Goal: Task Accomplishment & Management: Manage account settings

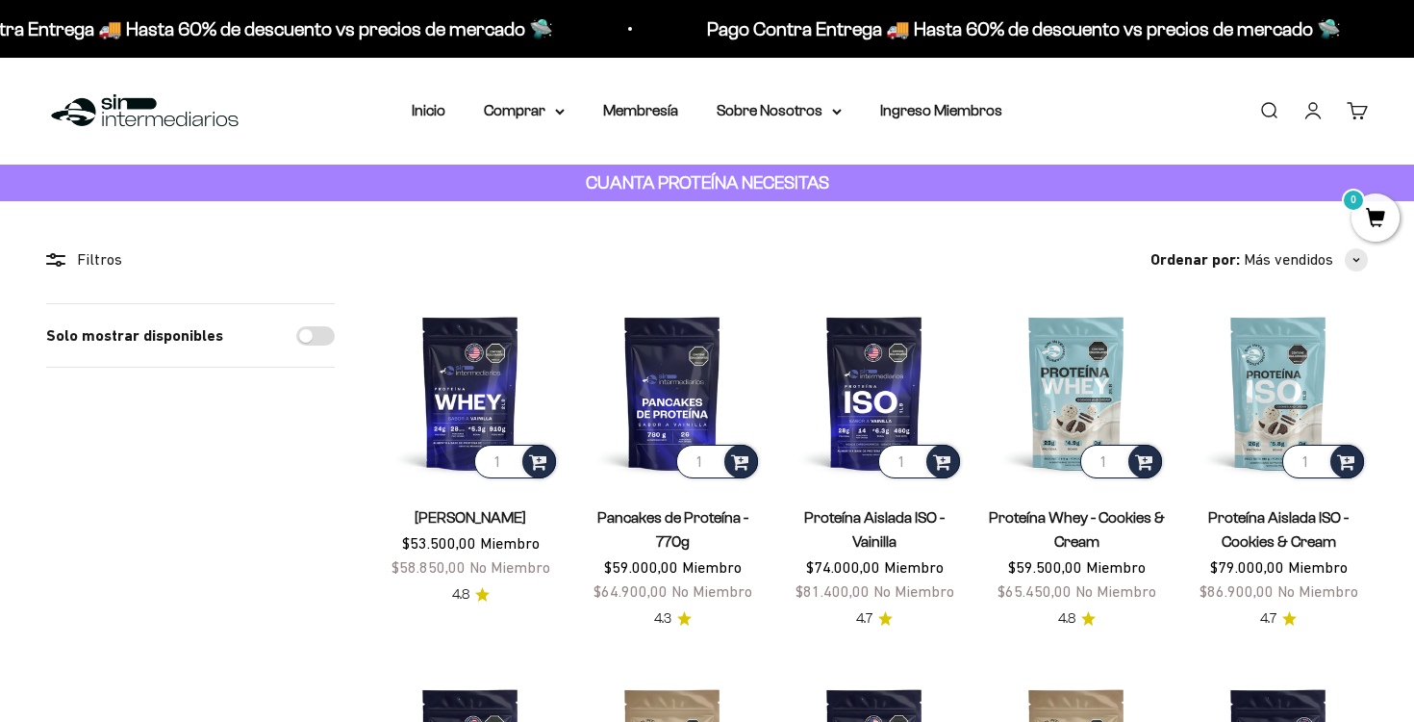
click at [1309, 116] on link "Iniciar sesión" at bounding box center [1313, 110] width 21 height 21
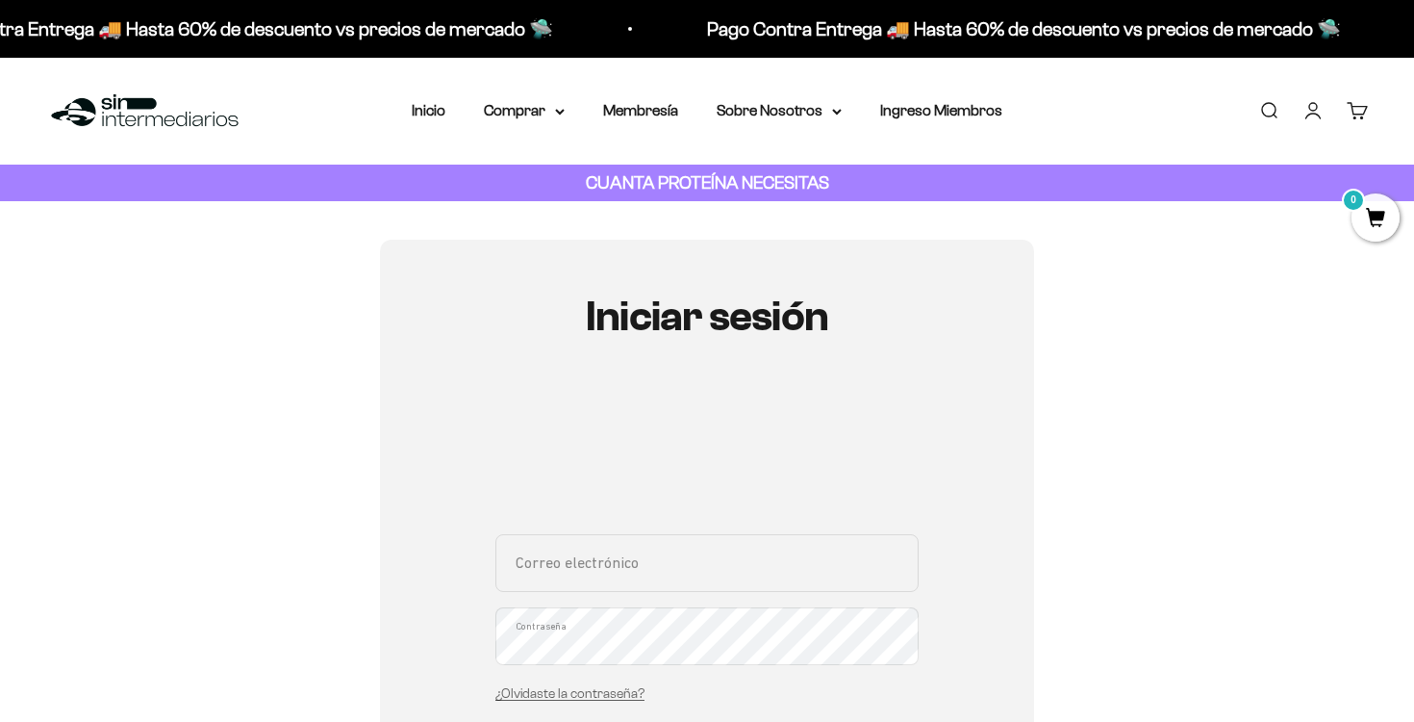
scroll to position [55, 0]
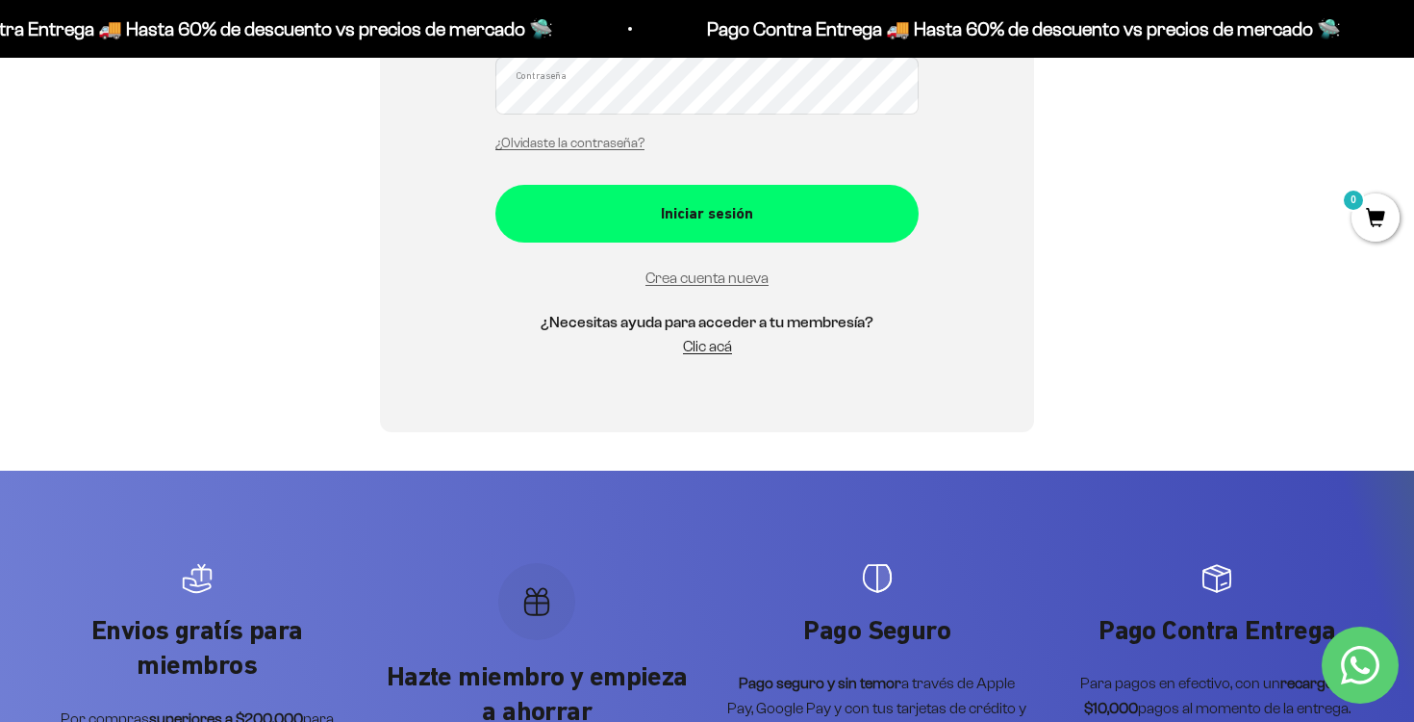
scroll to position [551, 0]
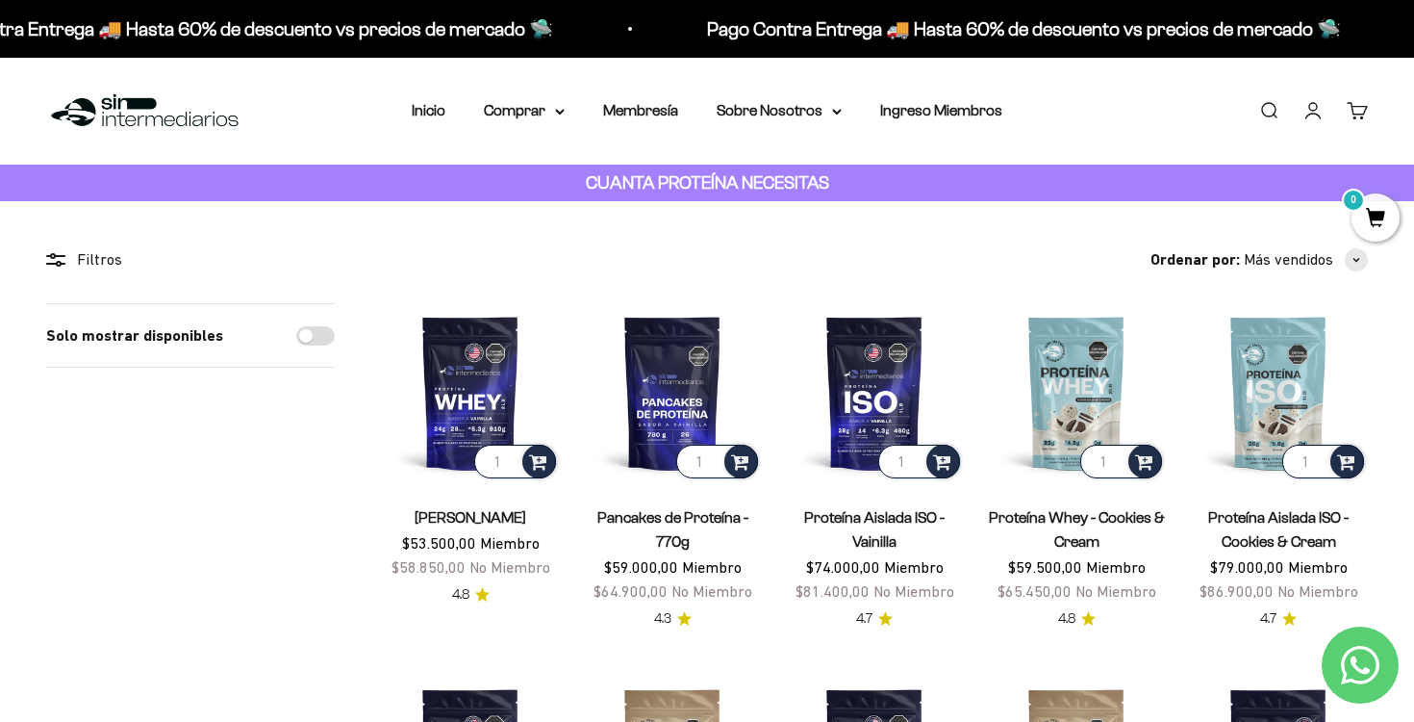
click at [1313, 105] on link "Iniciar sesión" at bounding box center [1313, 110] width 21 height 21
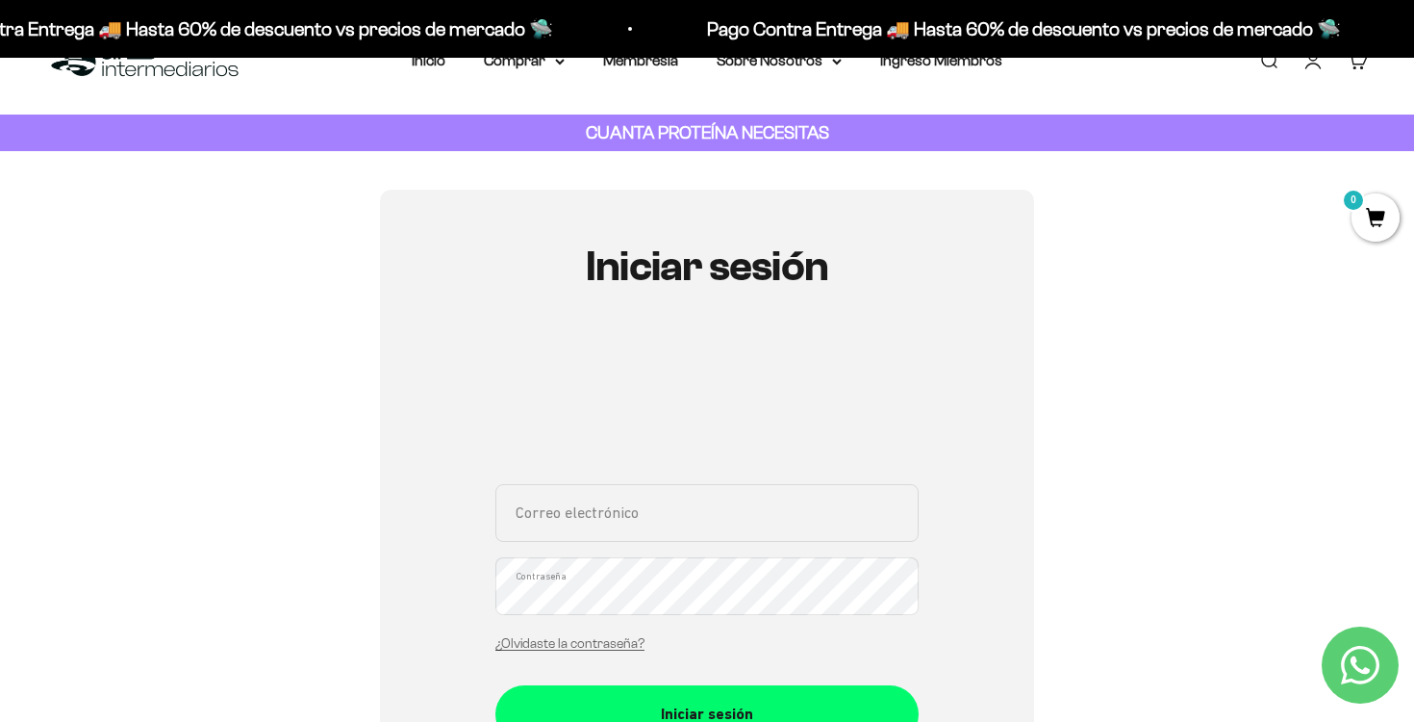
scroll to position [55, 0]
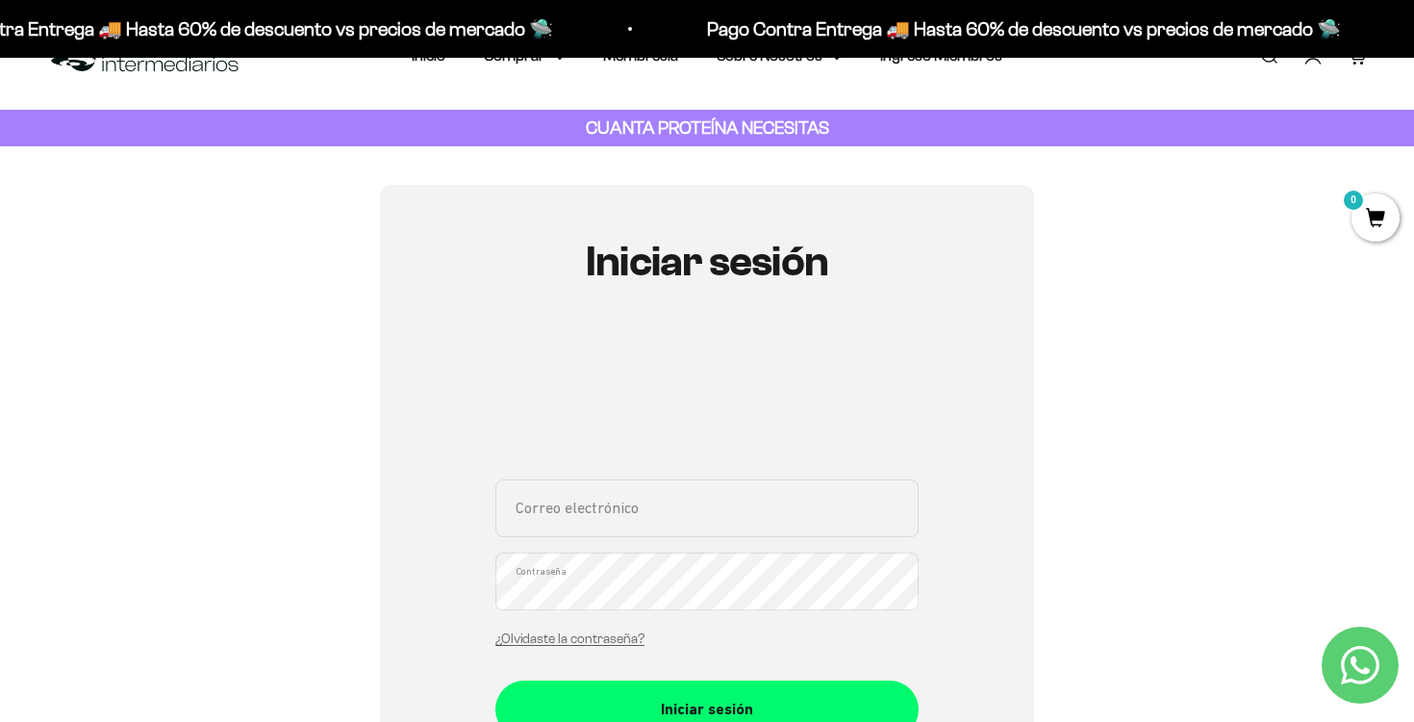
click at [643, 486] on input "Correo electrónico" at bounding box center [707, 508] width 423 height 58
type input "[PERSON_NAME][EMAIL_ADDRESS][DOMAIN_NAME]"
click at [496, 680] on button "Iniciar sesión" at bounding box center [707, 709] width 423 height 58
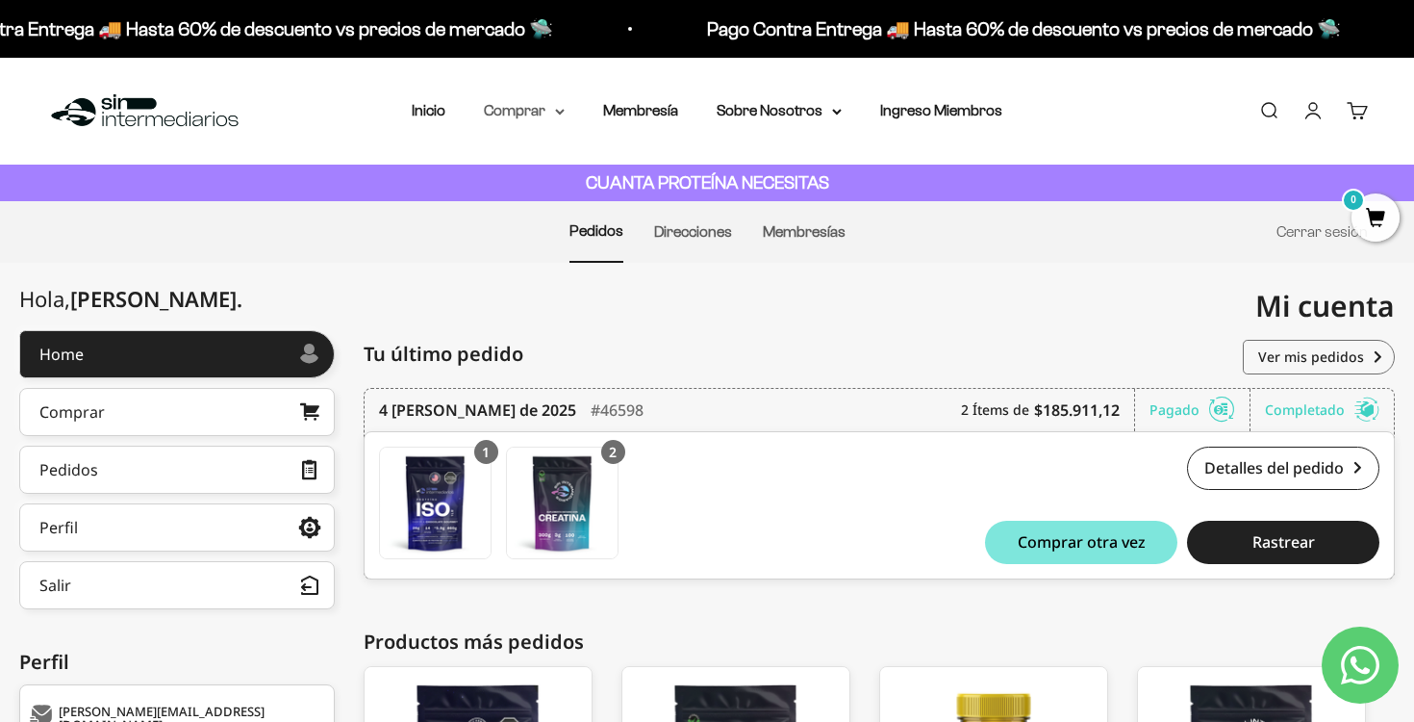
click at [544, 110] on summary "Comprar" at bounding box center [524, 110] width 81 height 25
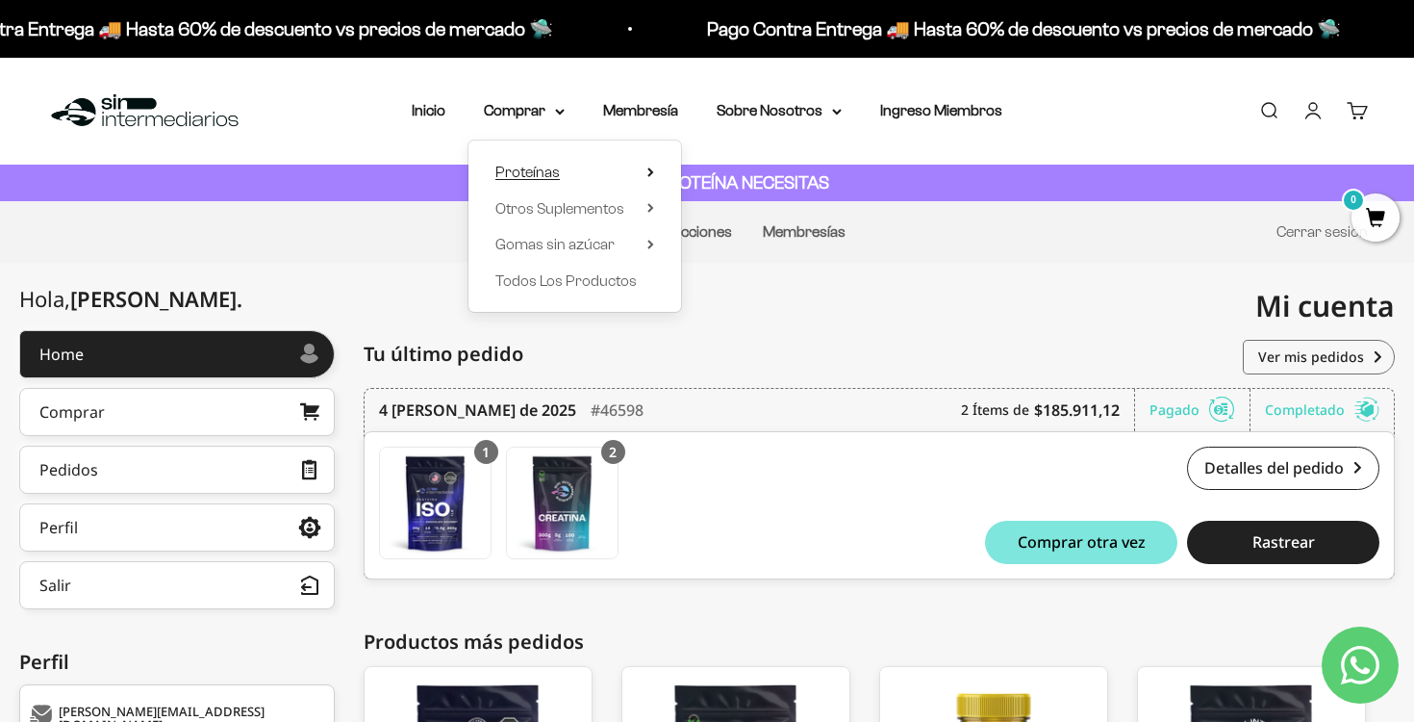
click at [570, 165] on summary "Proteínas" at bounding box center [575, 172] width 159 height 25
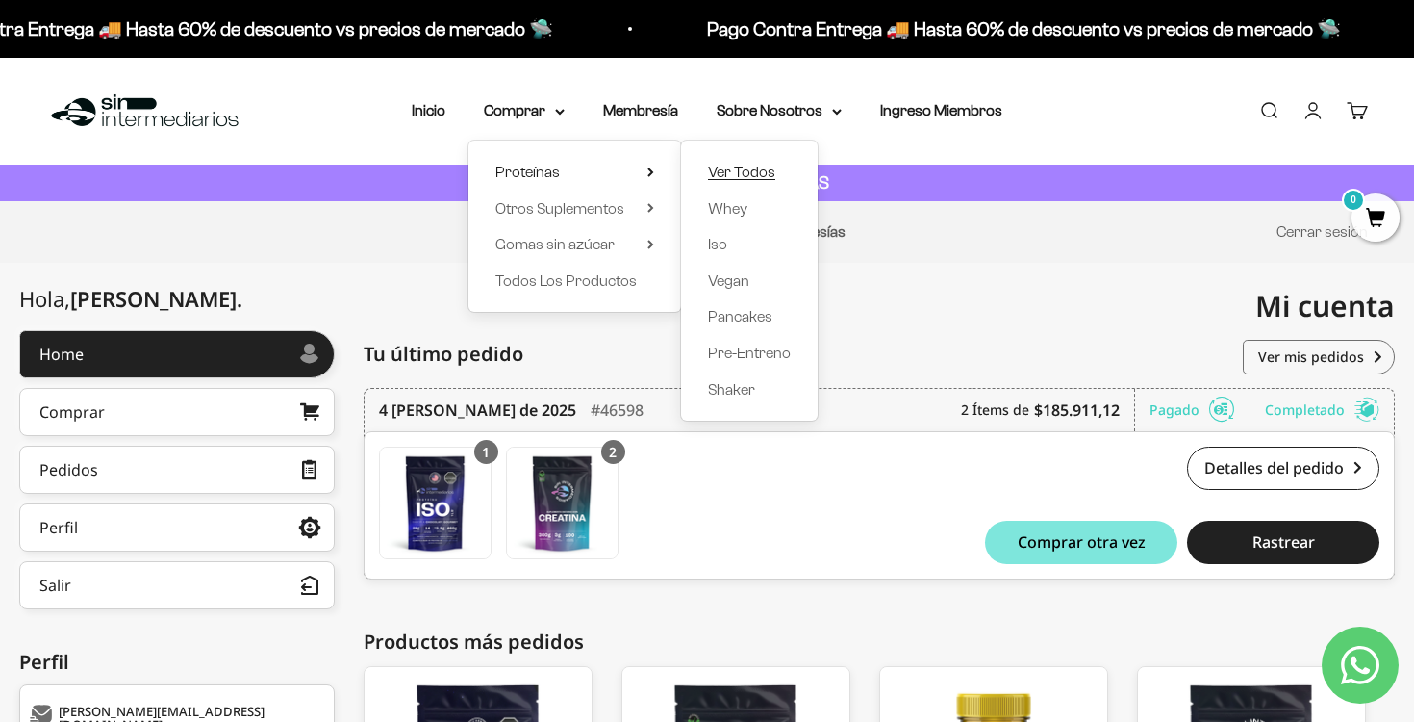
click at [764, 172] on span "Ver Todos" at bounding box center [741, 172] width 67 height 16
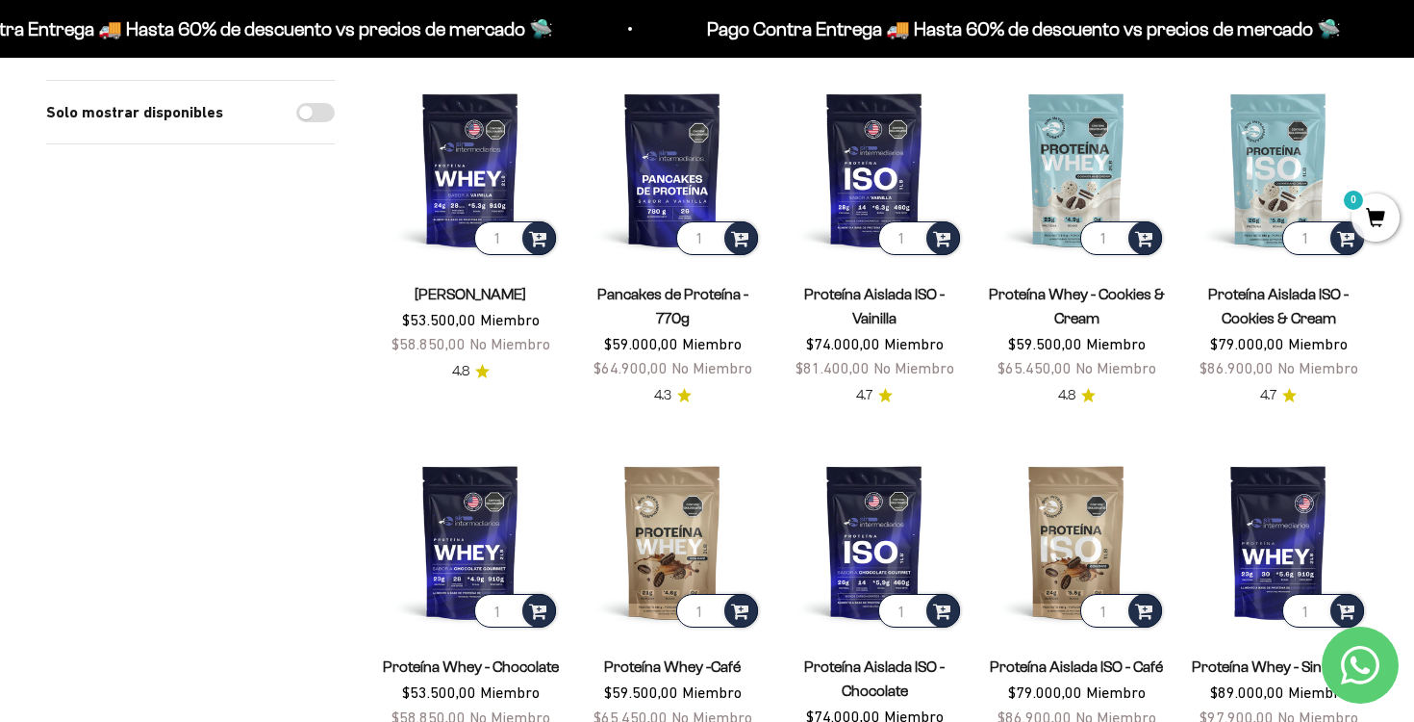
scroll to position [204, 0]
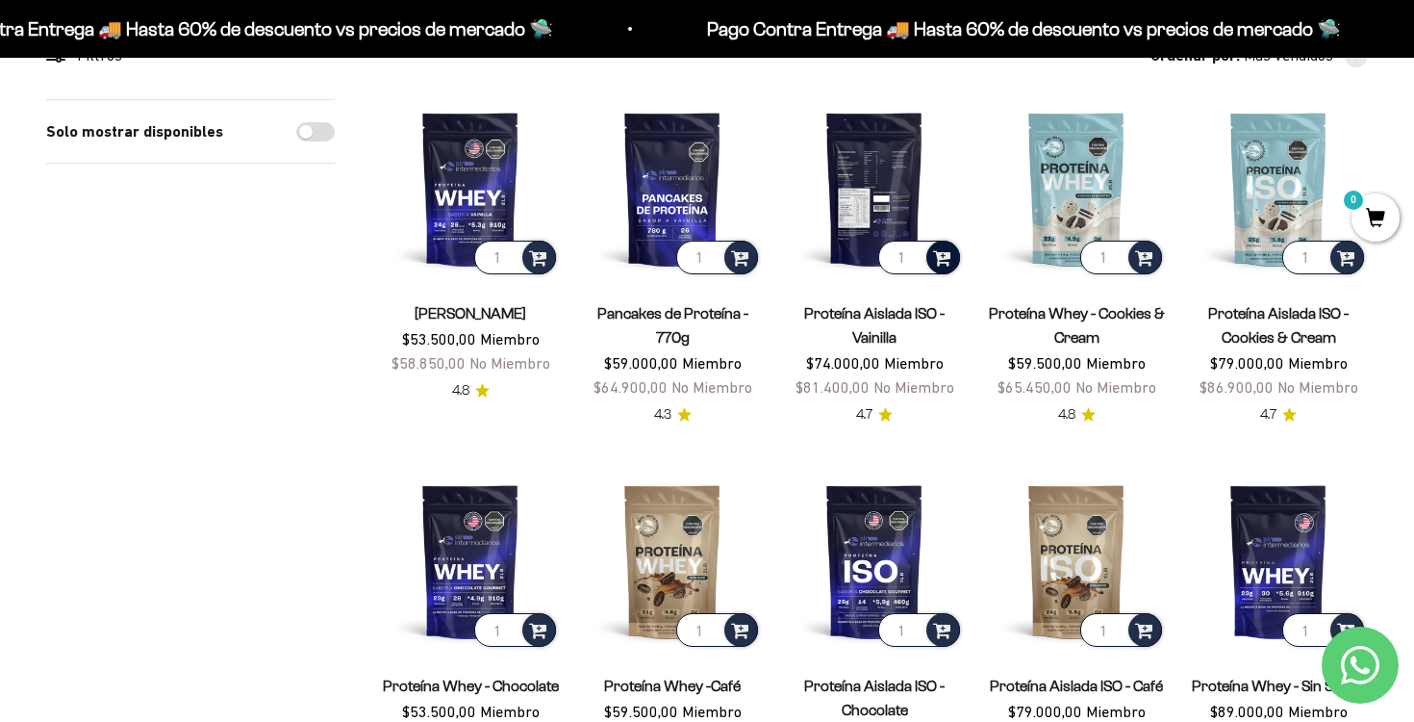
click at [944, 258] on span at bounding box center [942, 256] width 18 height 22
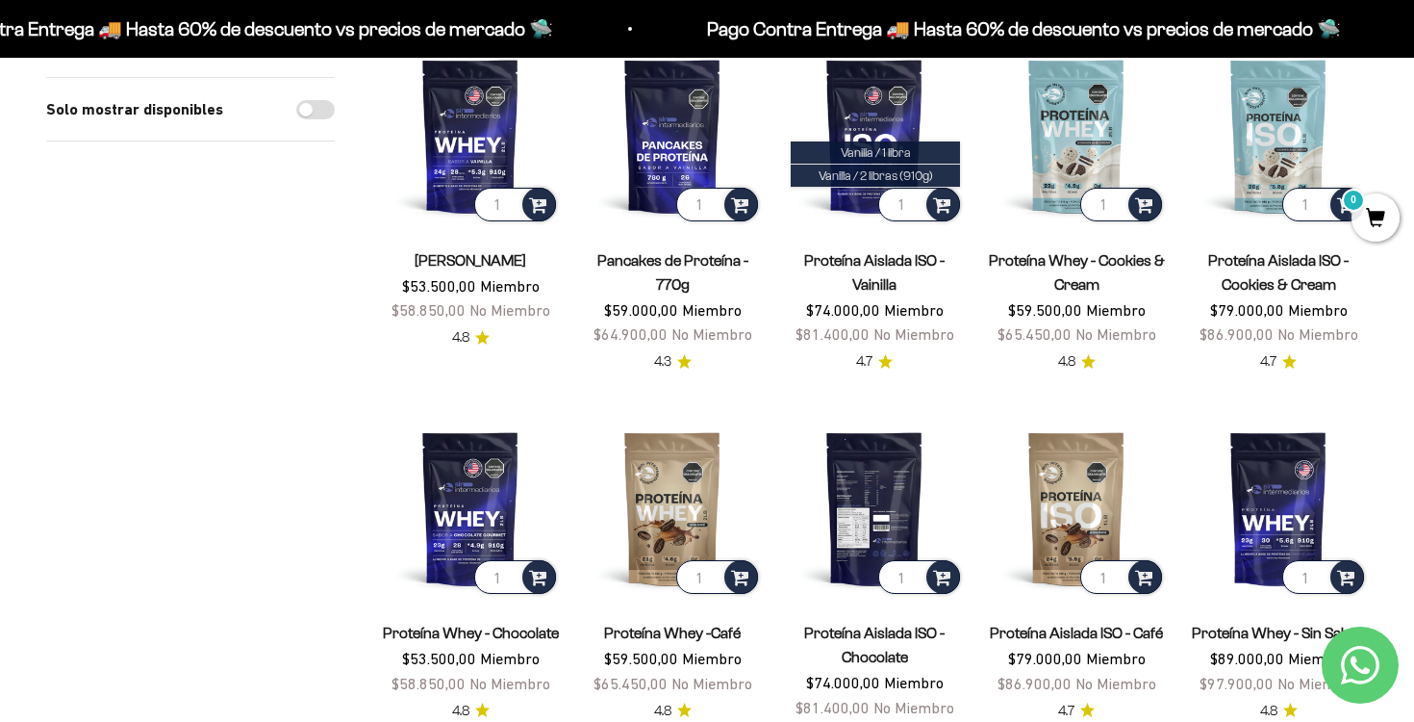
scroll to position [326, 0]
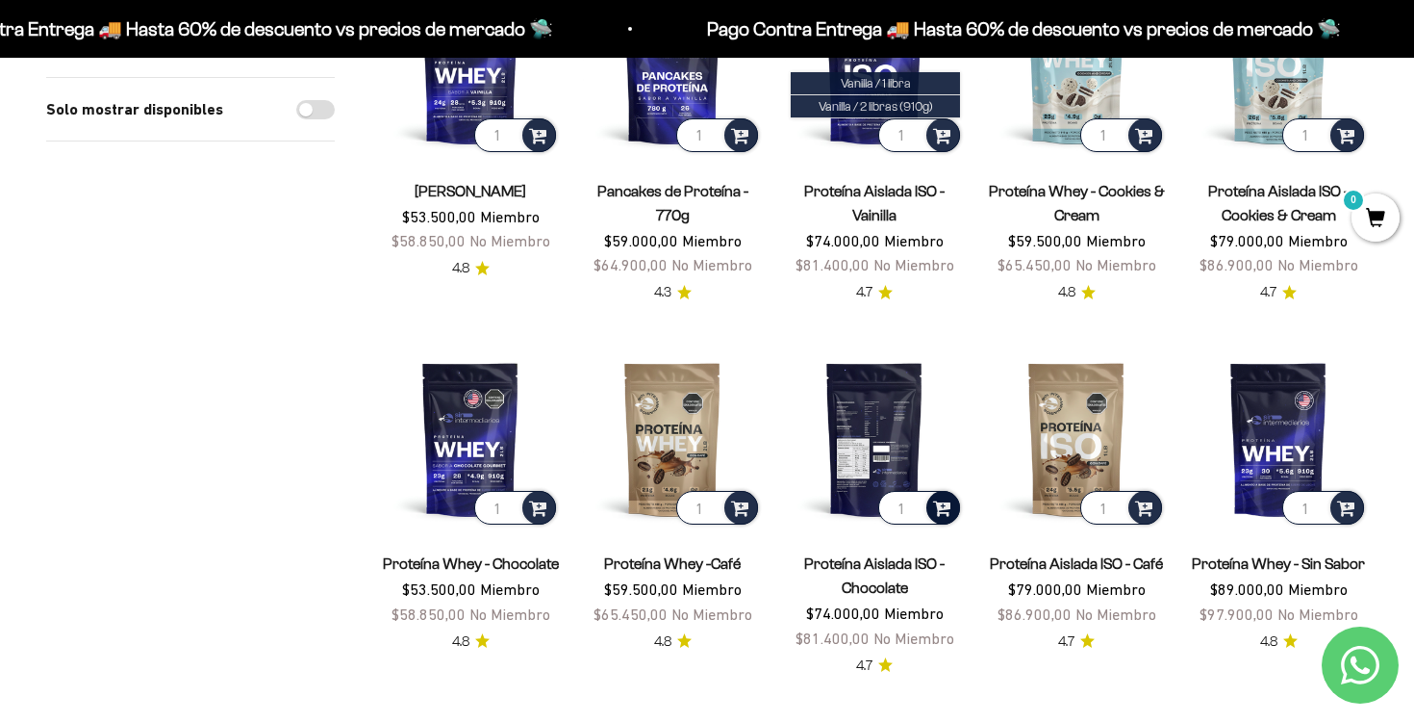
click at [942, 508] on span at bounding box center [942, 507] width 18 height 22
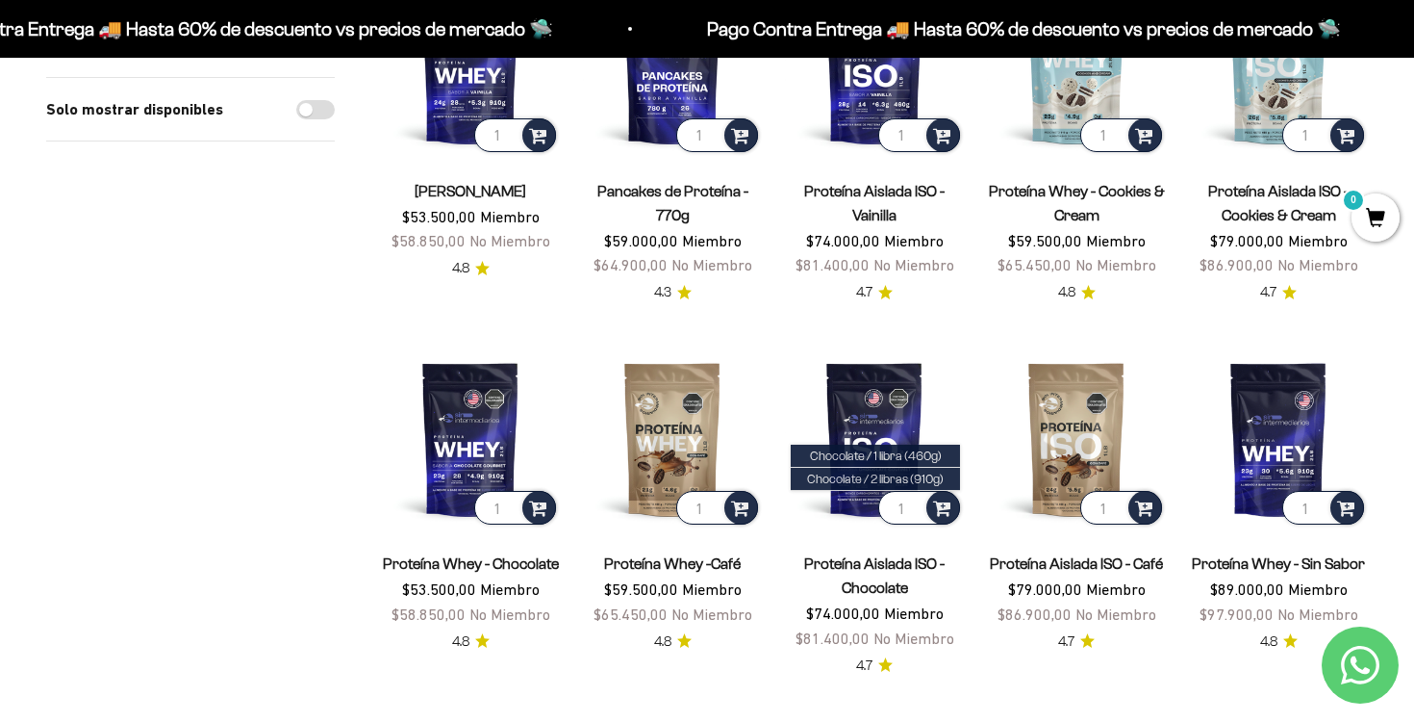
scroll to position [0, 0]
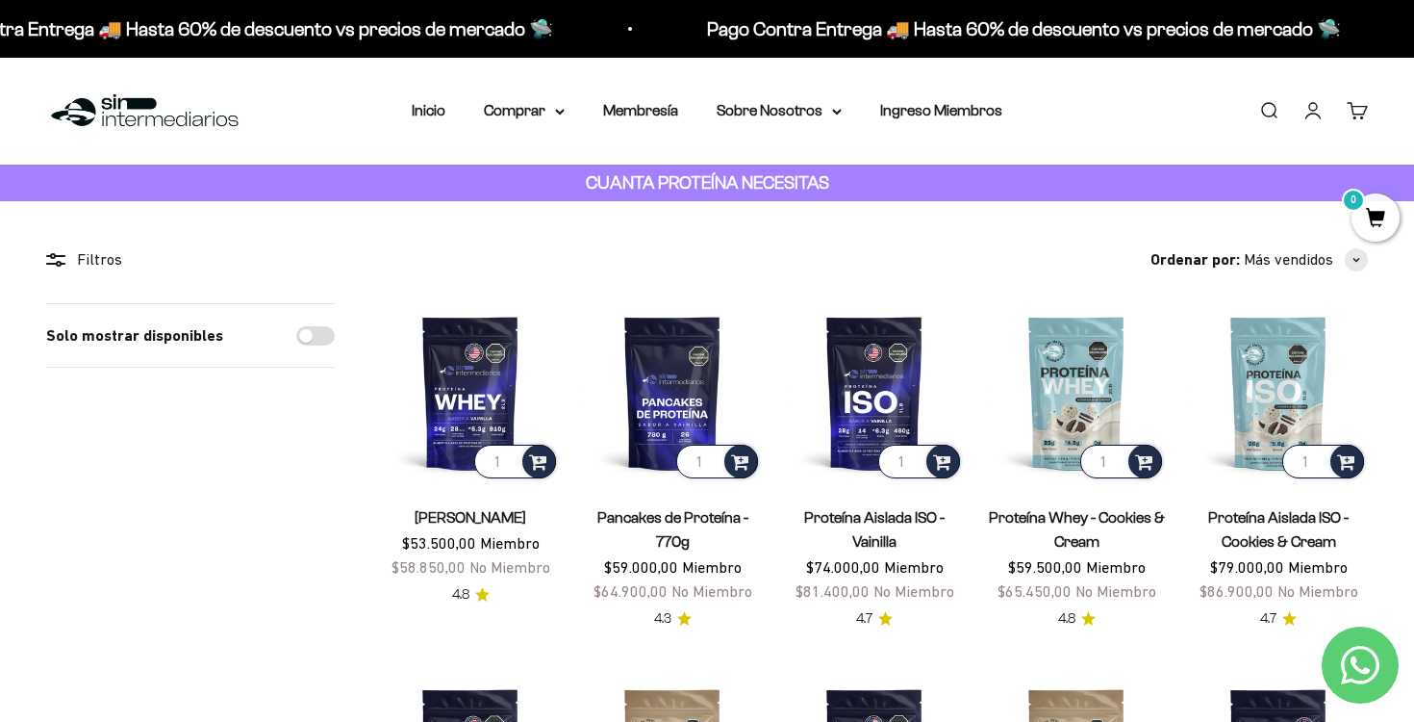
click at [1375, 206] on span "0" at bounding box center [1376, 217] width 48 height 48
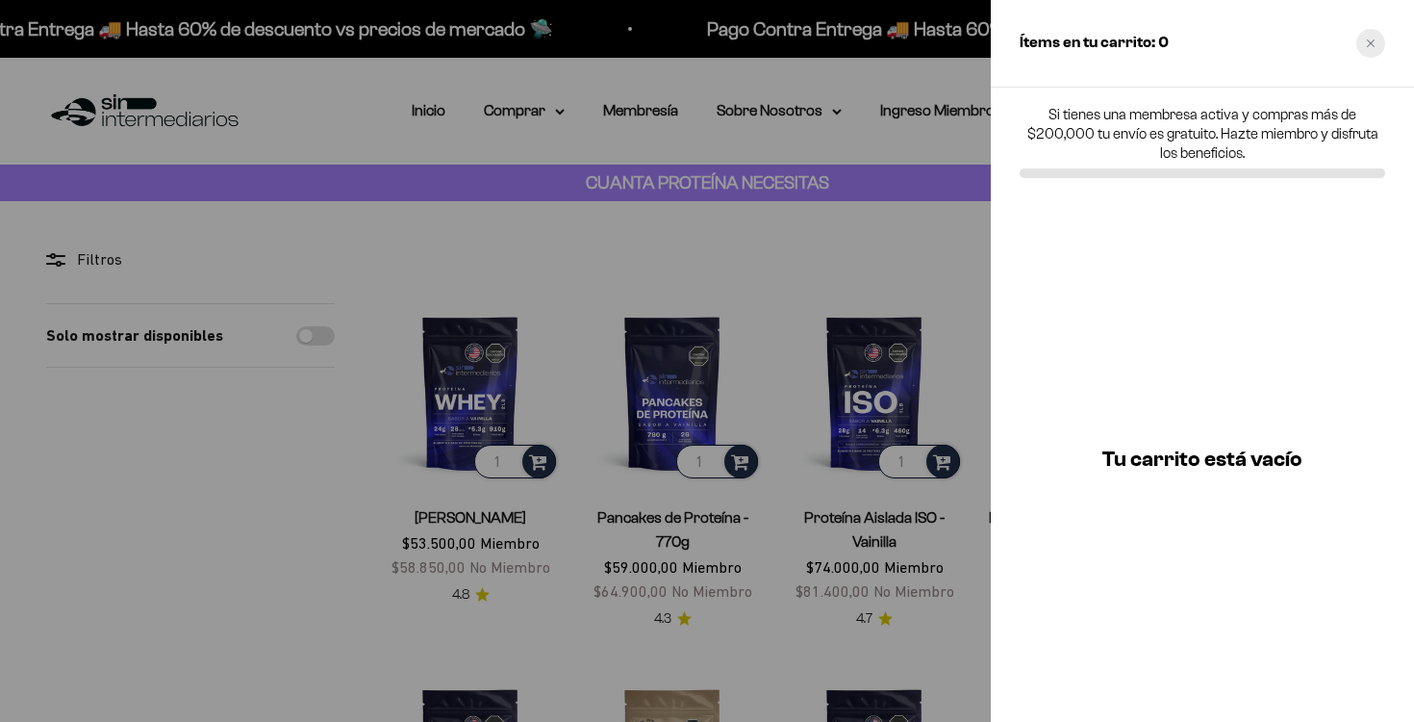
click at [1369, 36] on div "Close cart" at bounding box center [1371, 43] width 29 height 29
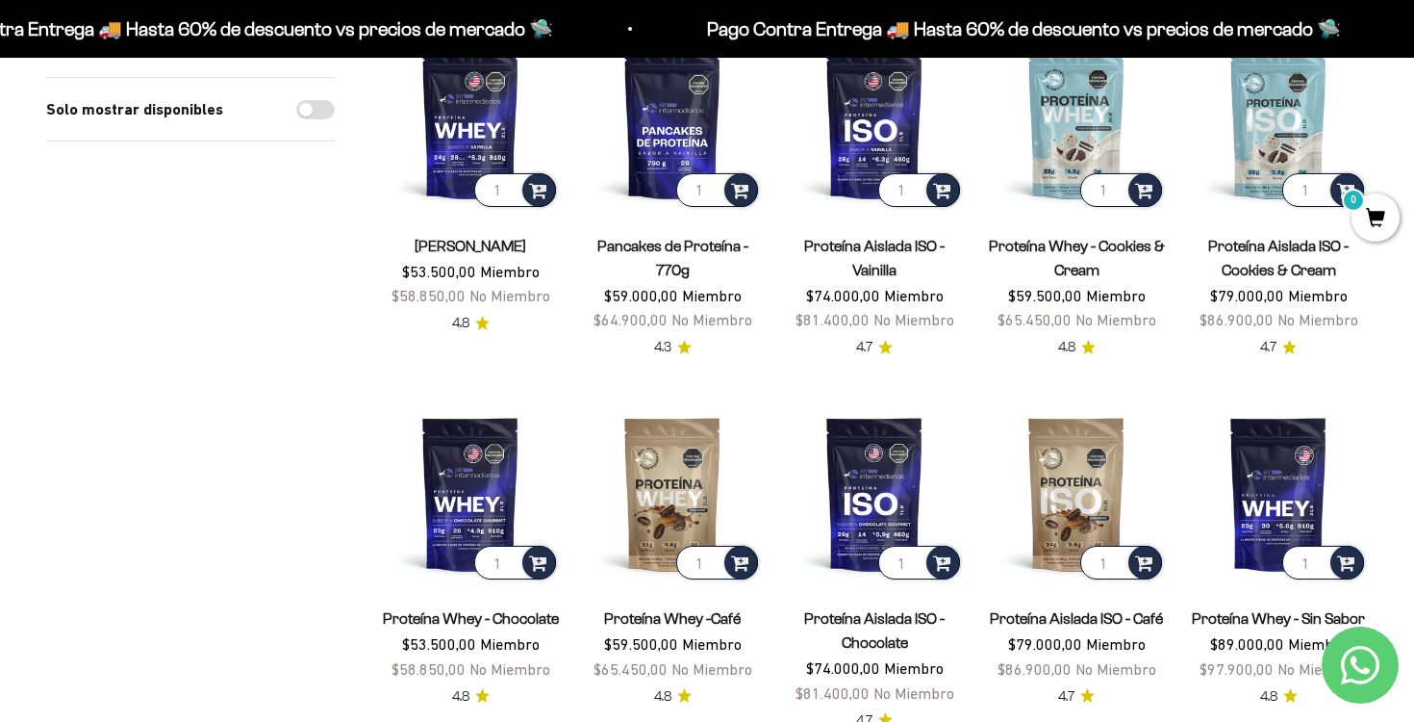
scroll to position [331, 0]
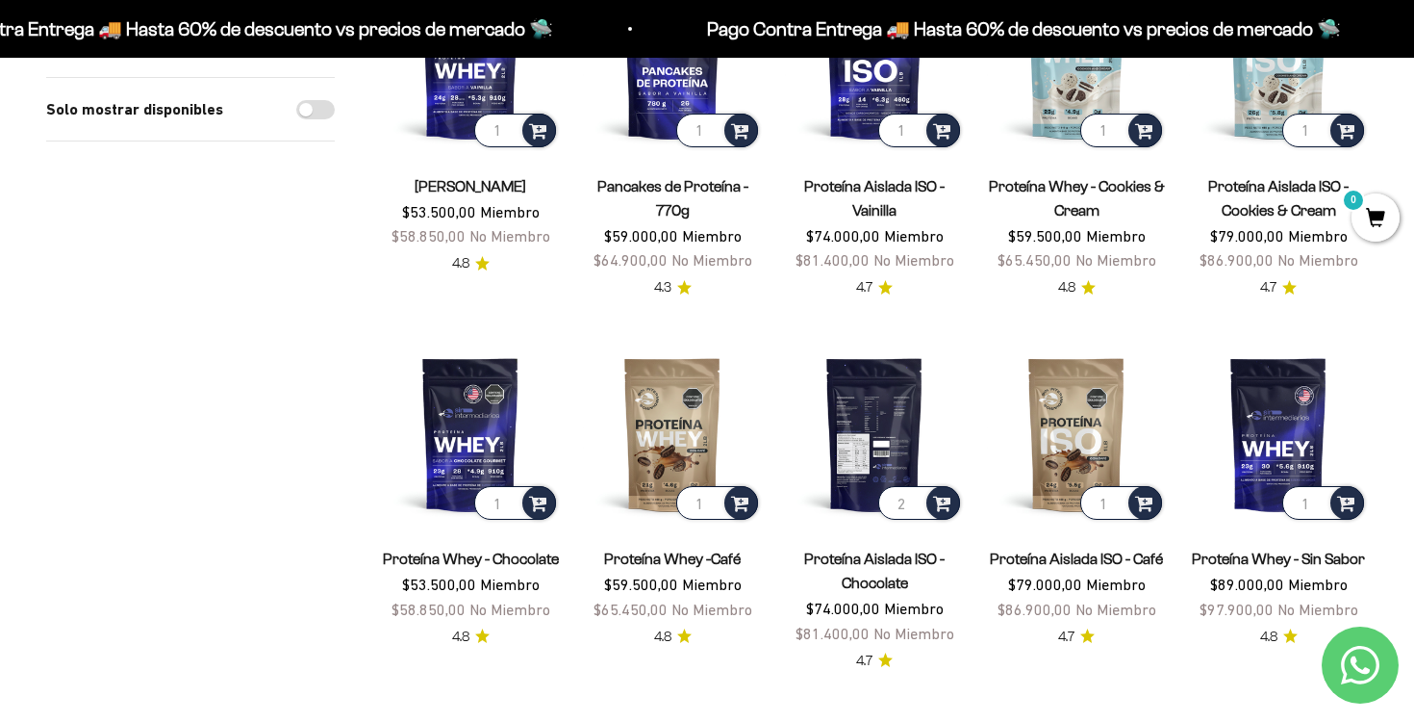
click at [912, 498] on input "2" at bounding box center [919, 503] width 82 height 34
type input "1"
click at [915, 508] on input "1" at bounding box center [919, 503] width 82 height 34
click at [944, 502] on span at bounding box center [942, 502] width 18 height 22
click at [889, 450] on span "Chocolate / 1 libra (460g)" at bounding box center [876, 451] width 132 height 14
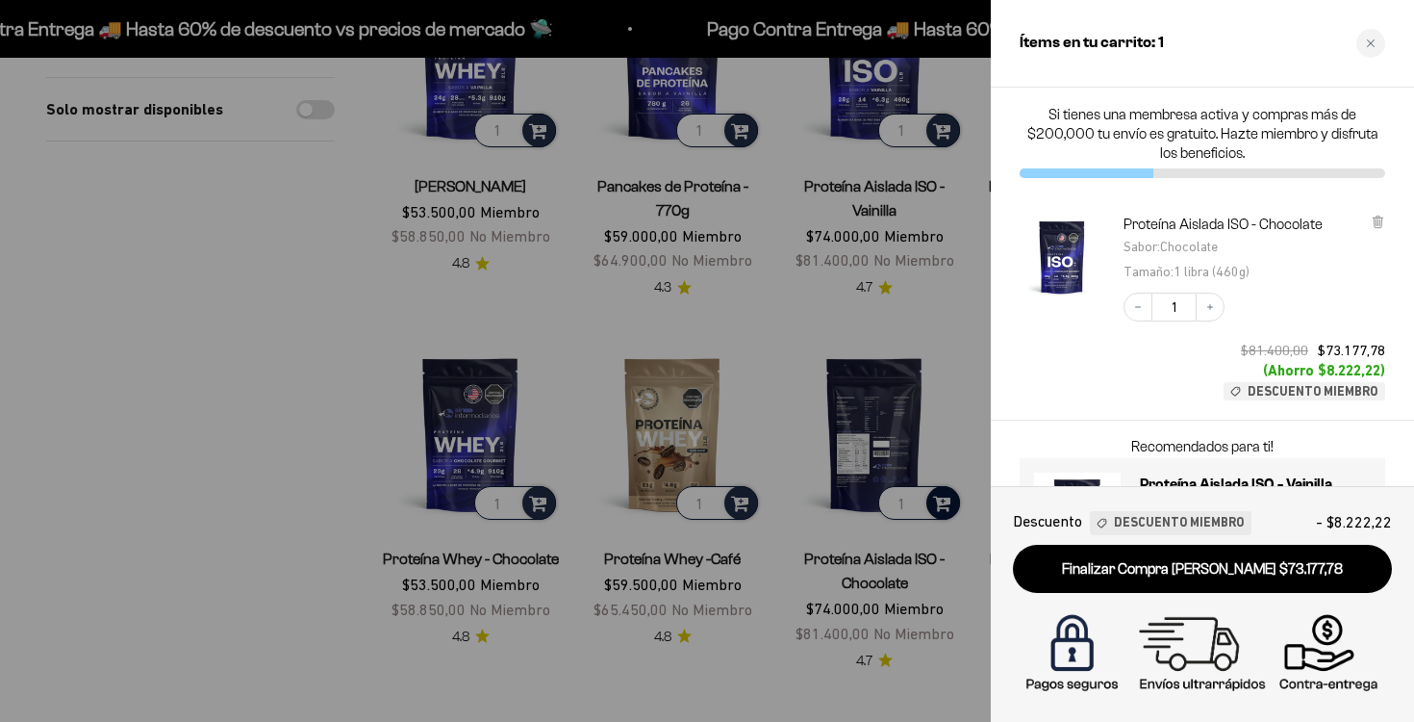
click at [910, 510] on div at bounding box center [707, 361] width 1414 height 722
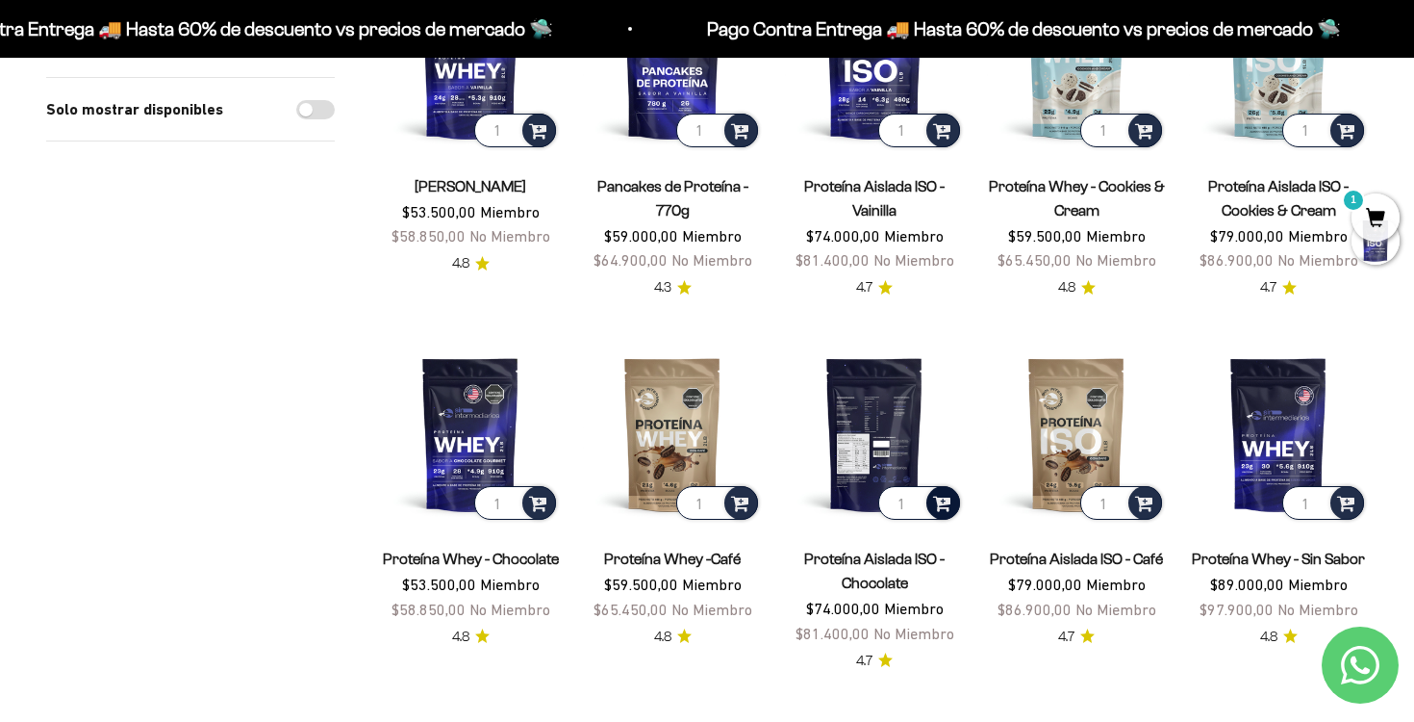
click at [941, 503] on span at bounding box center [942, 502] width 18 height 22
click at [916, 470] on span "Chocolate / 2 libras (910g)" at bounding box center [875, 474] width 137 height 14
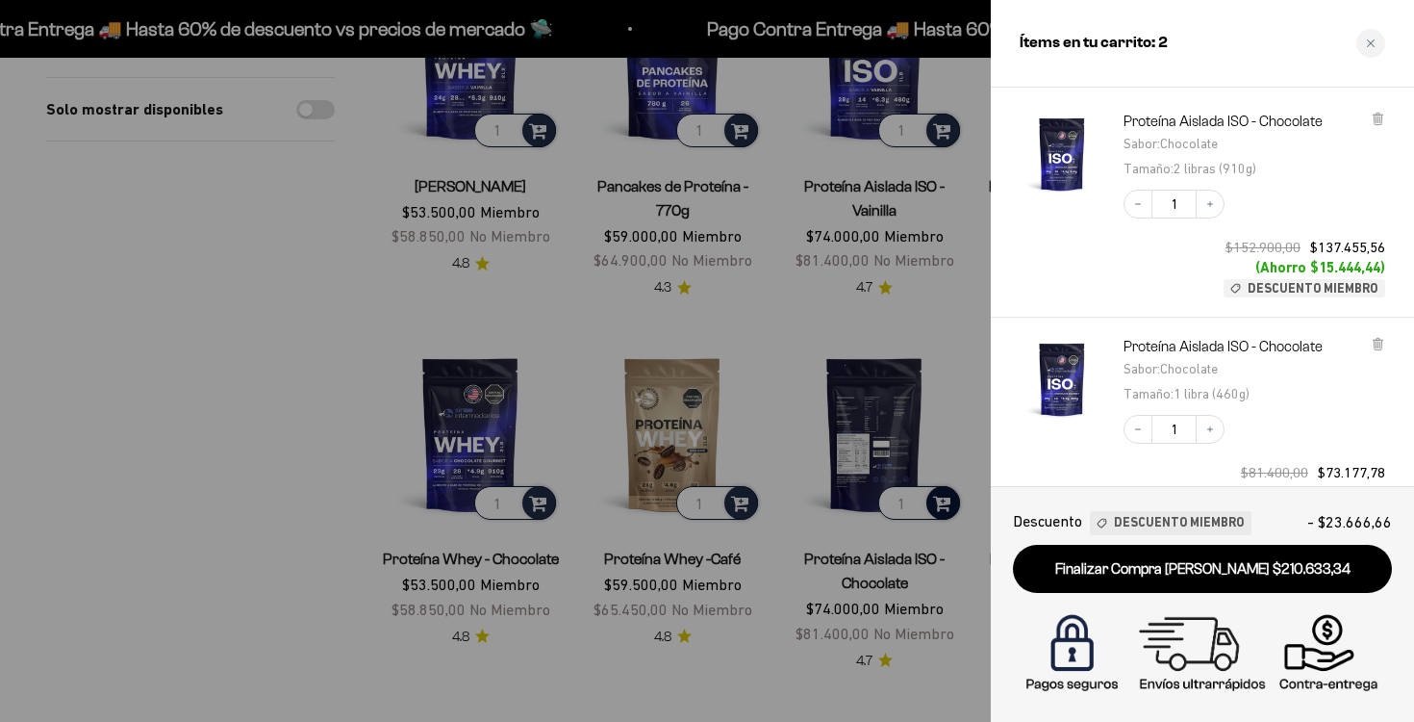
scroll to position [87, 0]
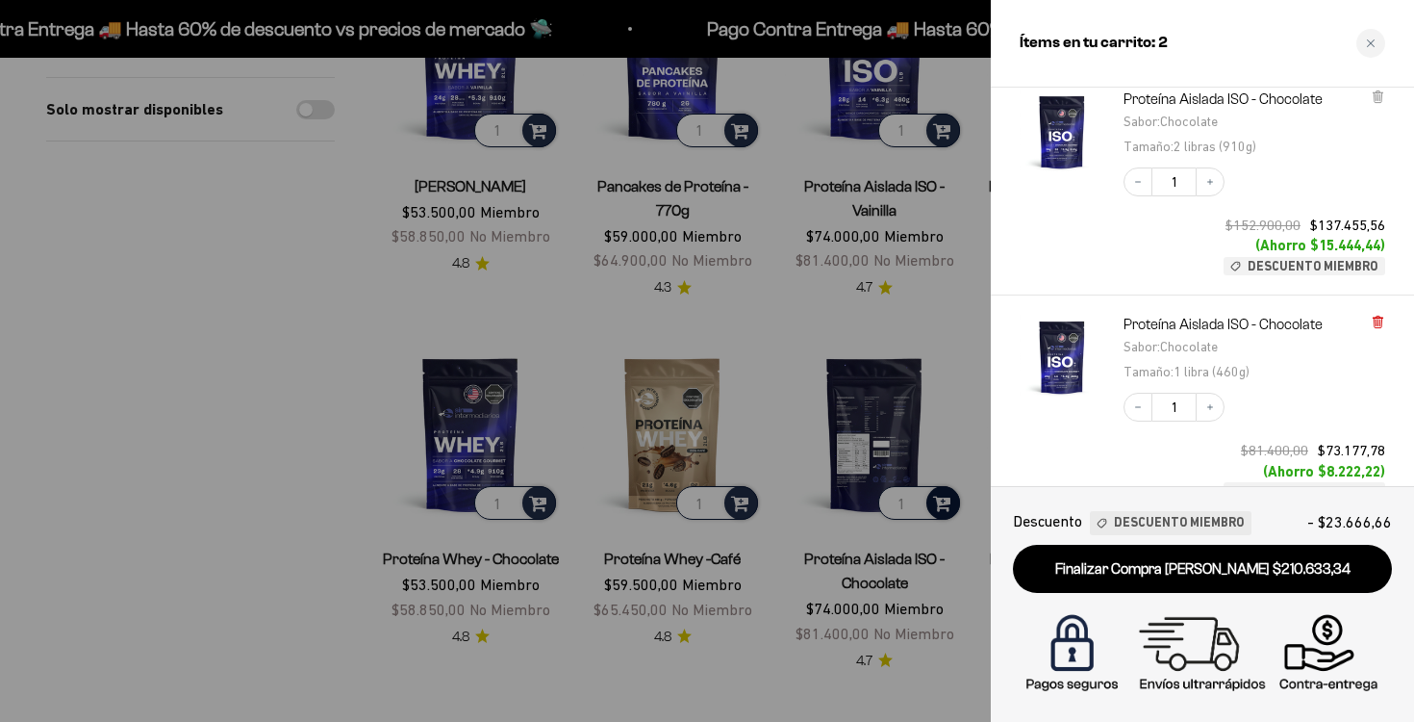
click at [1379, 318] on icon at bounding box center [1378, 323] width 8 height 10
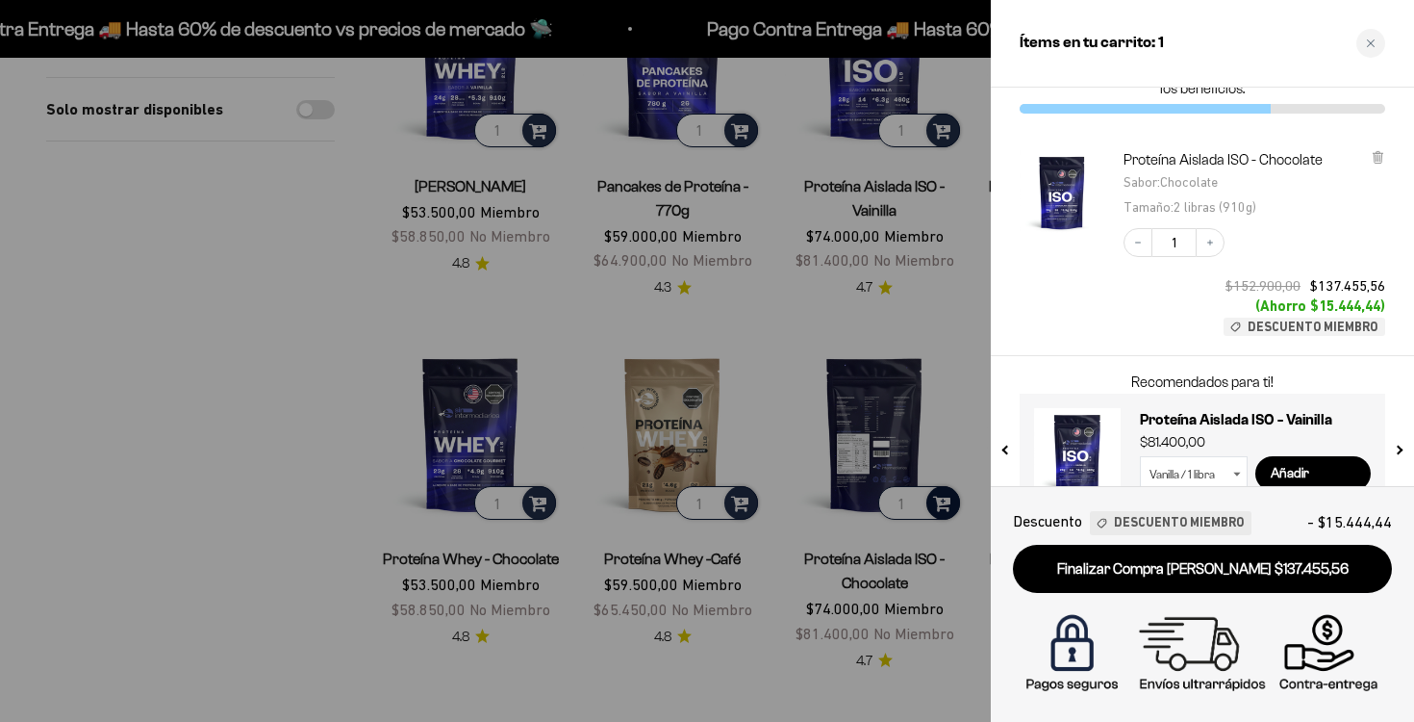
scroll to position [102, 0]
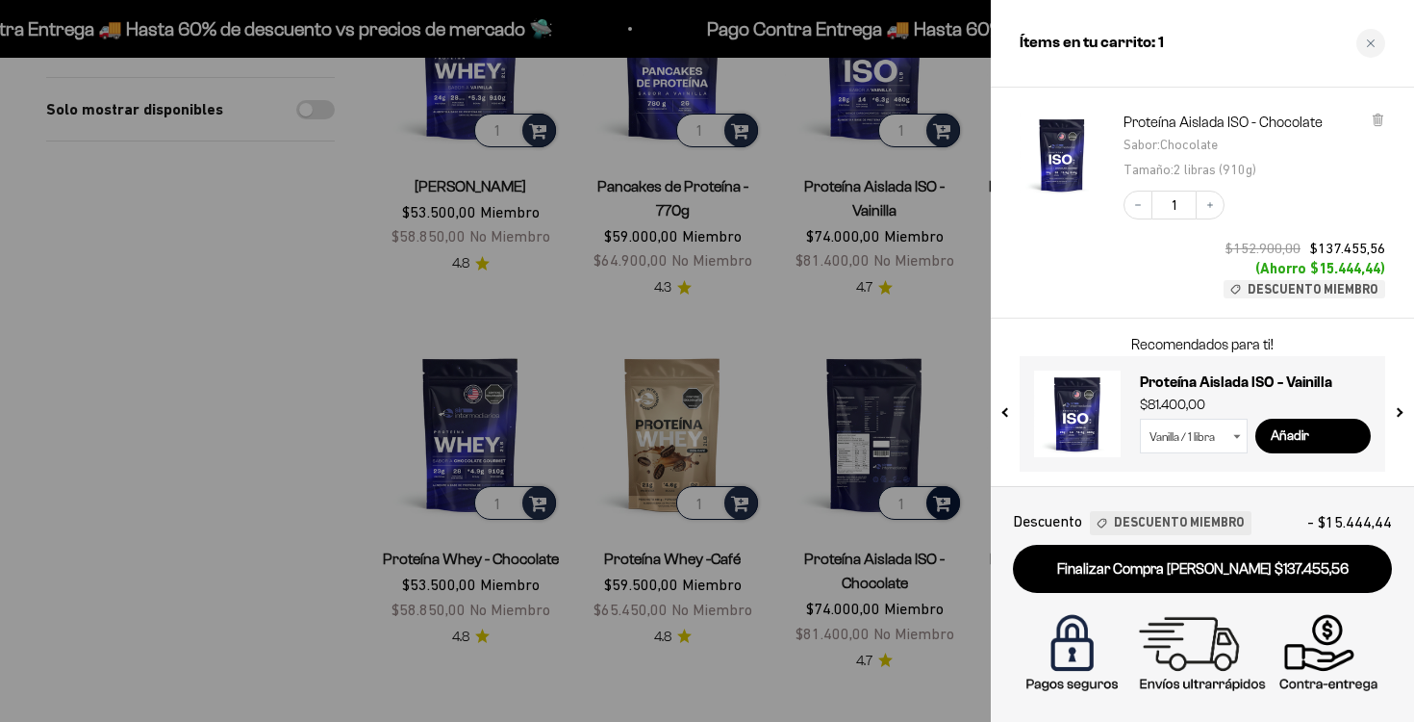
click at [925, 329] on div at bounding box center [707, 361] width 1414 height 722
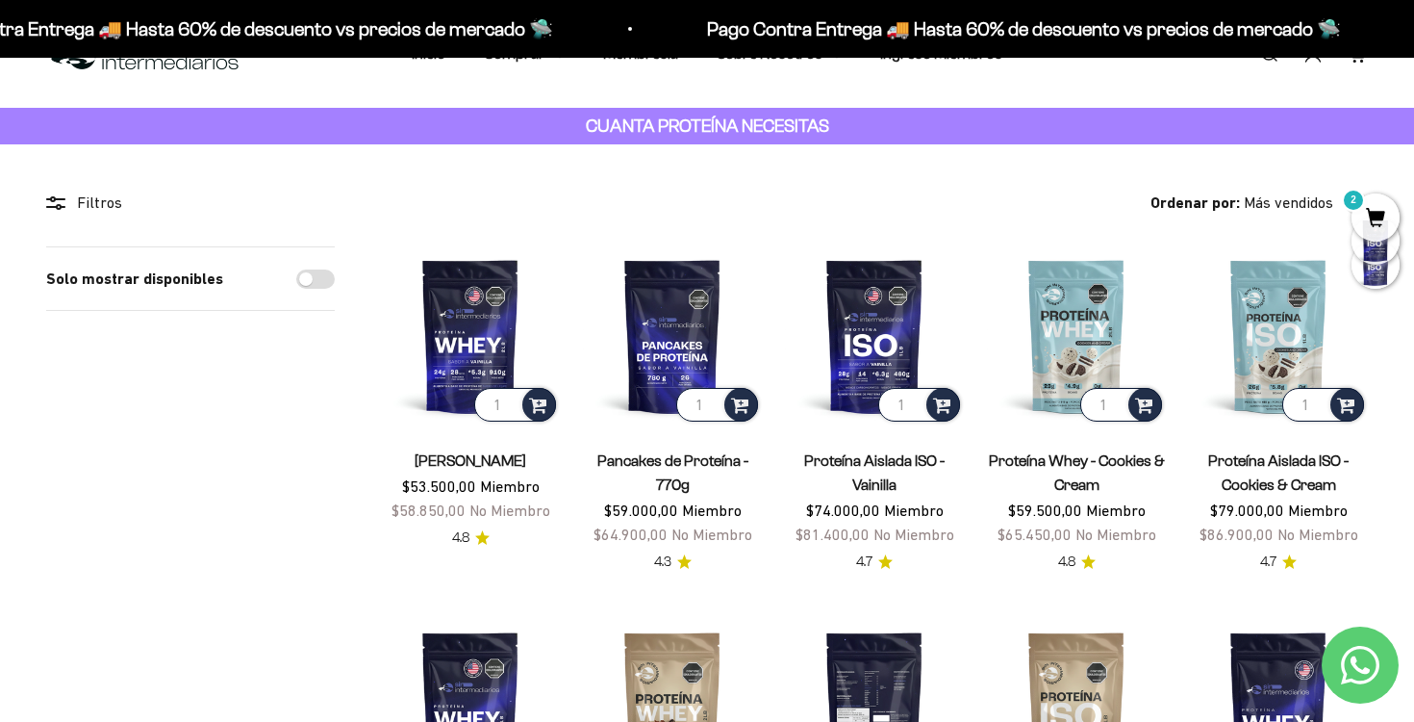
scroll to position [0, 0]
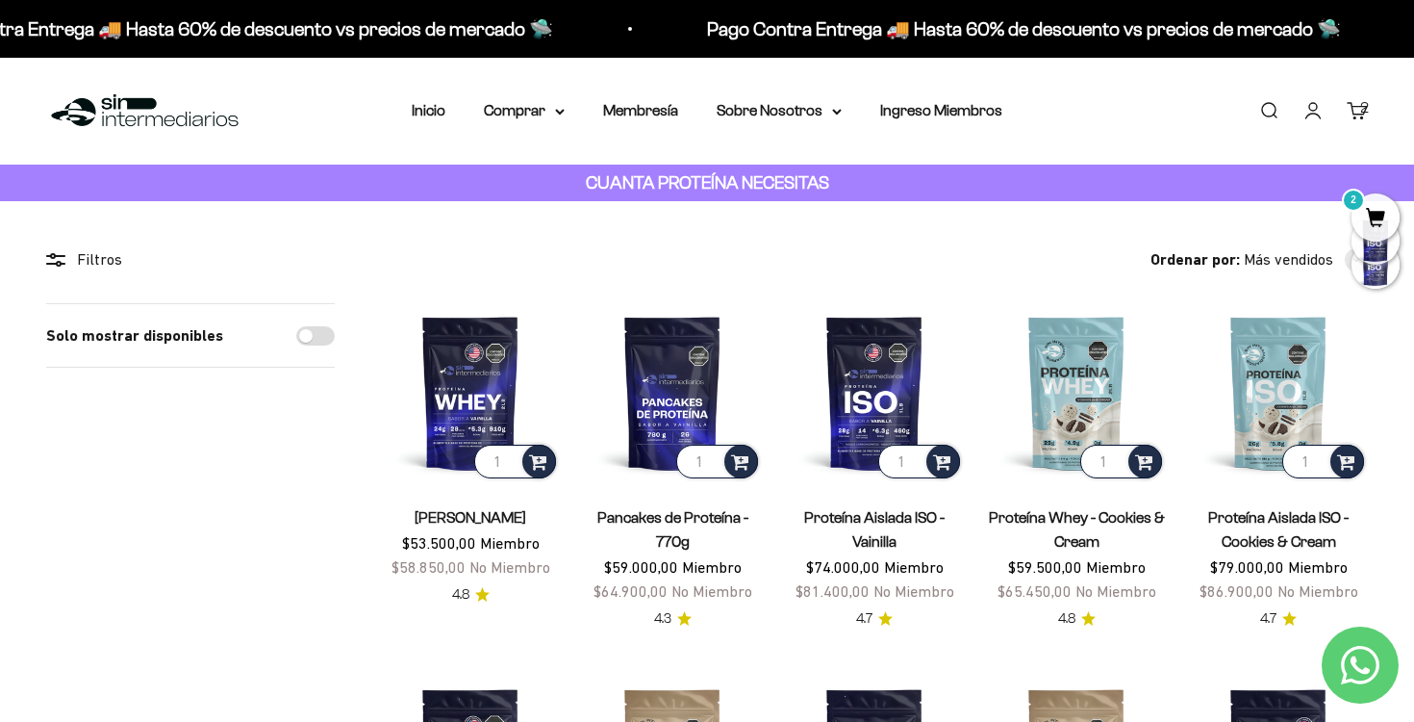
click at [1364, 113] on div "2" at bounding box center [1364, 107] width 9 height 25
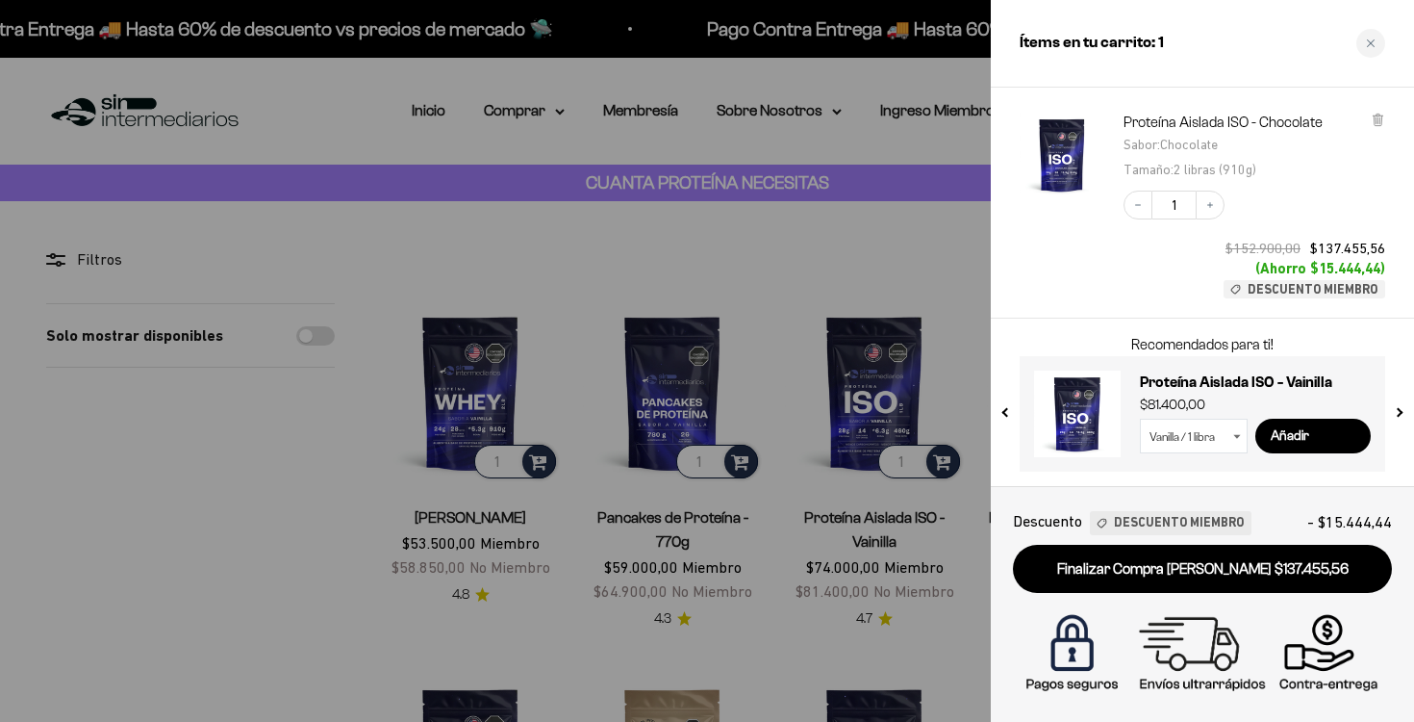
click at [1232, 439] on select "Vanilla / 1 libra Vanilla / 2 libras (910g)" at bounding box center [1194, 436] width 108 height 35
click at [1092, 267] on div at bounding box center [1062, 206] width 85 height 186
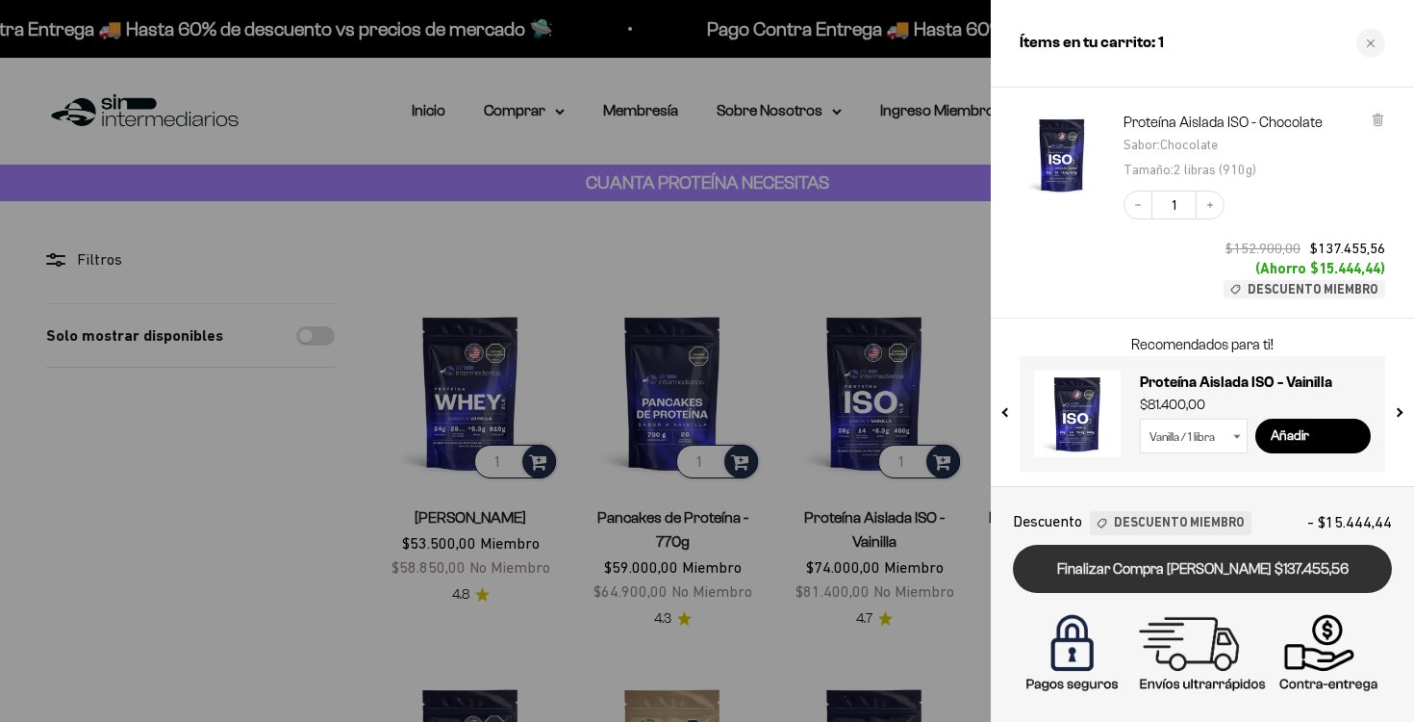
click at [1216, 570] on link "Finalizar Compra Segura $137.455,56" at bounding box center [1202, 569] width 379 height 49
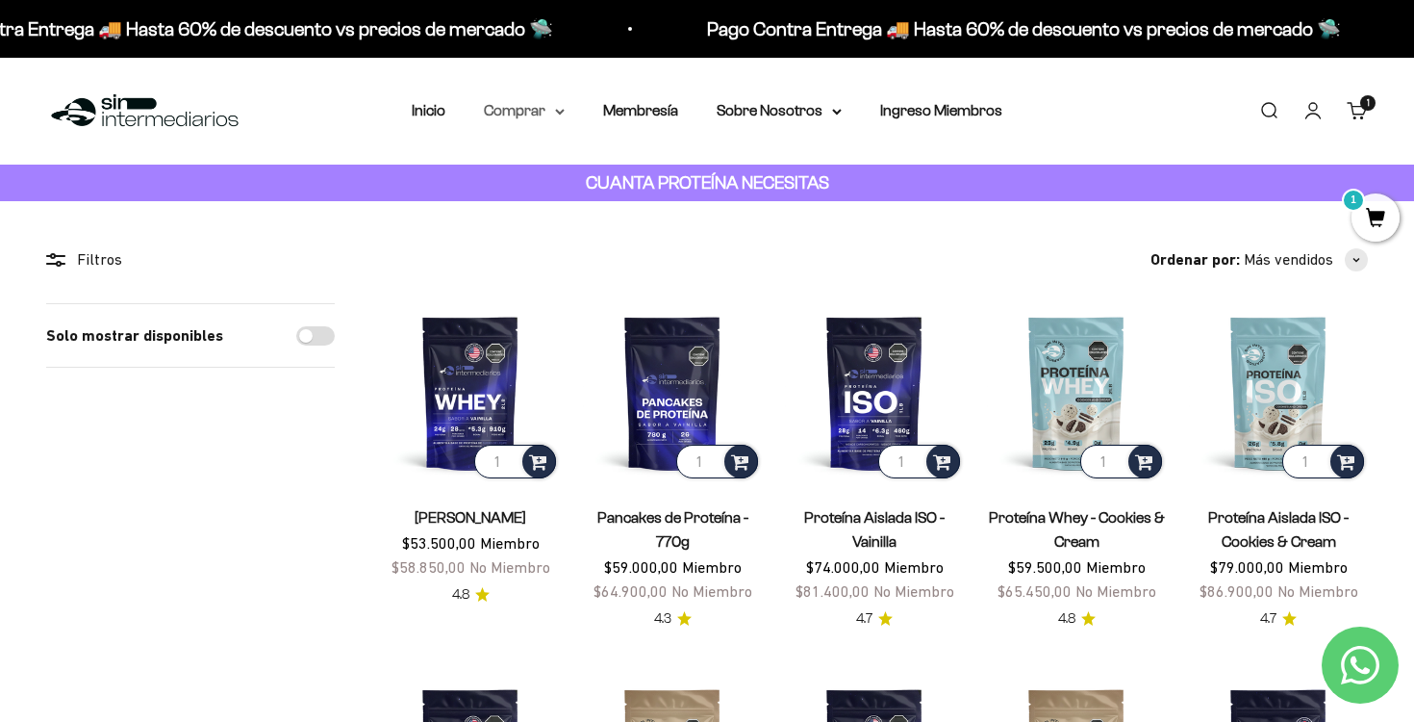
click at [560, 114] on icon at bounding box center [560, 112] width 10 height 7
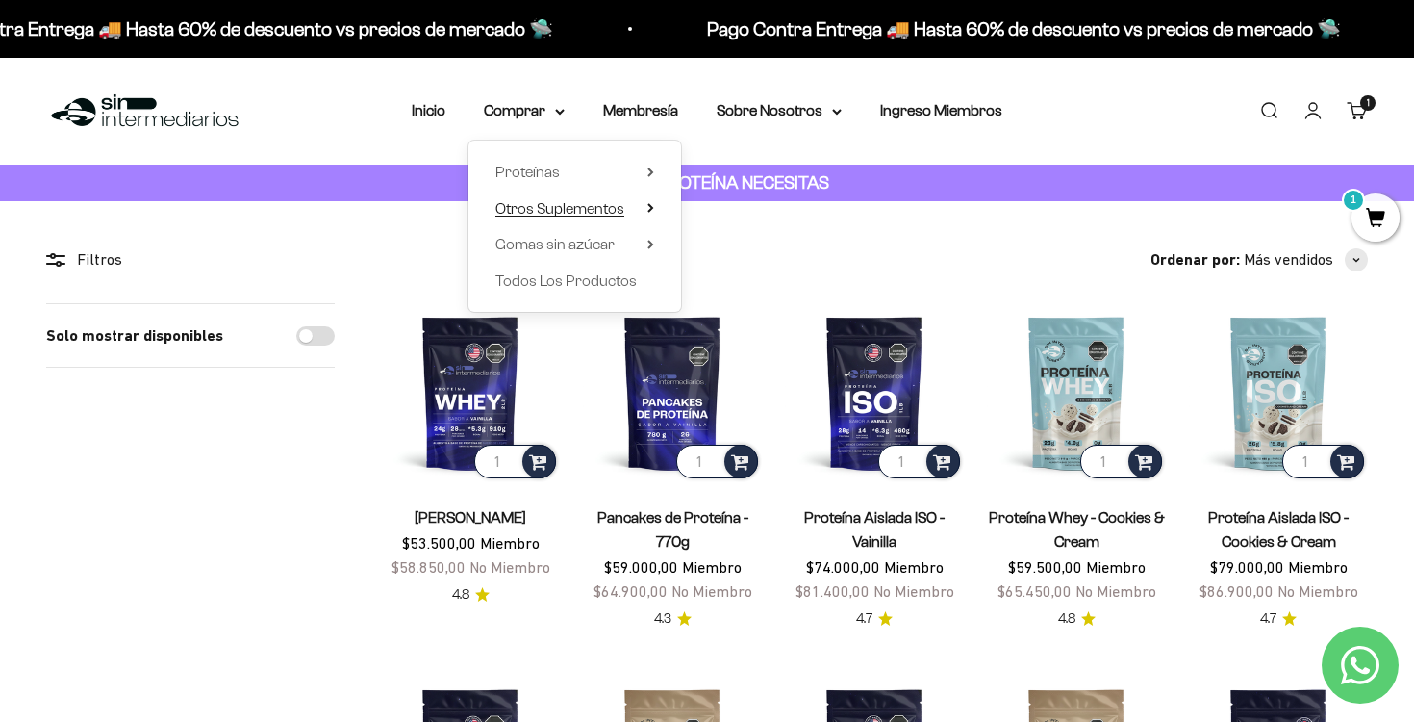
click at [627, 213] on summary "Otros Suplementos" at bounding box center [575, 208] width 159 height 25
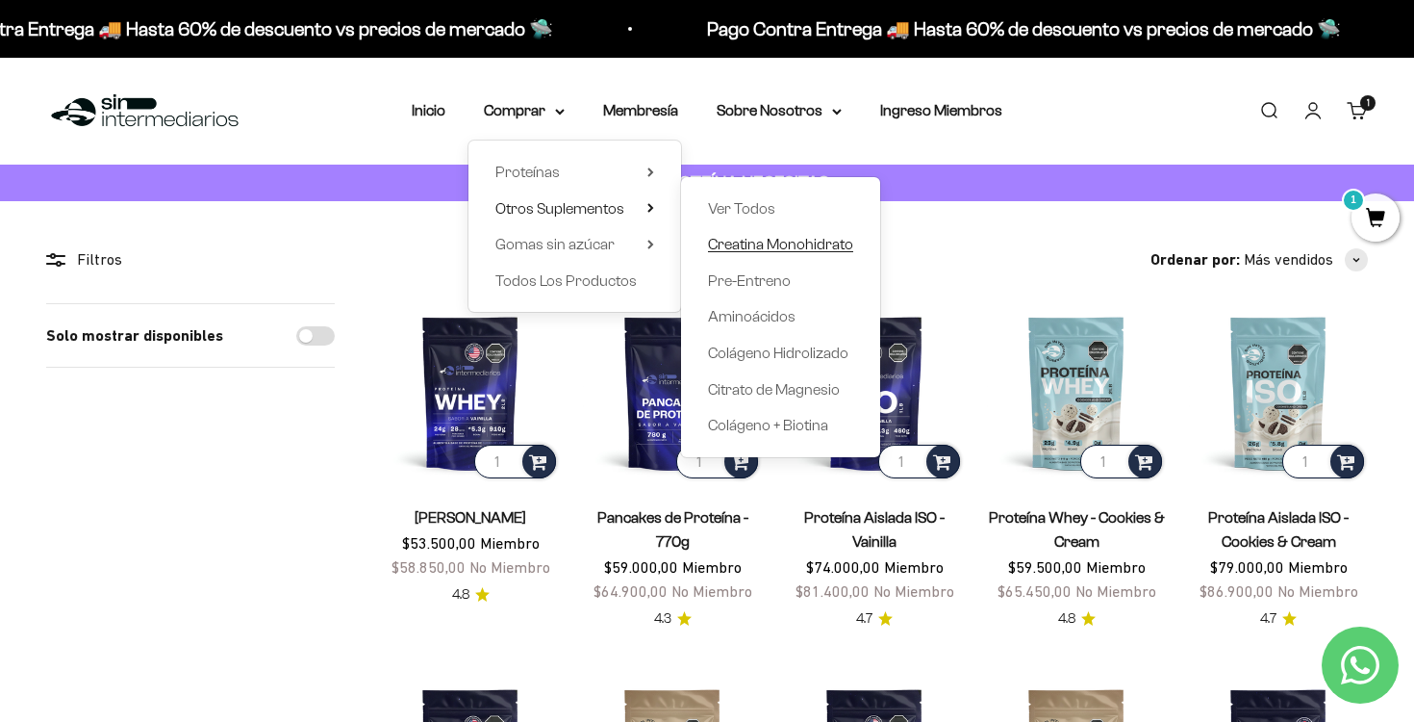
click at [764, 248] on span "Creatina Monohidrato" at bounding box center [780, 244] width 145 height 16
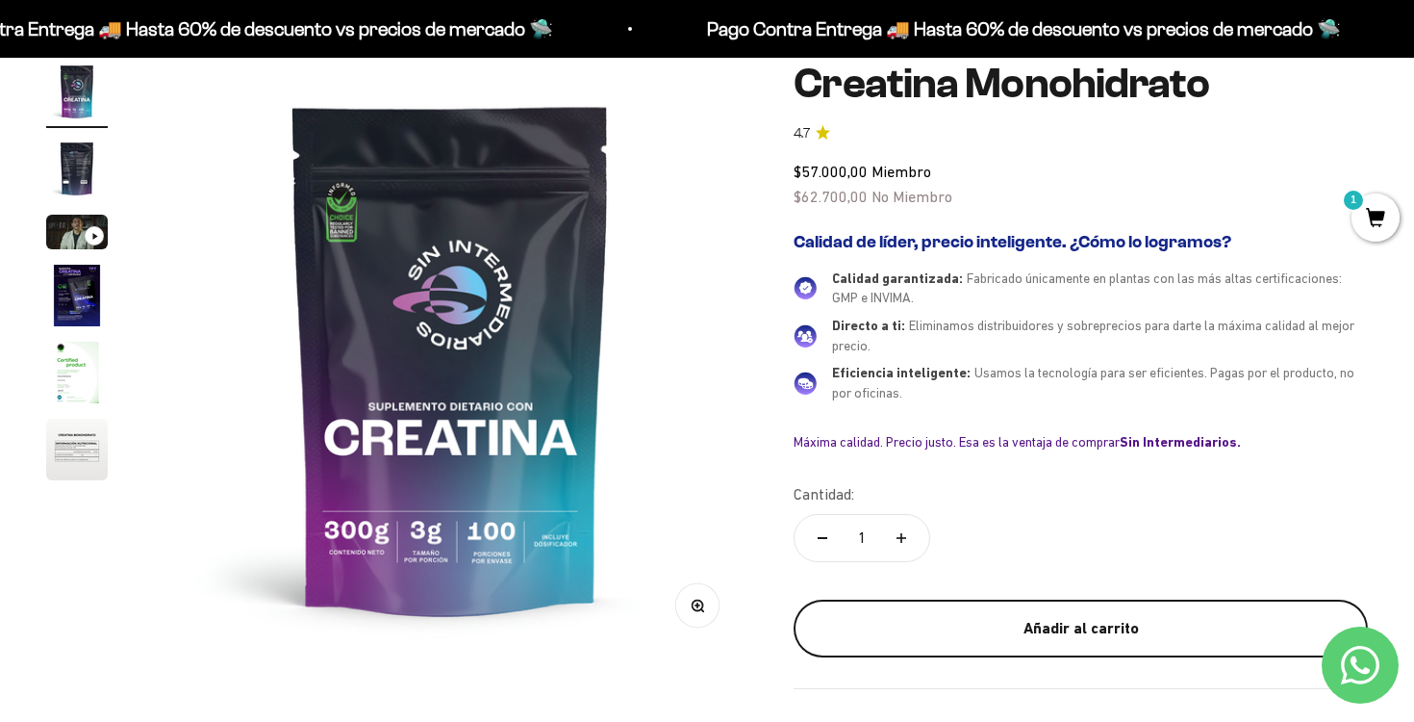
click at [998, 630] on div "Añadir al carrito" at bounding box center [1080, 628] width 497 height 25
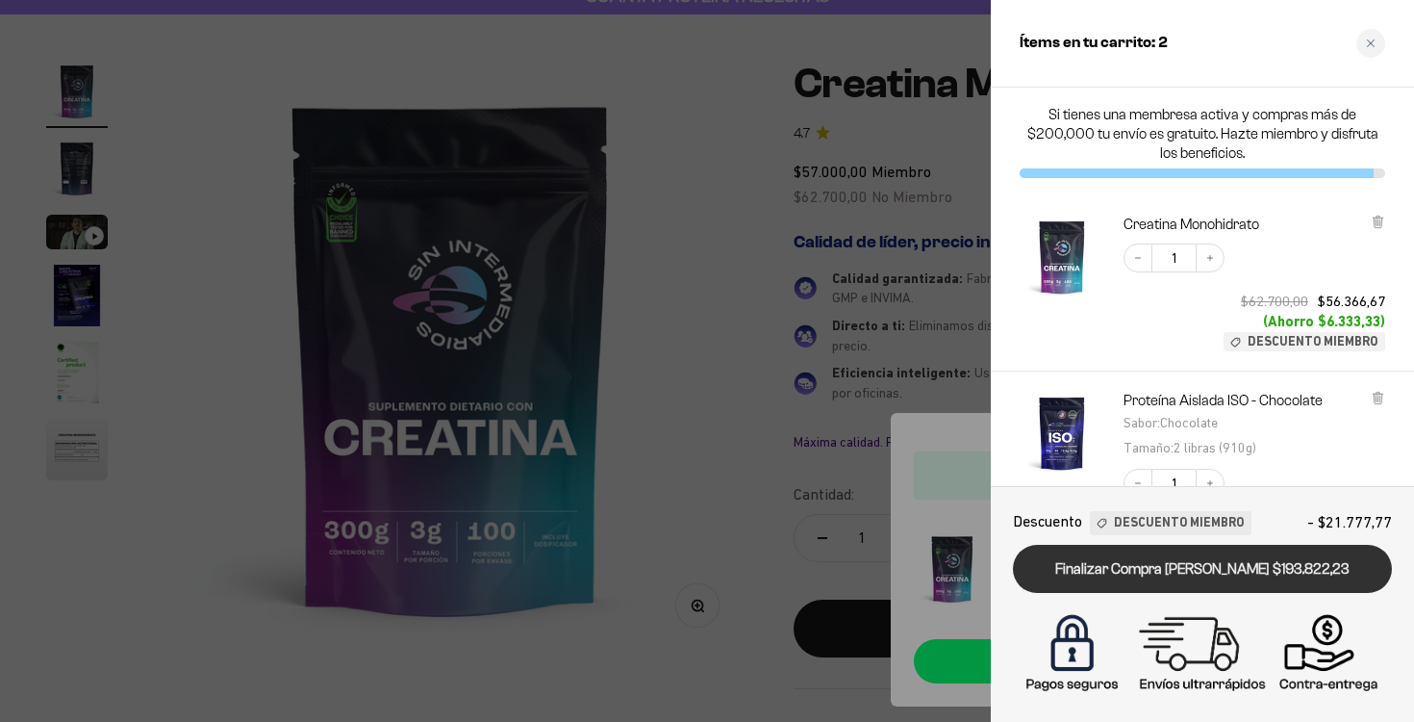
click at [1145, 562] on link "Finalizar Compra Segura $193.822,23" at bounding box center [1202, 569] width 379 height 49
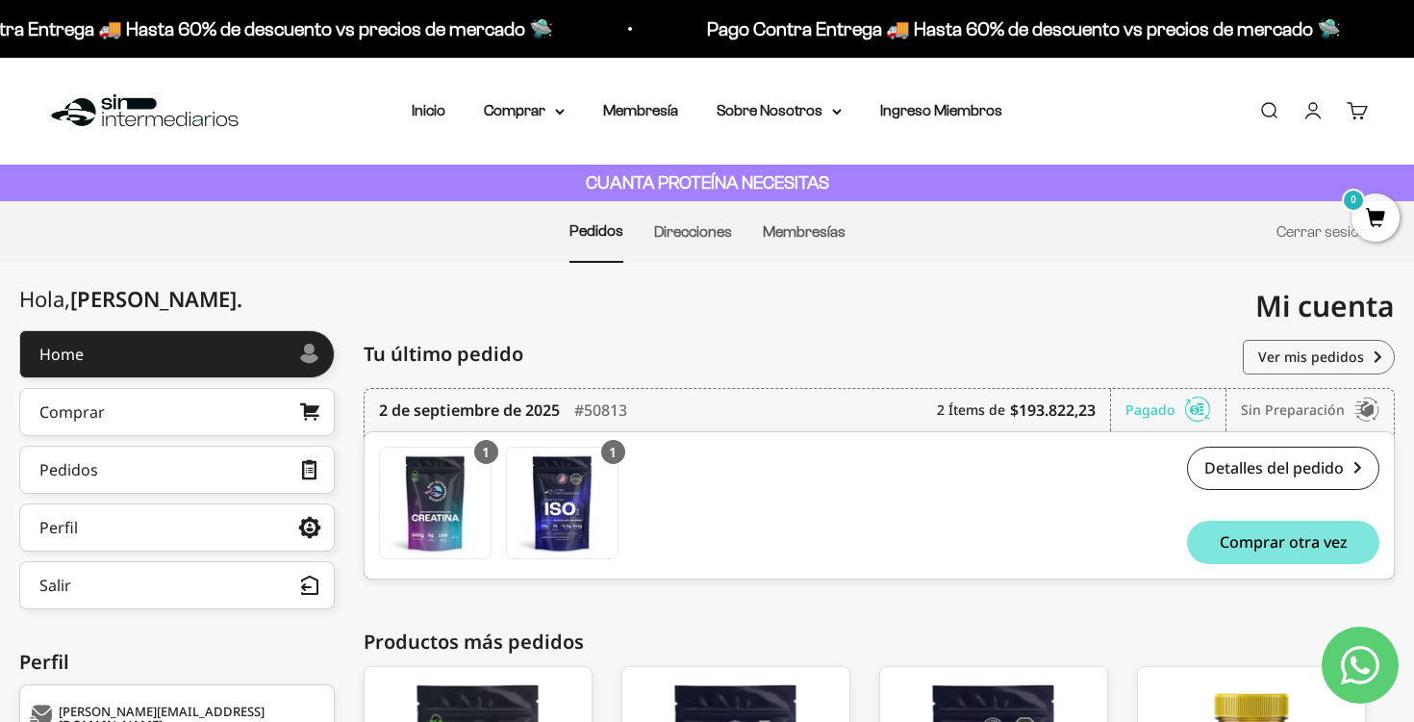
click at [1315, 118] on link "Cuenta" at bounding box center [1313, 110] width 21 height 21
click at [1304, 360] on link "Ver mis pedidos" at bounding box center [1319, 357] width 152 height 35
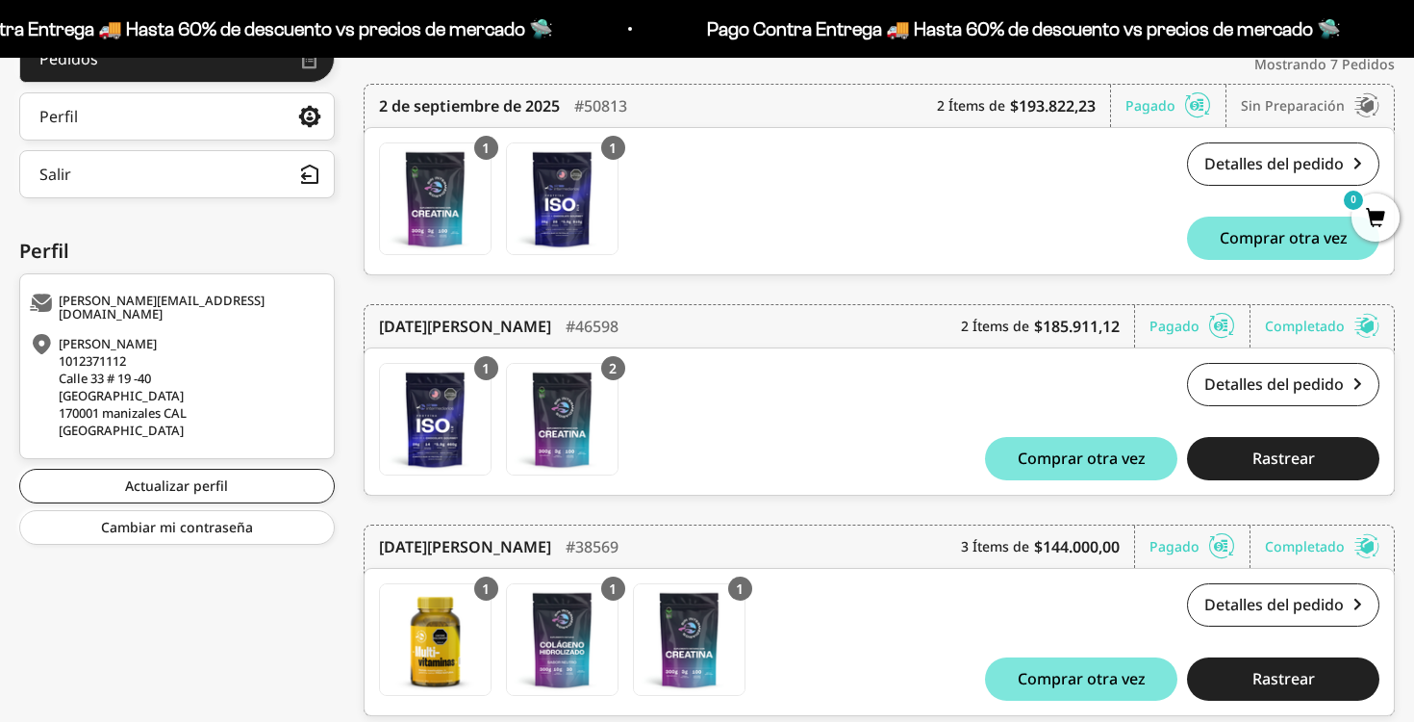
scroll to position [339, 0]
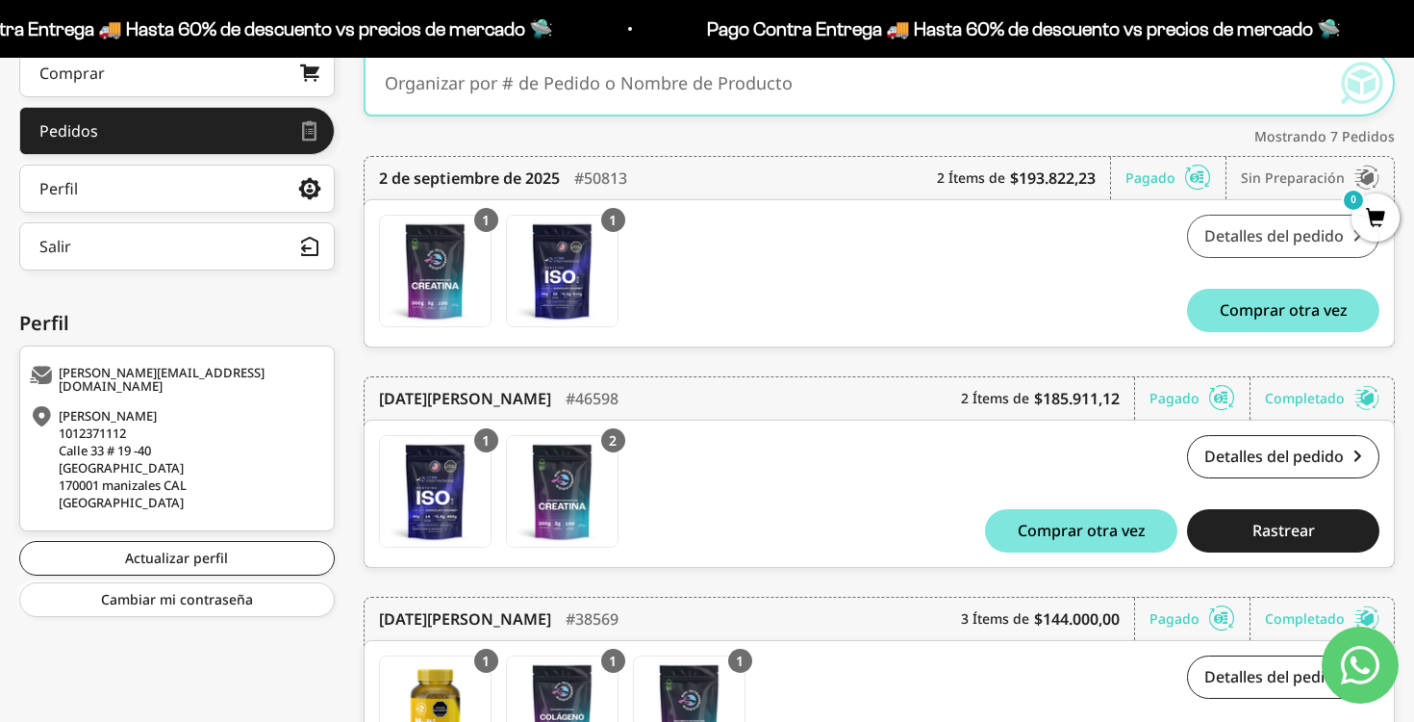
click at [1309, 234] on link "Detalles del pedido" at bounding box center [1283, 236] width 192 height 43
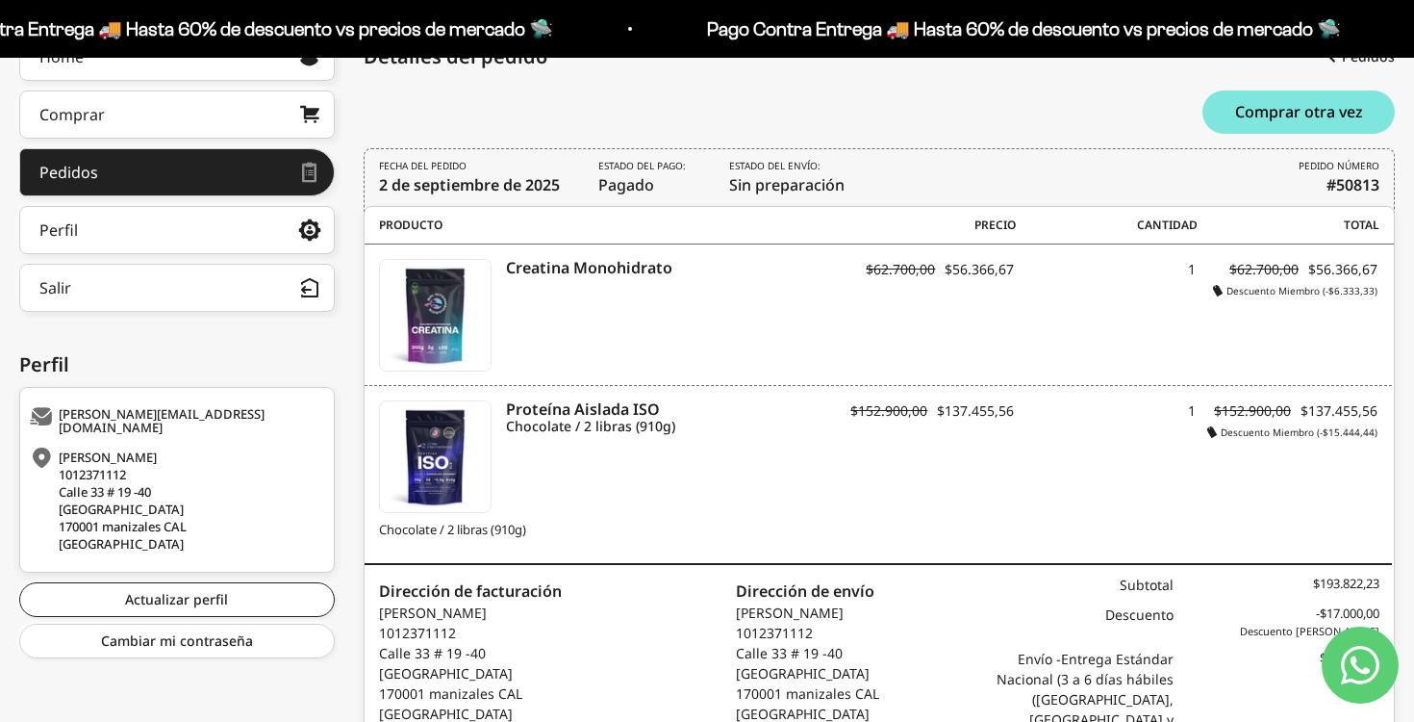
scroll to position [310, 0]
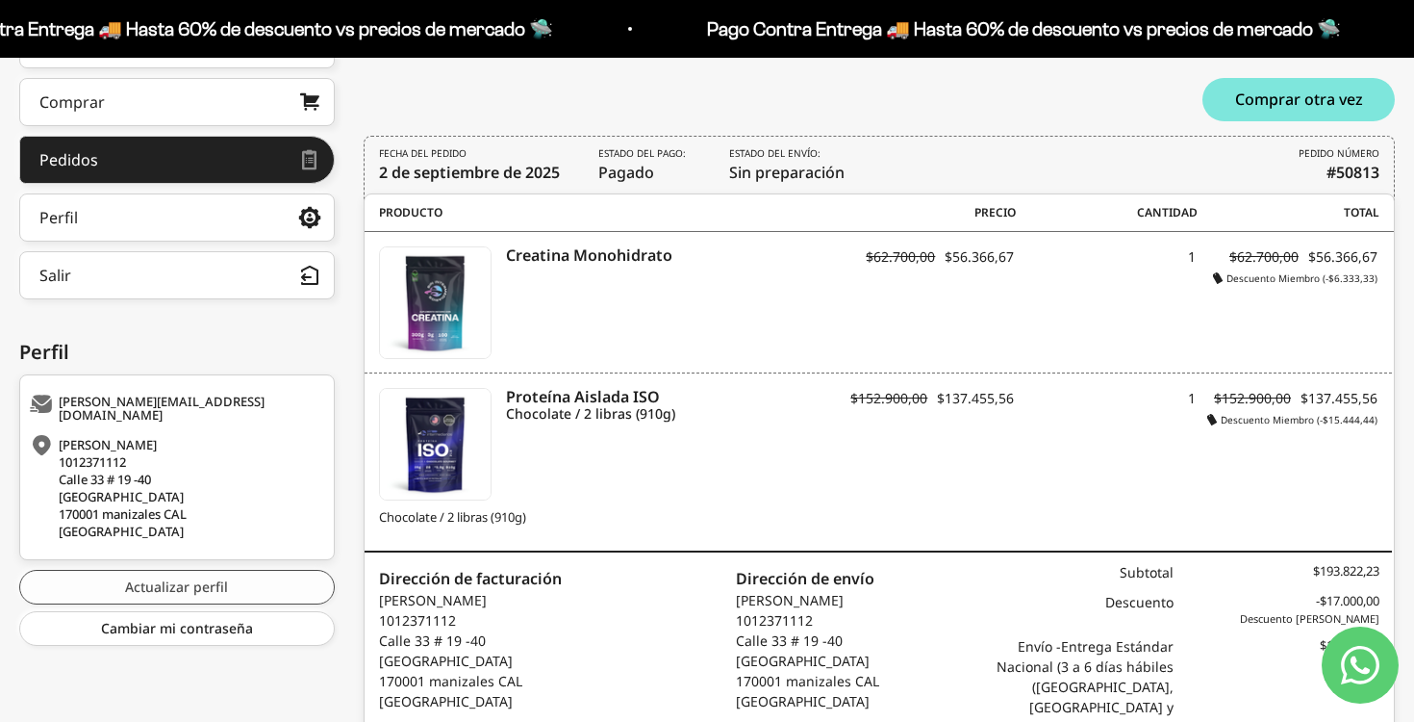
click at [213, 579] on link "Actualizar perfil" at bounding box center [177, 587] width 316 height 35
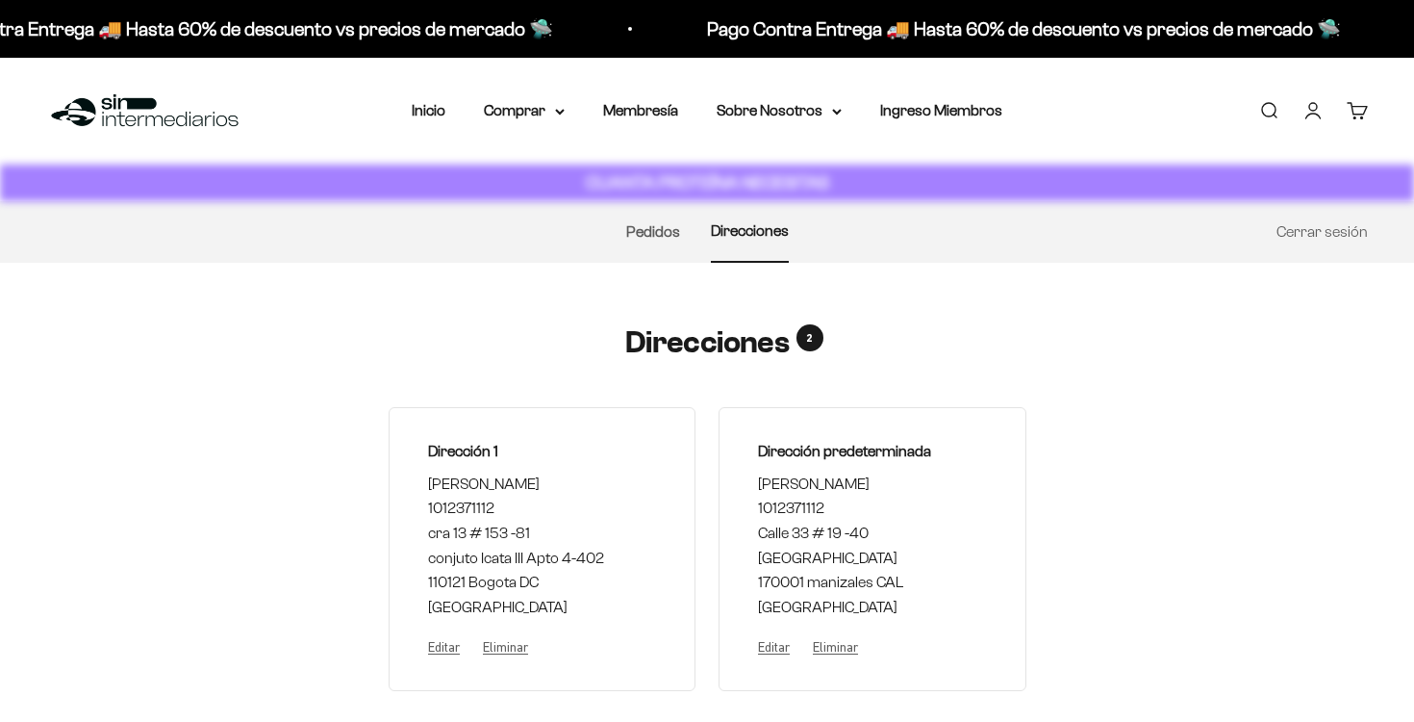
select select "Caldas"
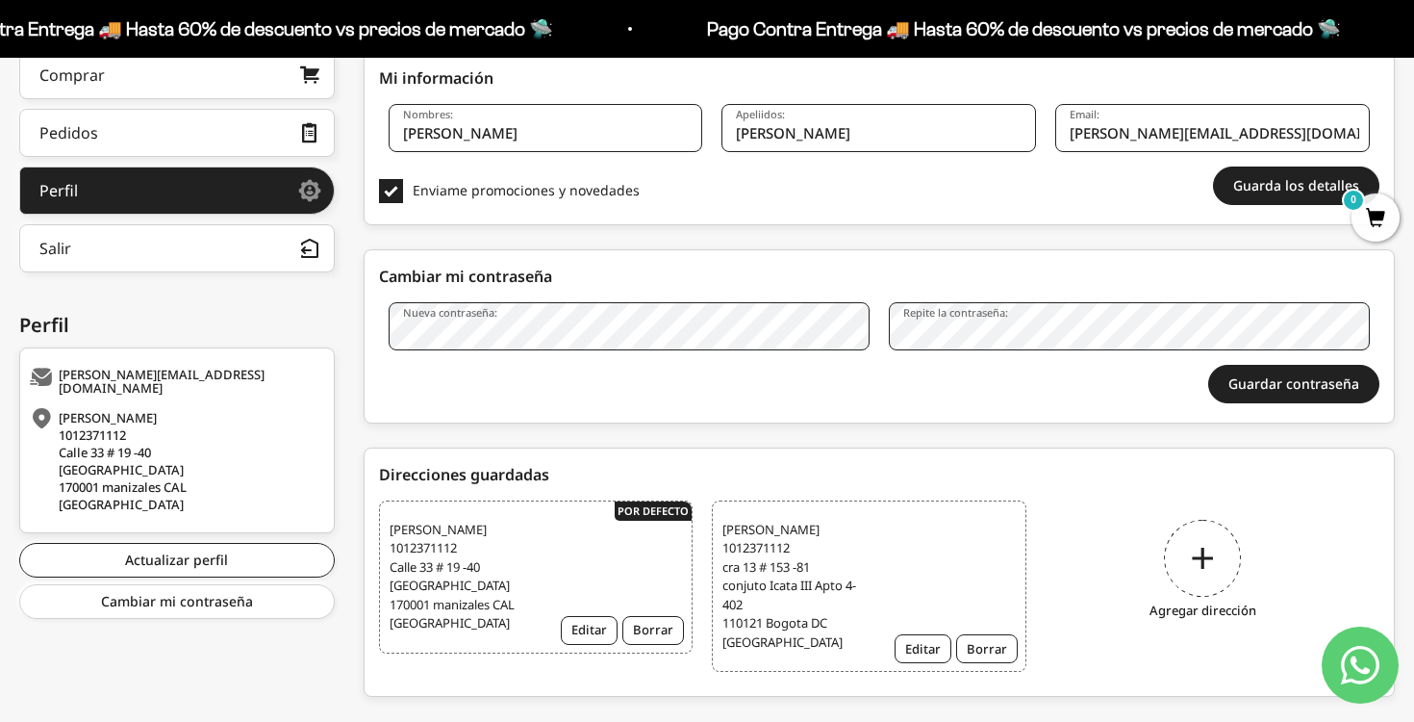
scroll to position [338, 0]
click at [601, 630] on button "Editar" at bounding box center [589, 629] width 57 height 29
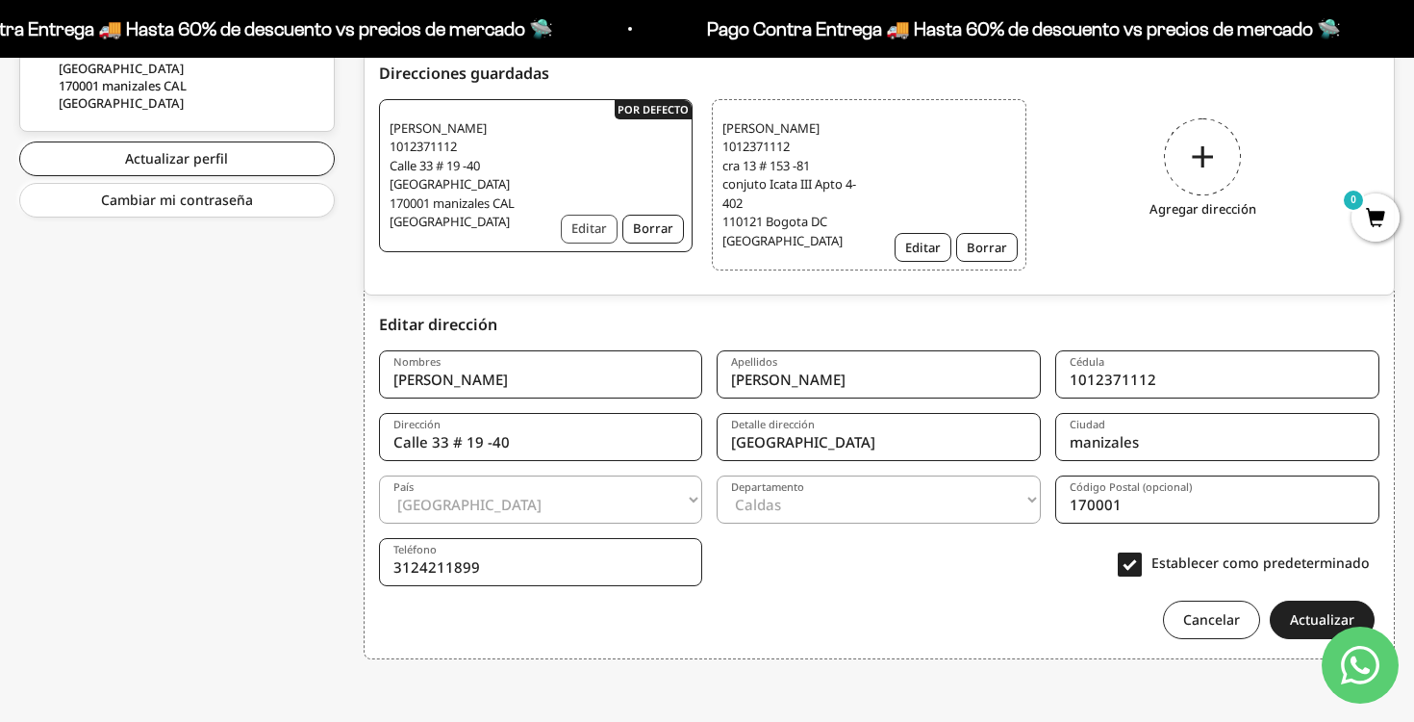
scroll to position [748, 0]
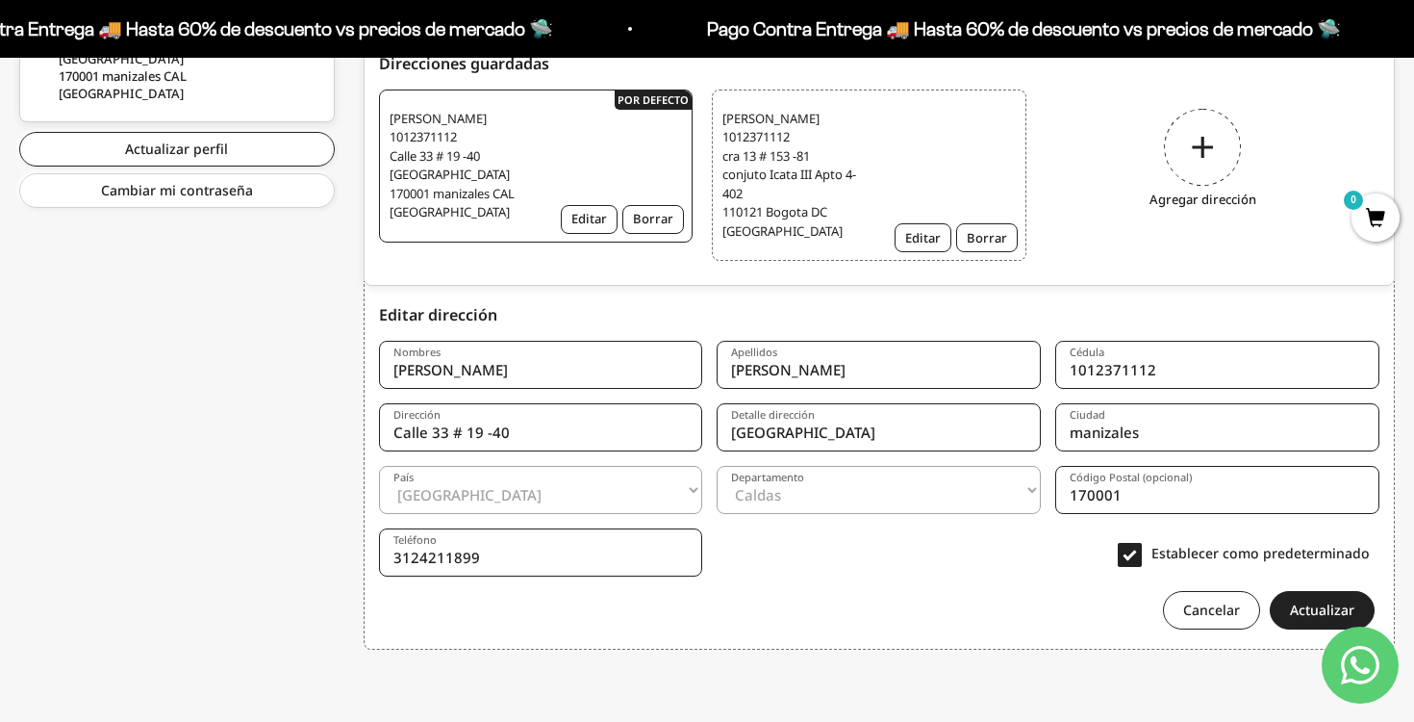
click at [546, 434] on input "Calle 33 # 19 -40" at bounding box center [541, 427] width 324 height 48
type input "cra 13 # 153 - 81 apto 4 - 402"
type input "e"
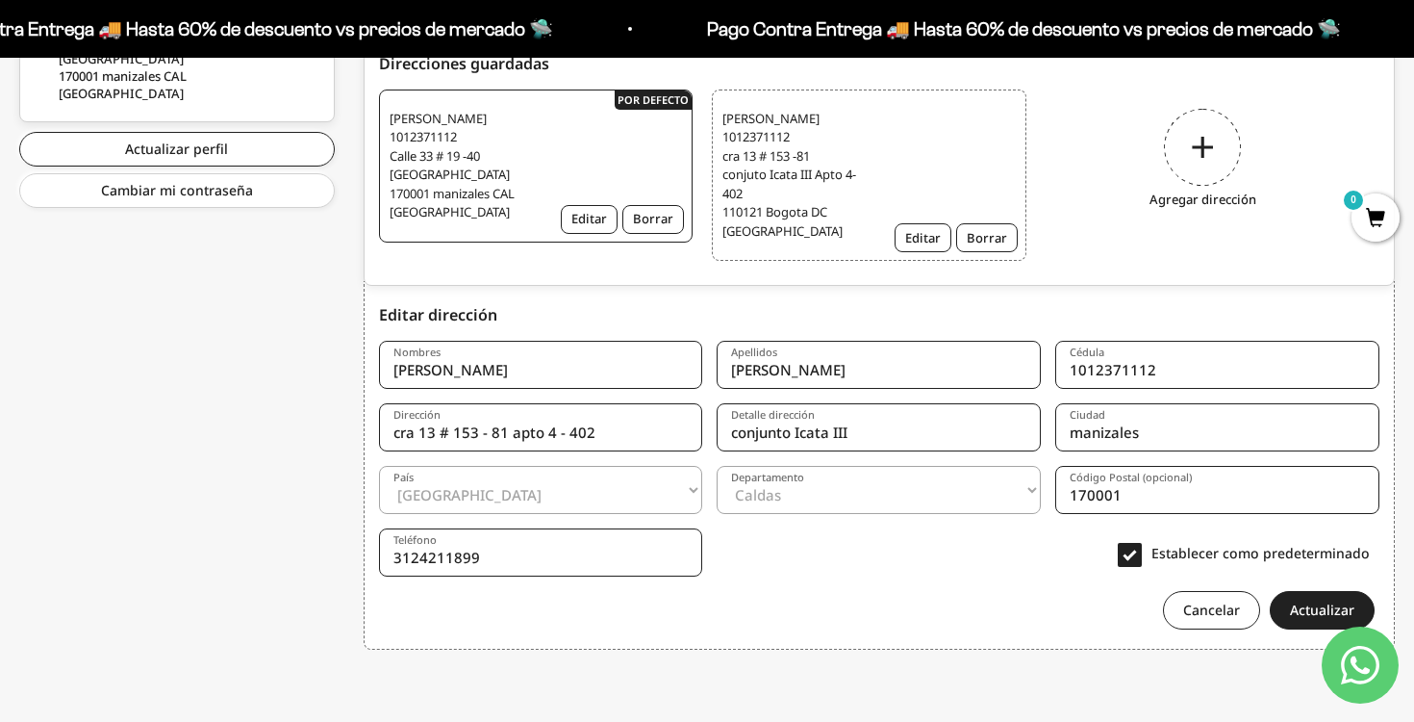
type input "conjunto Icata III"
click at [1160, 437] on input "manizales" at bounding box center [1217, 427] width 324 height 48
type input "BOGOTA"
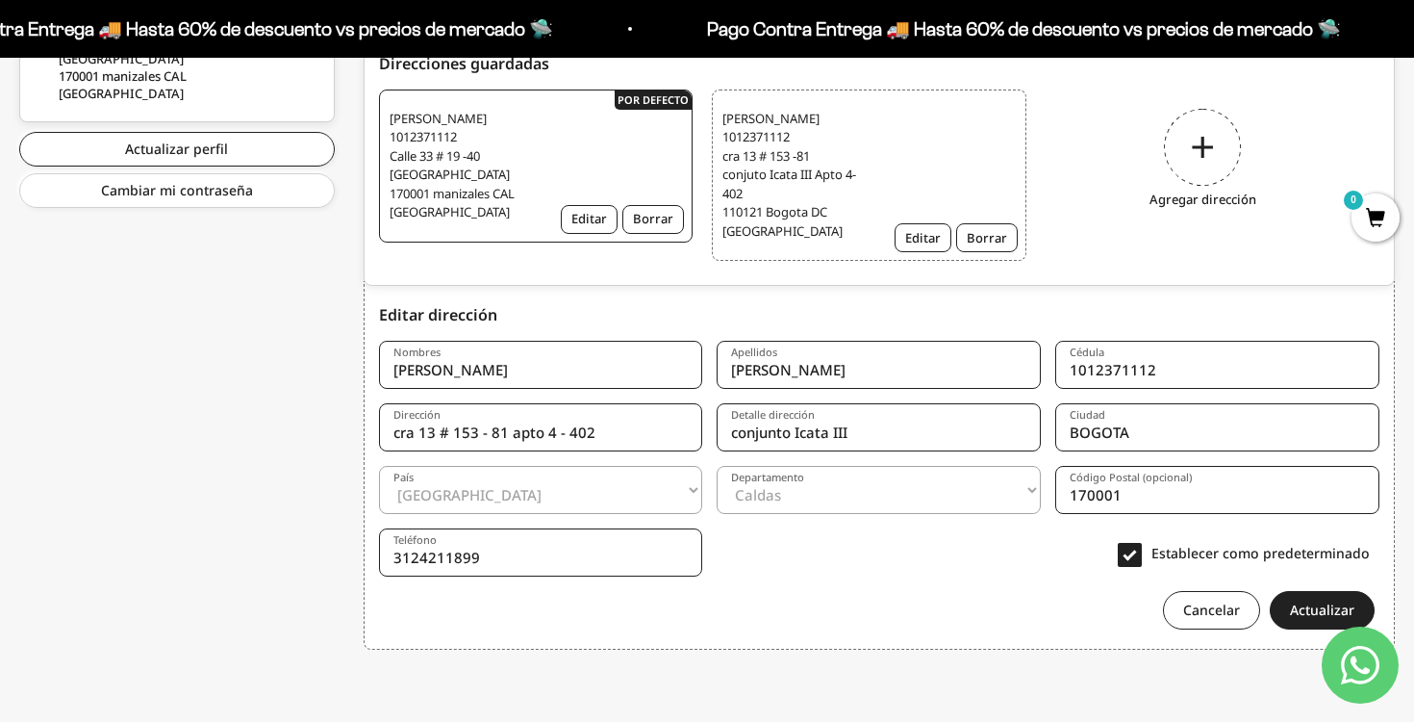
click at [634, 496] on select "Colombia --- Afganistán Albania Alemania Andorra Angola Anguila Antigua y Barbu…" at bounding box center [541, 490] width 324 height 48
click at [834, 496] on select "Amazonas Antioquia Arauca Atlántico Bogotá Bolívar Boyacá Caldas Caquetá Casana…" at bounding box center [879, 490] width 324 height 48
select select "[GEOGRAPHIC_DATA], D.C."
click at [1101, 496] on input "170001" at bounding box center [1217, 490] width 324 height 48
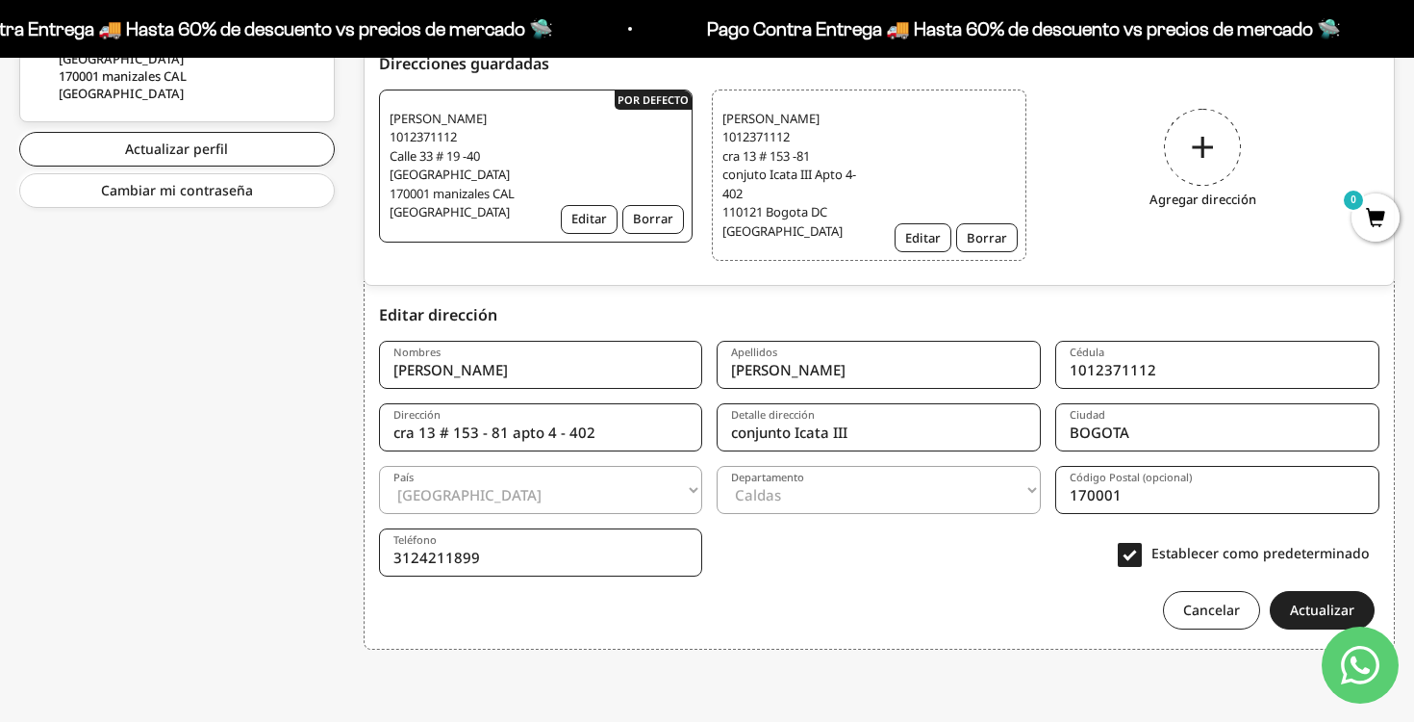
paste input "0121."
type input "10121"
click at [1295, 607] on button "Actualizar" at bounding box center [1322, 610] width 105 height 38
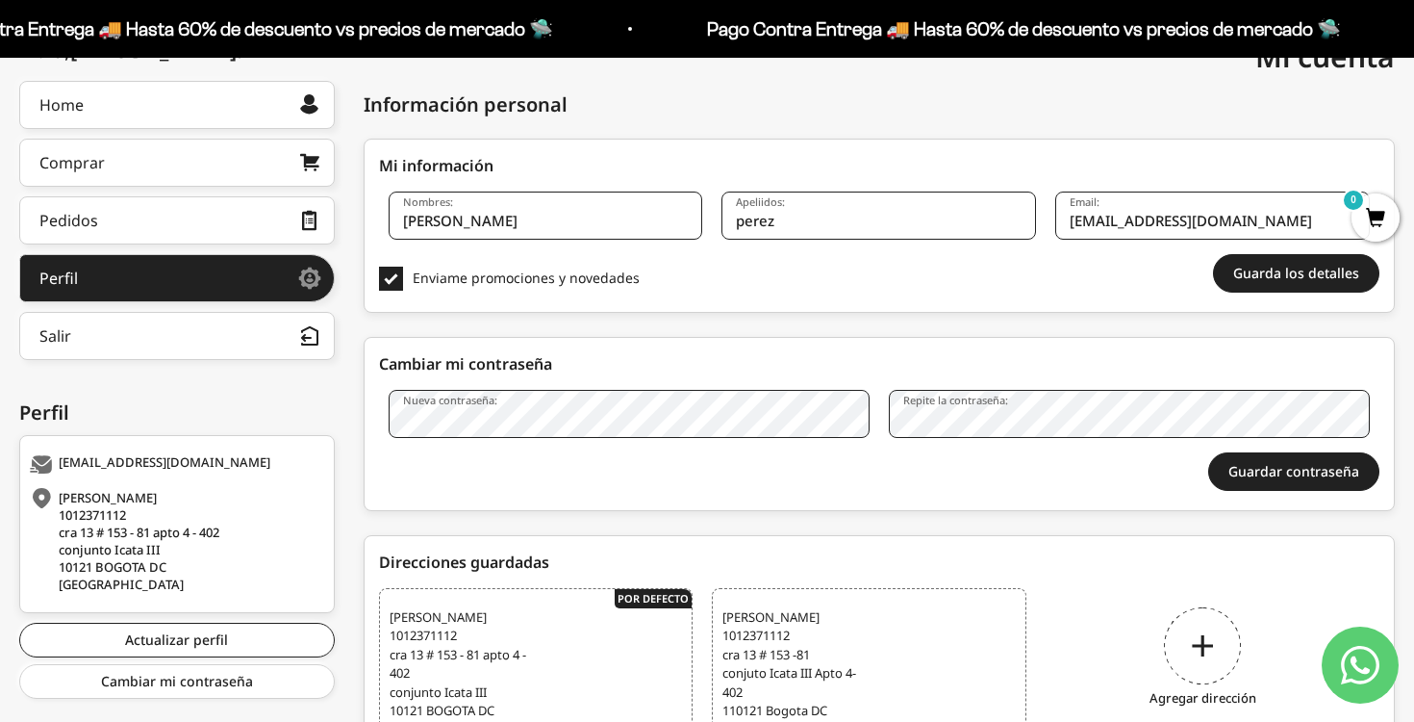
scroll to position [224, 0]
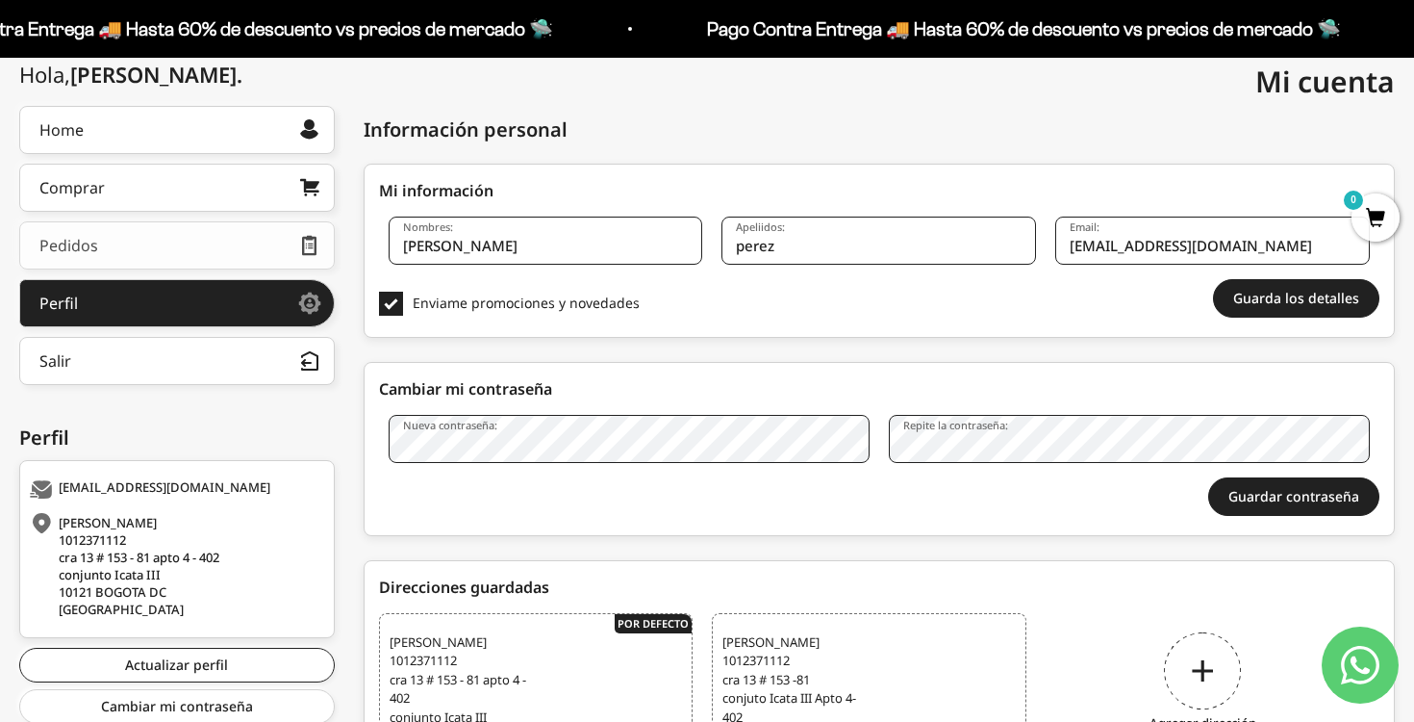
click at [174, 248] on link "Pedidos" at bounding box center [177, 245] width 316 height 48
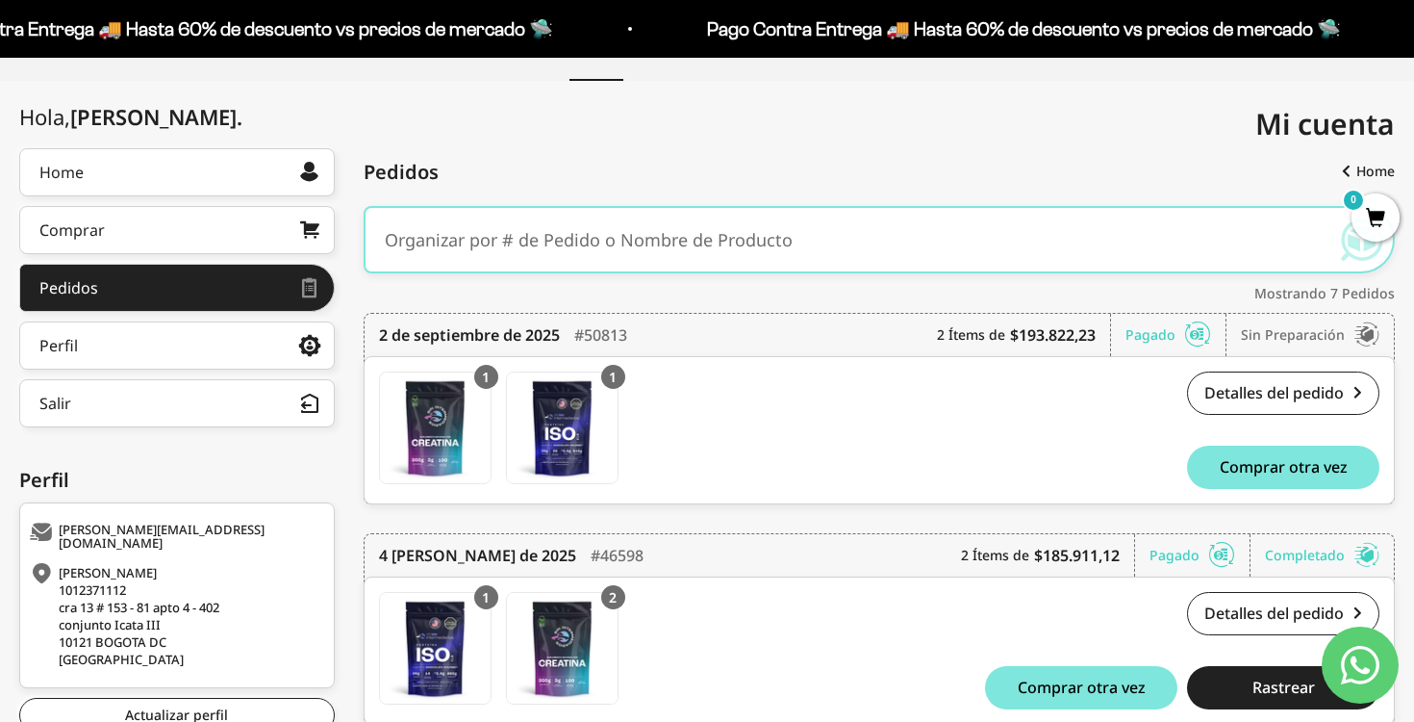
scroll to position [187, 0]
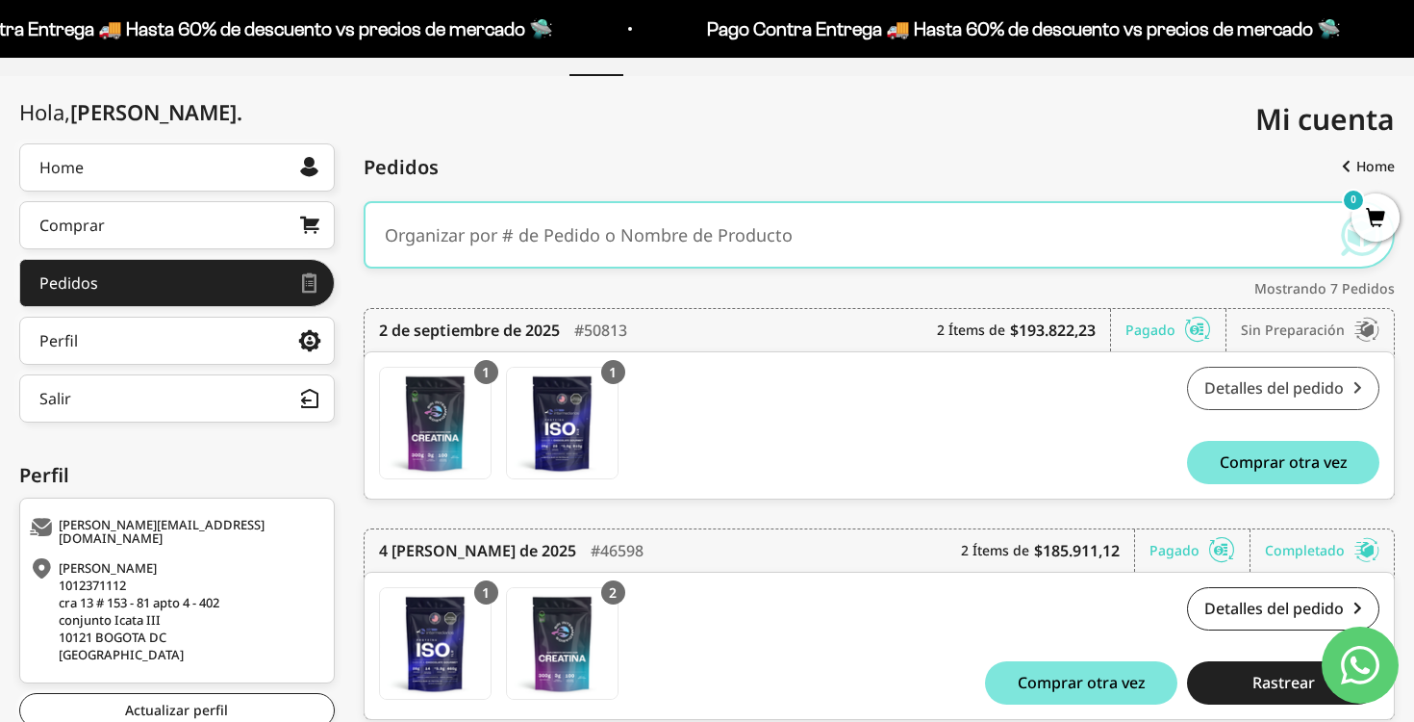
click at [1274, 383] on link "Detalles del pedido" at bounding box center [1283, 388] width 192 height 43
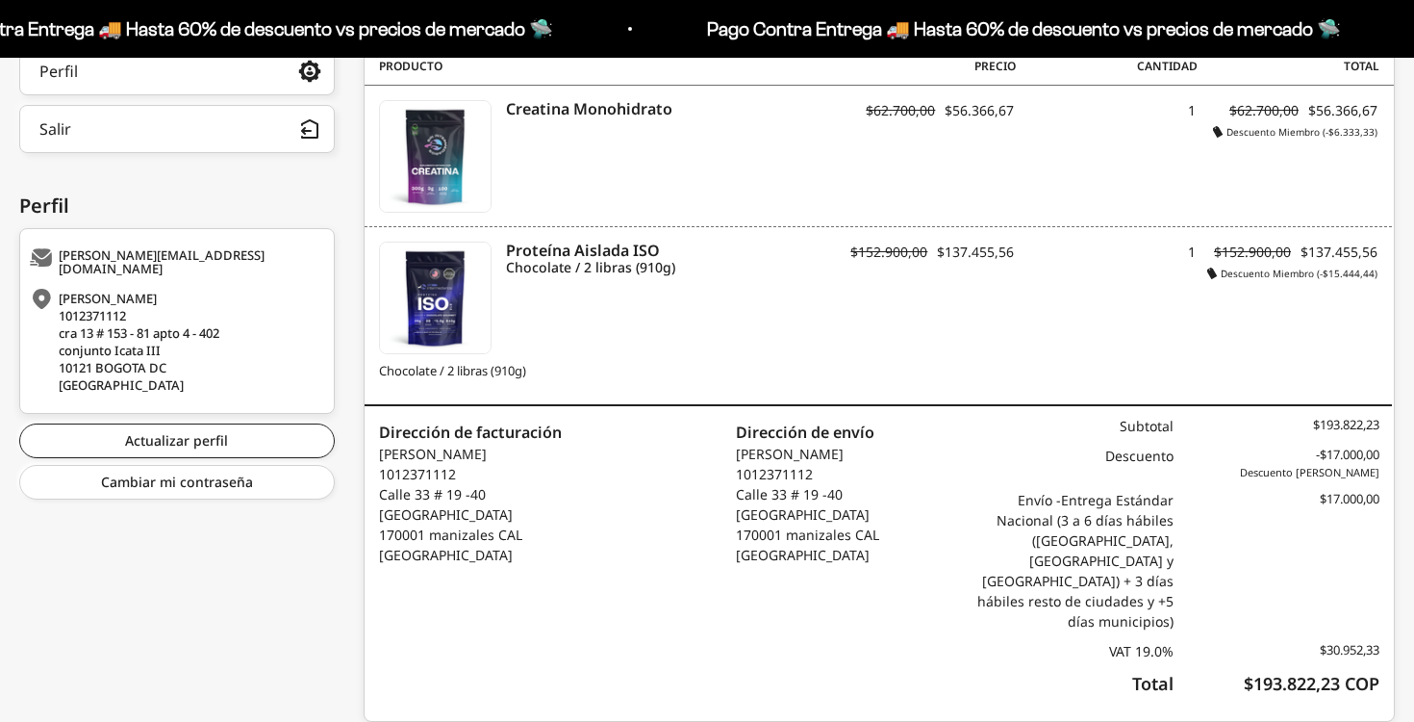
scroll to position [478, 0]
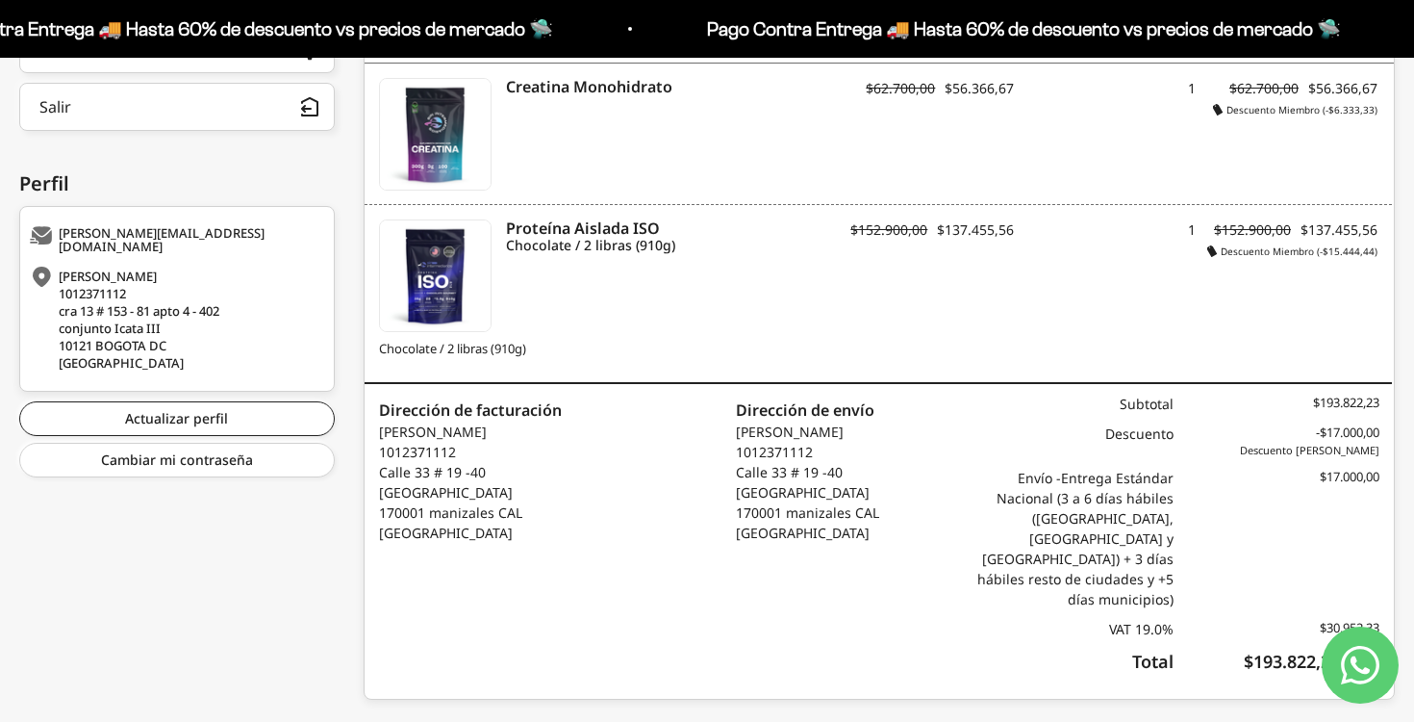
click at [1169, 619] on div "VAT 19.0%" at bounding box center [1071, 629] width 206 height 20
click at [1372, 667] on icon "Contact us on WhatsApp" at bounding box center [1360, 665] width 38 height 38
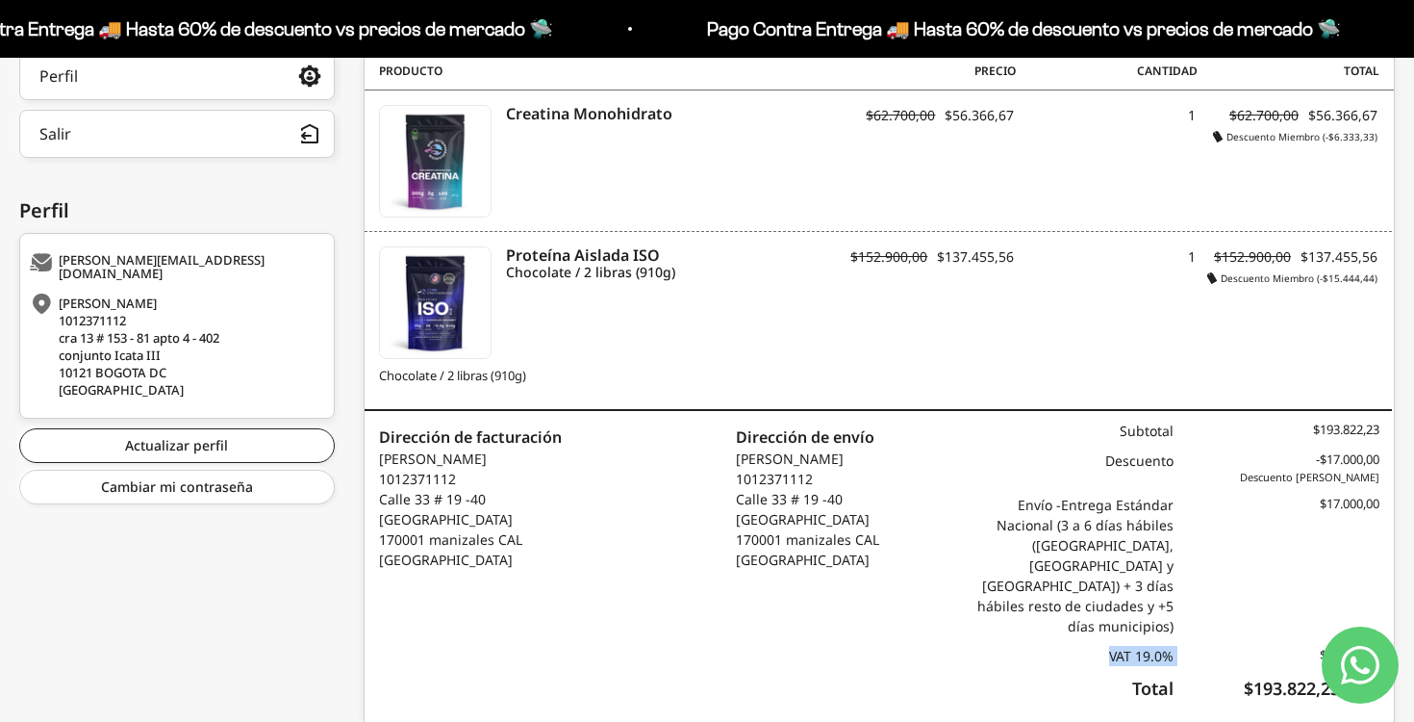
scroll to position [448, 0]
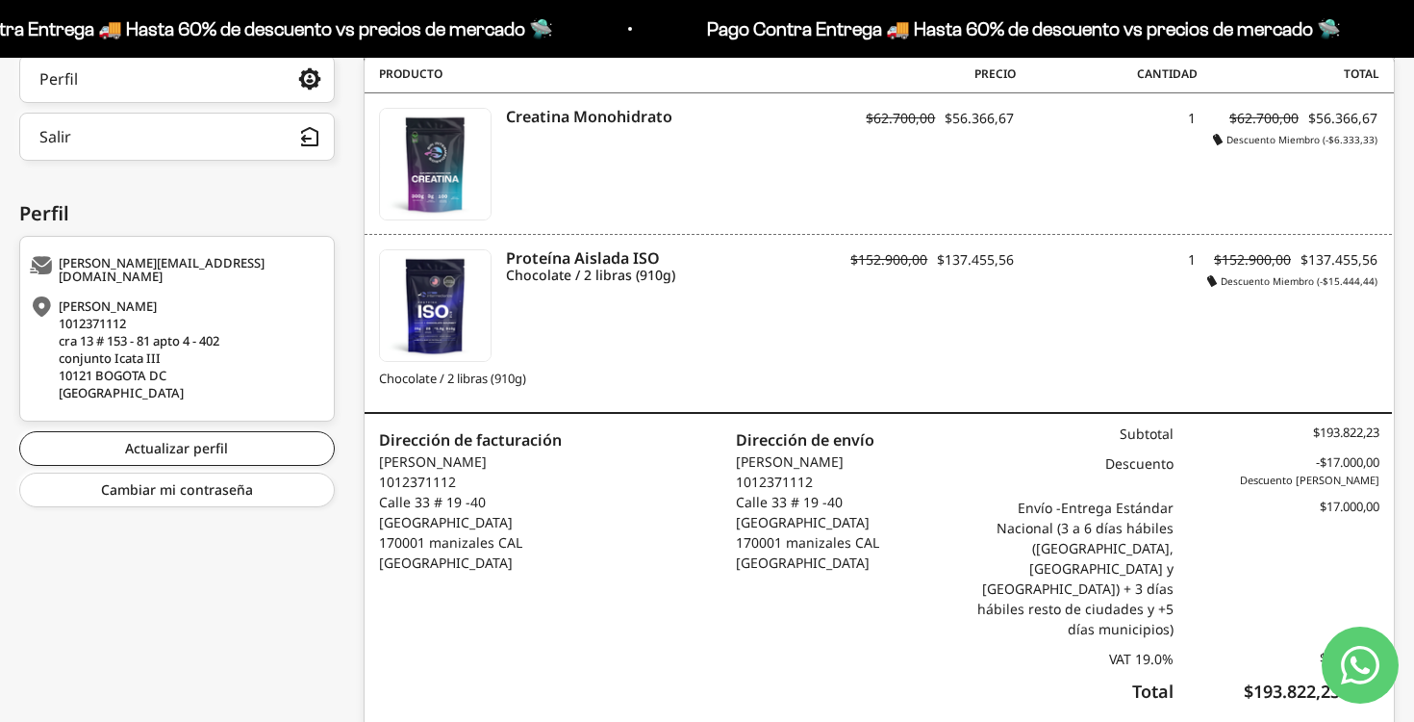
click at [1107, 521] on div "Envío - Entrega Estándar Nacional (3 a 6 días hábiles (Bogotá, Medellín y Cali)…" at bounding box center [1071, 567] width 206 height 141
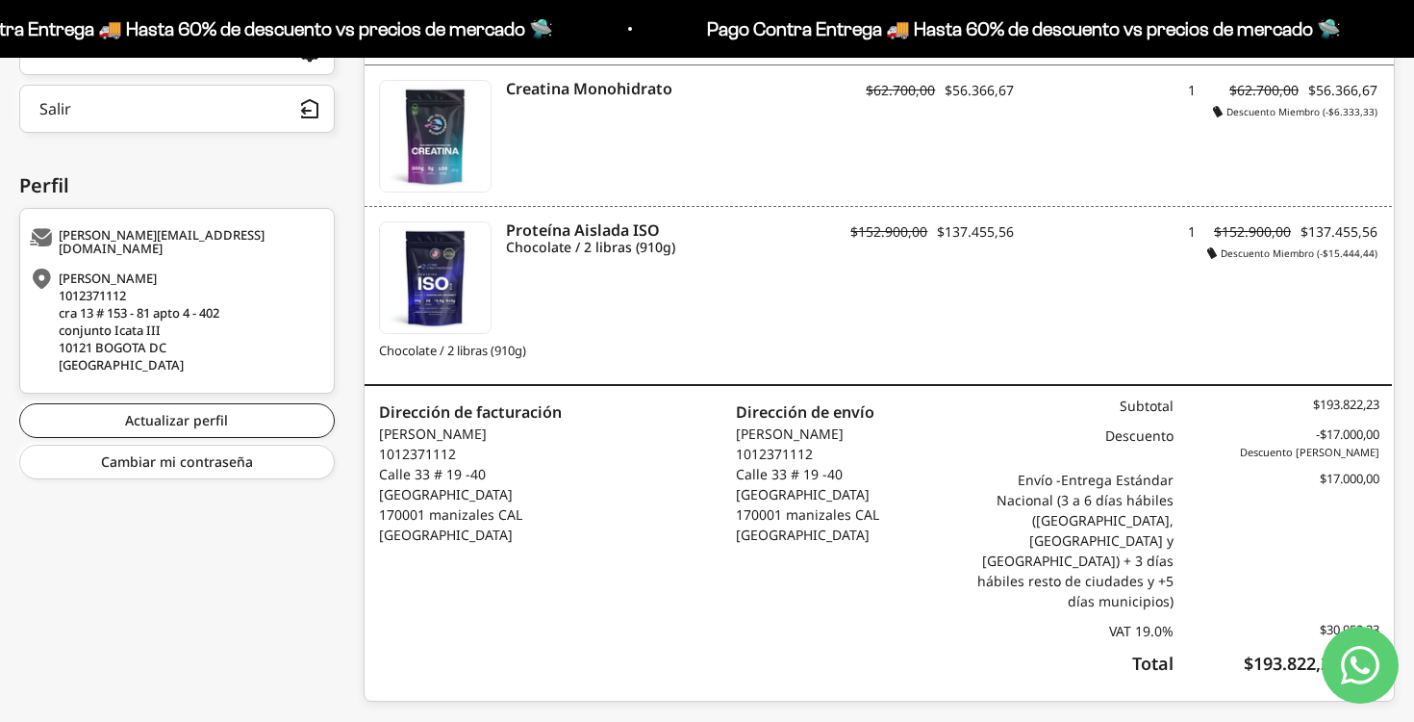
scroll to position [478, 0]
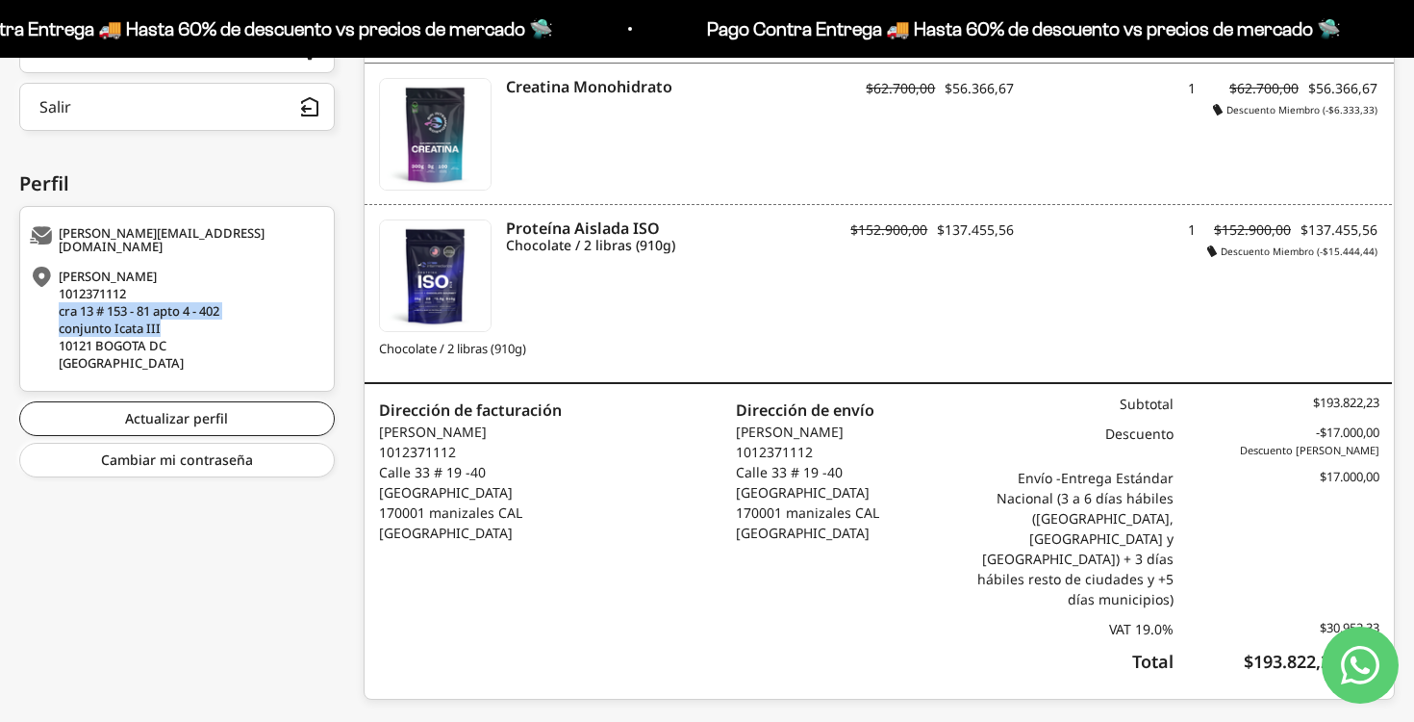
drag, startPoint x: 57, startPoint y: 302, endPoint x: 190, endPoint y: 317, distance: 133.6
click at [190, 317] on div "carlos eli perez 1012371112 cra 13 # 153 - 81 apto 4 - 402 conjunto Icata III 1…" at bounding box center [175, 319] width 290 height 104
copy div "cra 13 # 153 - 81 apto 4 - 402 conjunto Icata III 10121 BOGOTA DC Colombia"
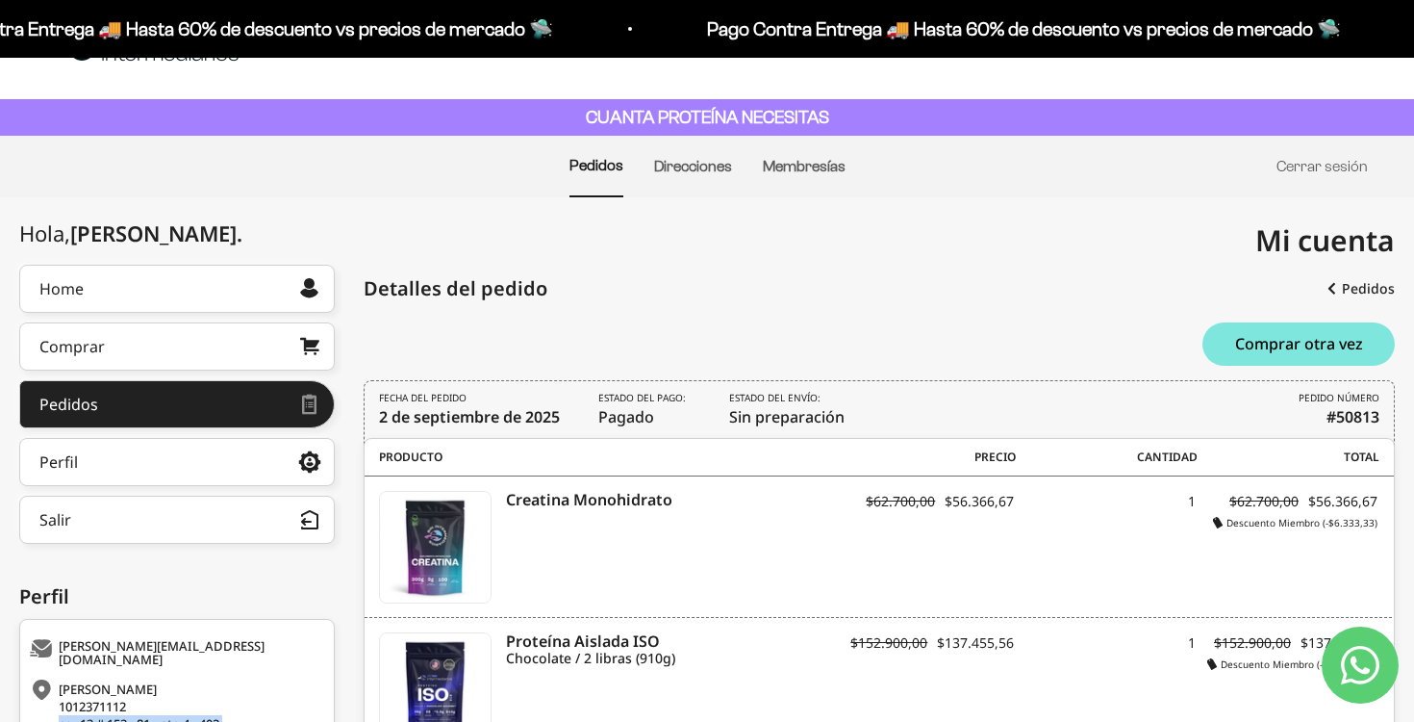
scroll to position [26, 0]
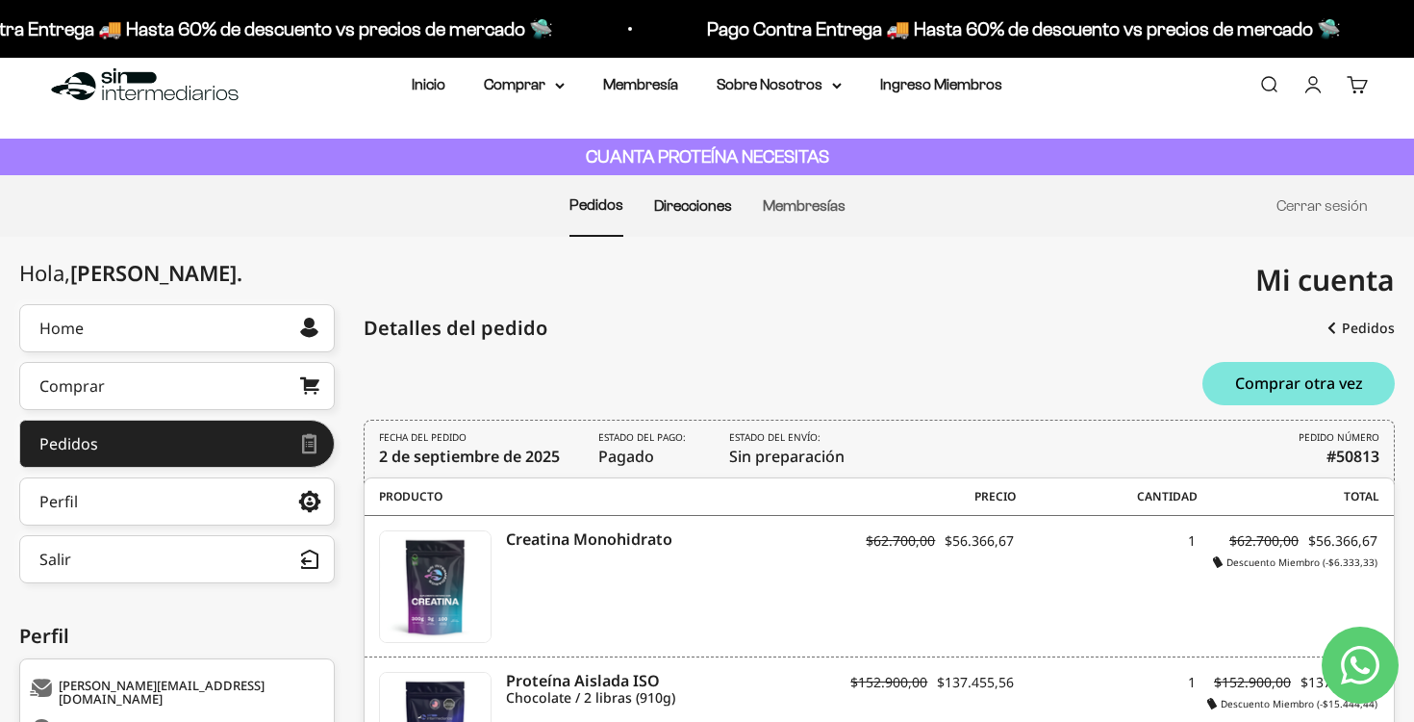
click at [695, 208] on link "Direcciones" at bounding box center [693, 205] width 78 height 16
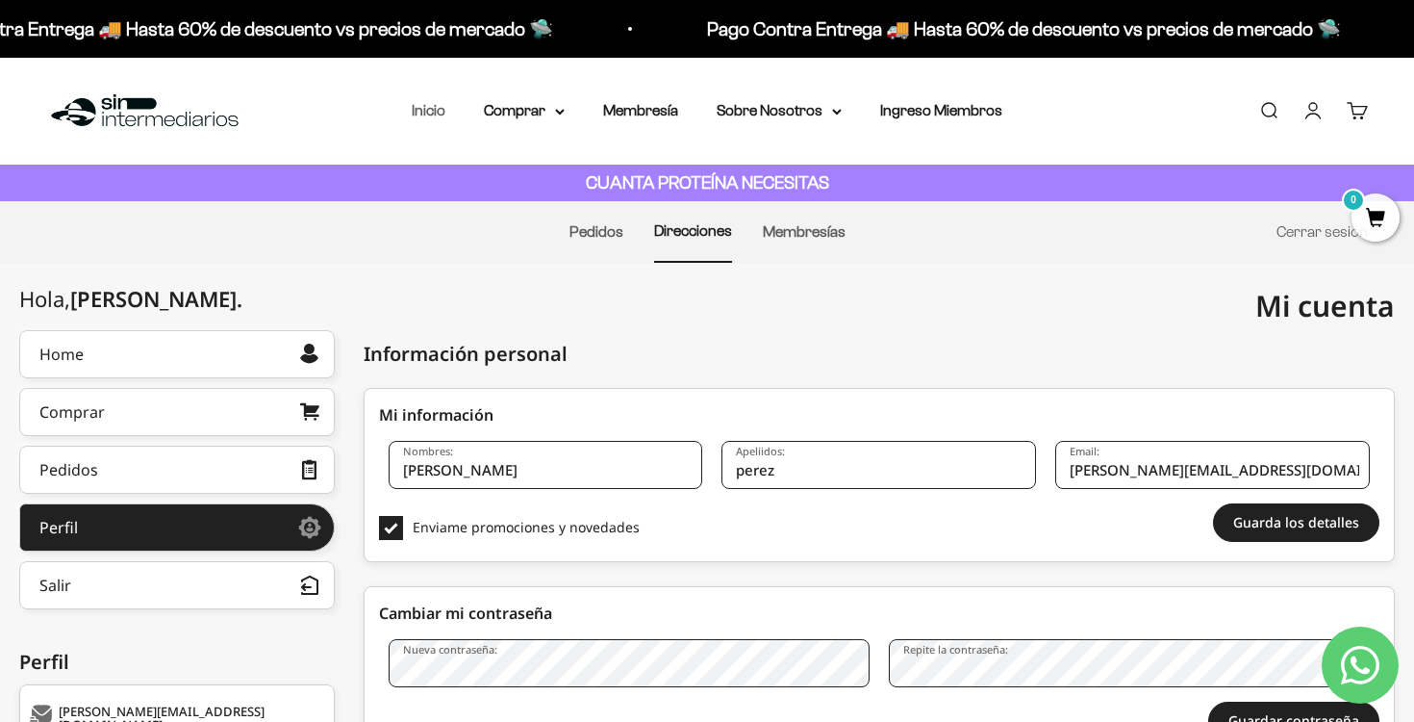
click at [433, 104] on link "Inicio" at bounding box center [429, 110] width 34 height 16
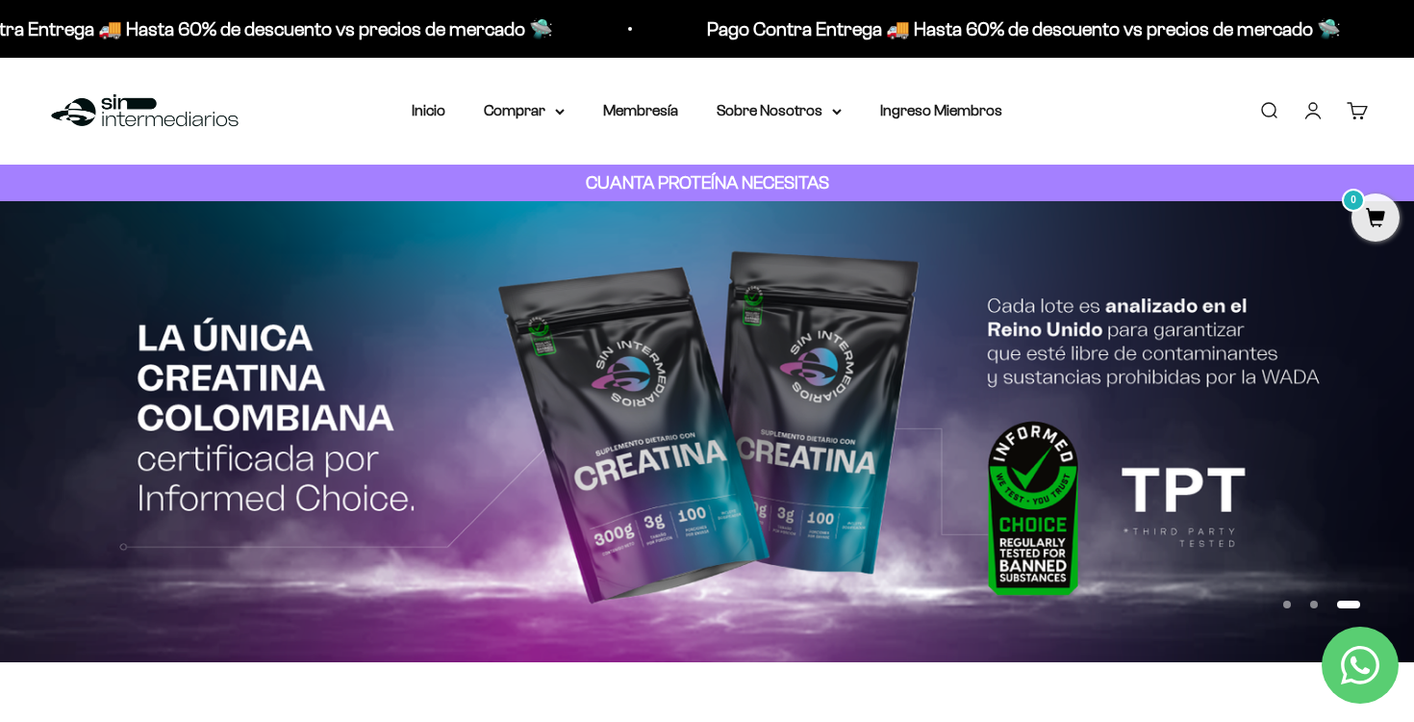
click at [1311, 109] on link "Cuenta" at bounding box center [1313, 110] width 21 height 21
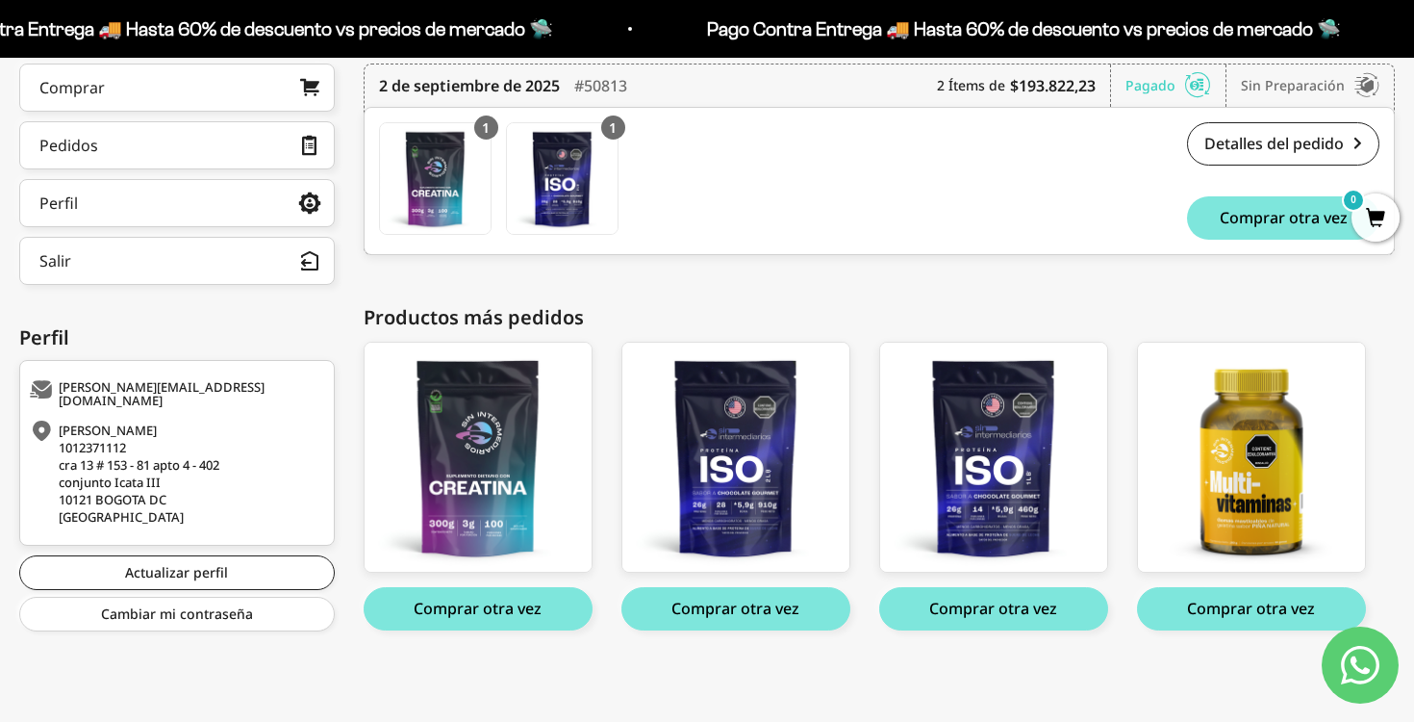
scroll to position [281, 0]
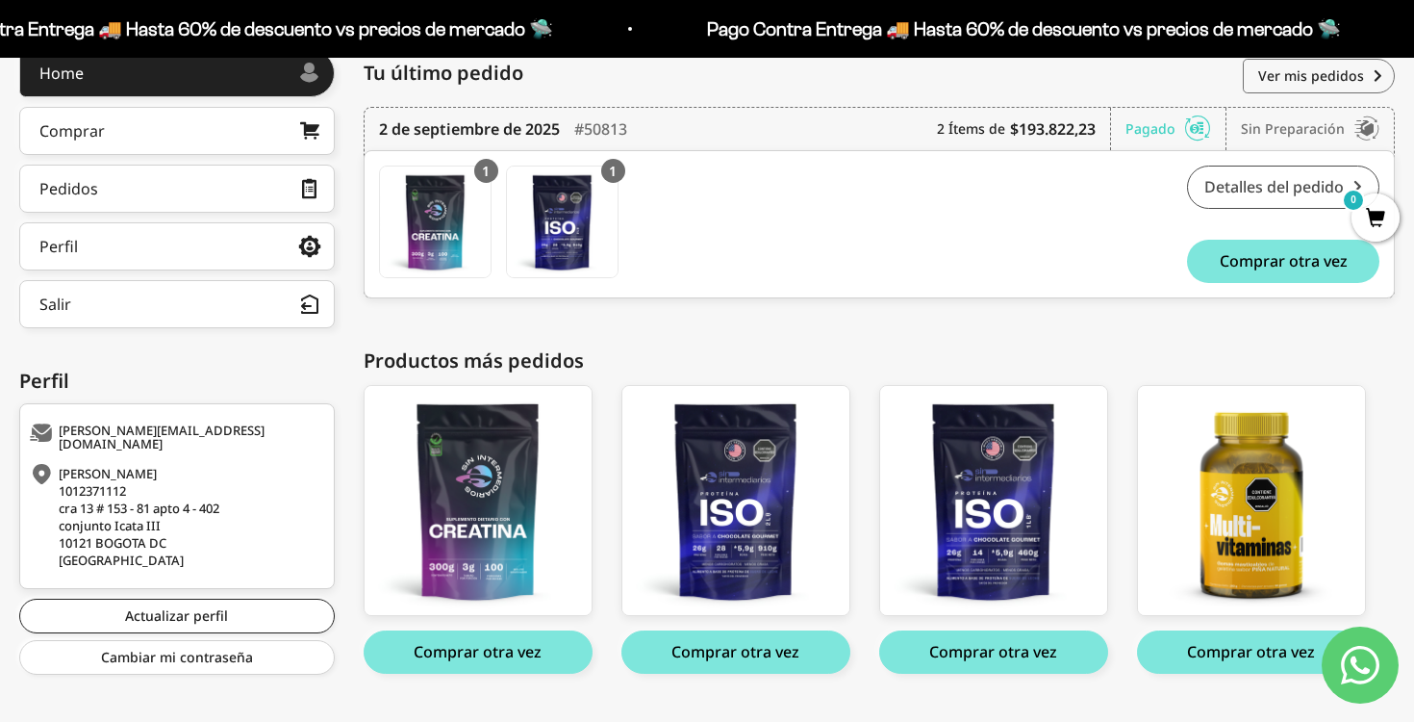
click at [1272, 194] on link "Detalles del pedido" at bounding box center [1283, 186] width 192 height 43
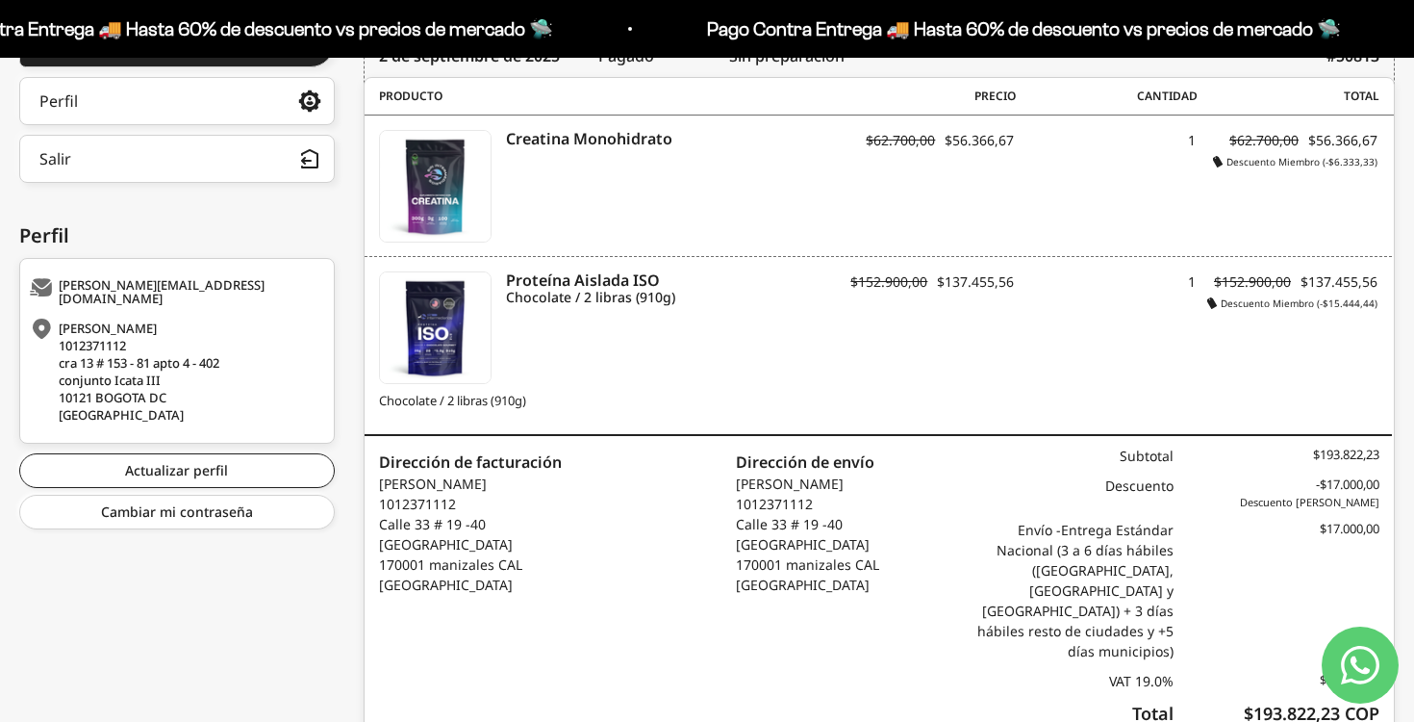
scroll to position [478, 0]
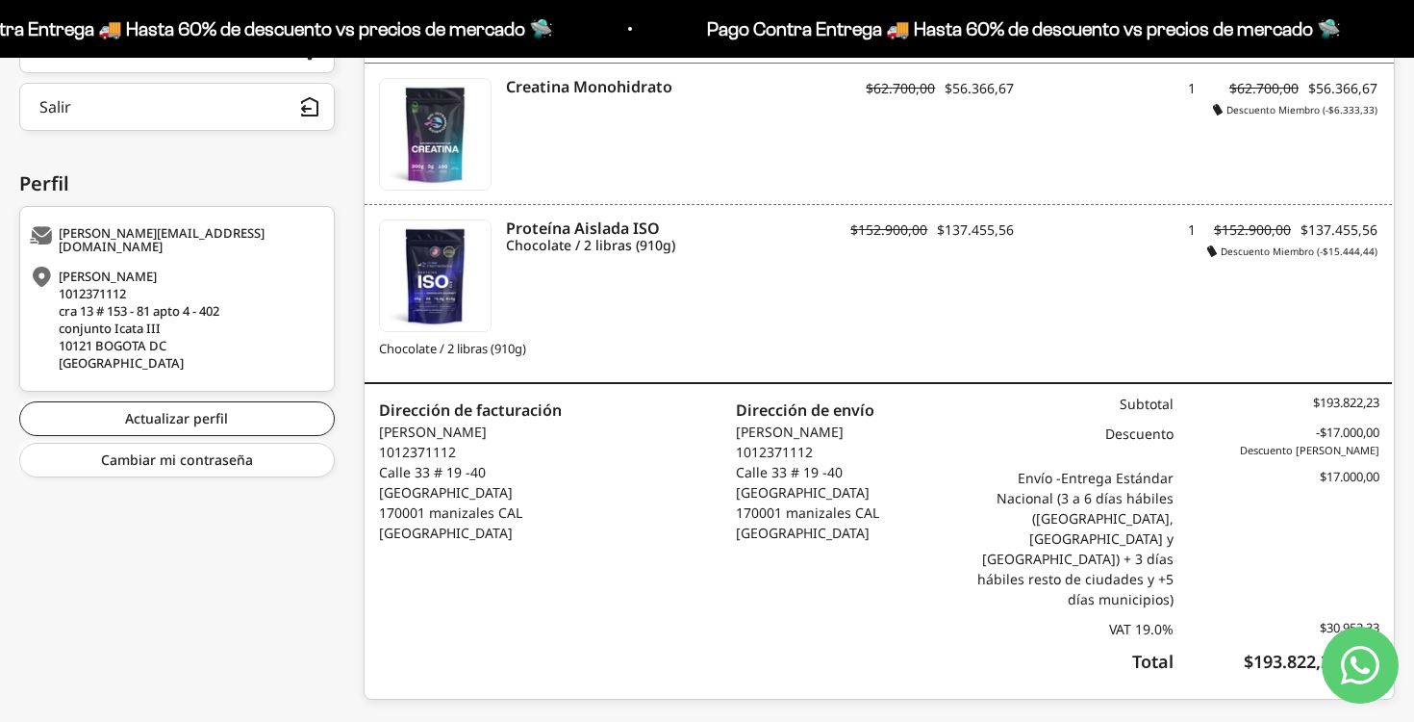
click at [432, 477] on p "[PERSON_NAME] 1012371112 [STREET_ADDRESS] [GEOGRAPHIC_DATA]" at bounding box center [470, 481] width 183 height 121
click at [432, 477] on p "carlos eli perez 1012371112 Calle 33 # 19 -40 casa barrio las delicias 170001 m…" at bounding box center [470, 481] width 183 height 121
click at [1157, 619] on div "VAT 19.0%" at bounding box center [1071, 629] width 206 height 20
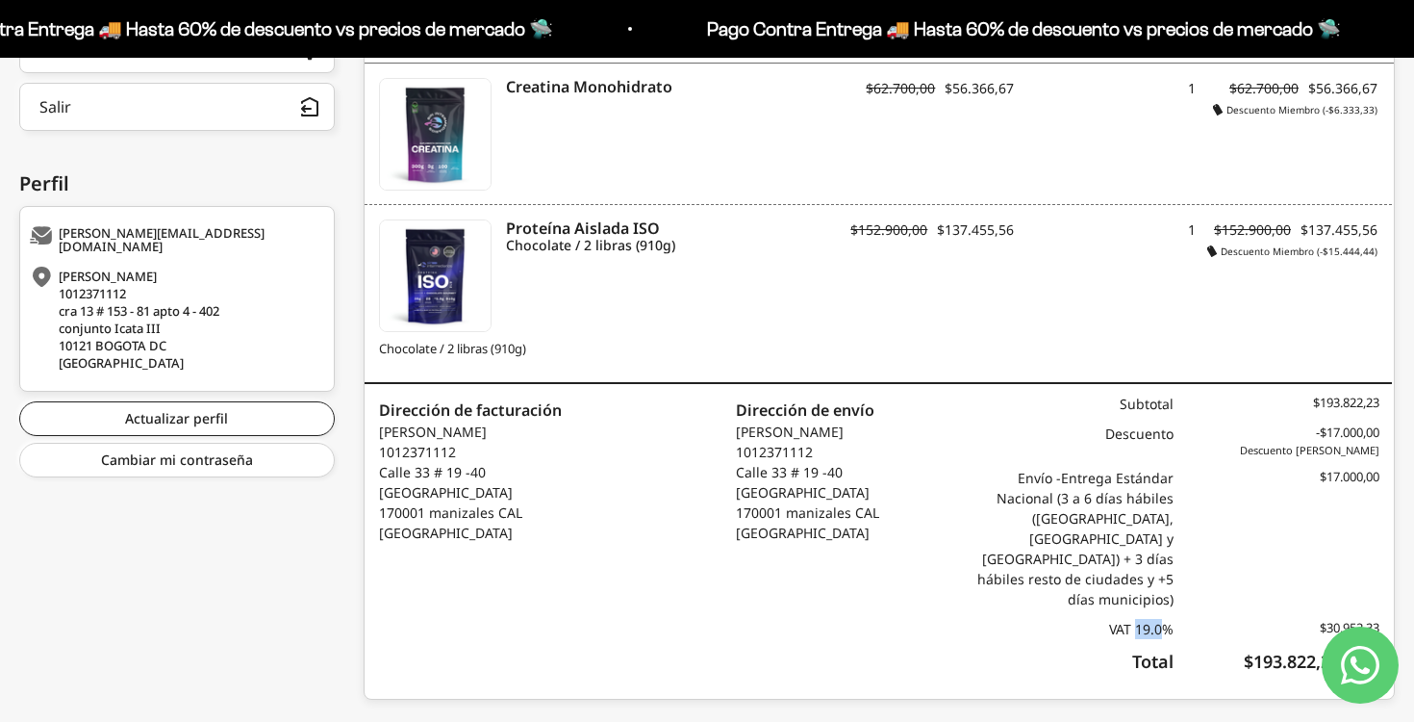
click at [1157, 619] on div "VAT 19.0%" at bounding box center [1071, 629] width 206 height 20
click at [241, 409] on link "Actualizar perfil" at bounding box center [177, 418] width 316 height 35
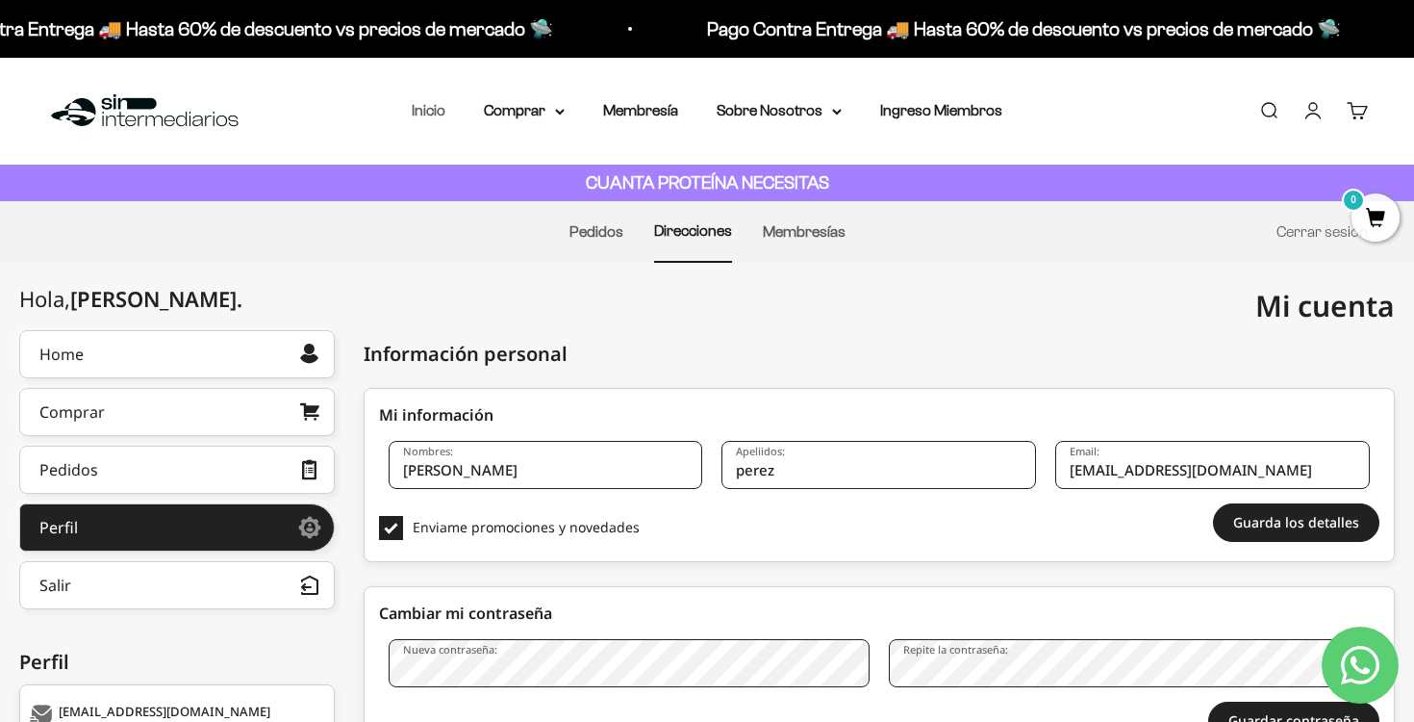
click at [427, 110] on link "Inicio" at bounding box center [429, 110] width 34 height 16
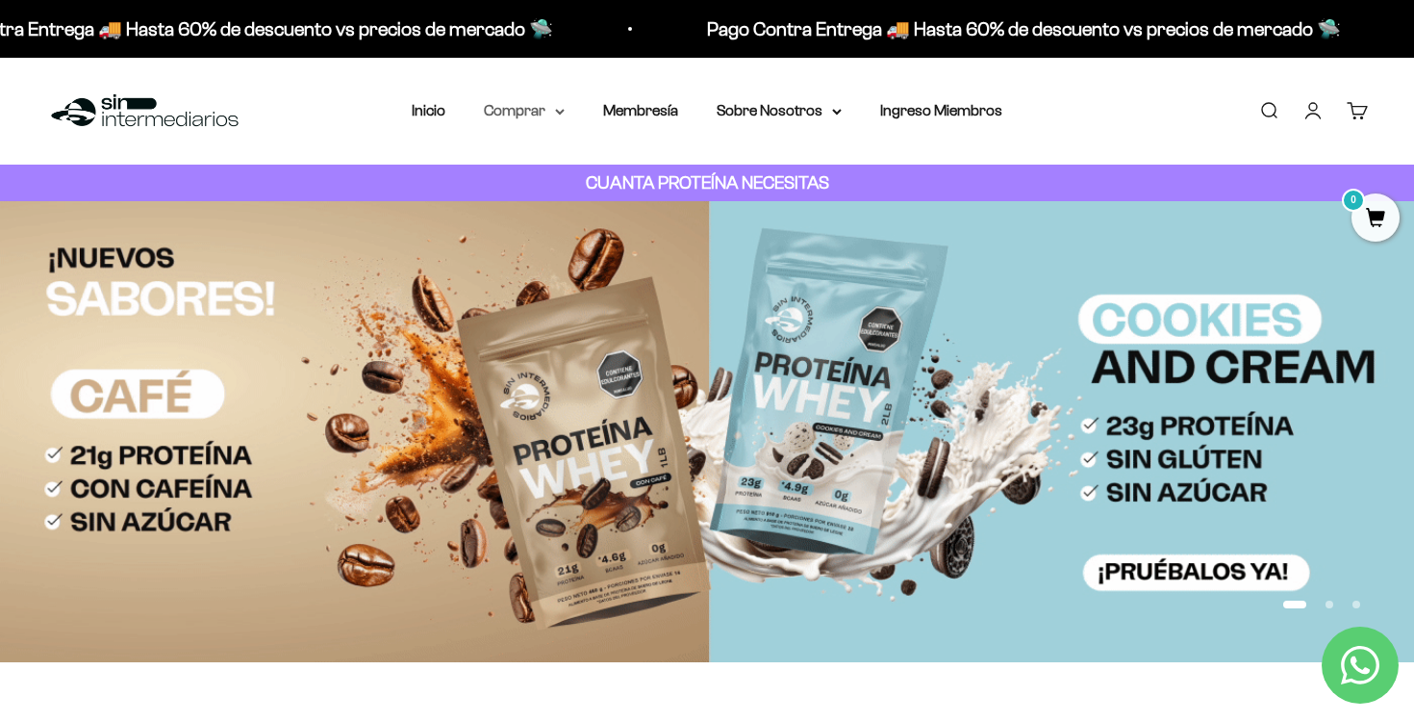
click at [528, 122] on summary "Comprar" at bounding box center [524, 110] width 81 height 25
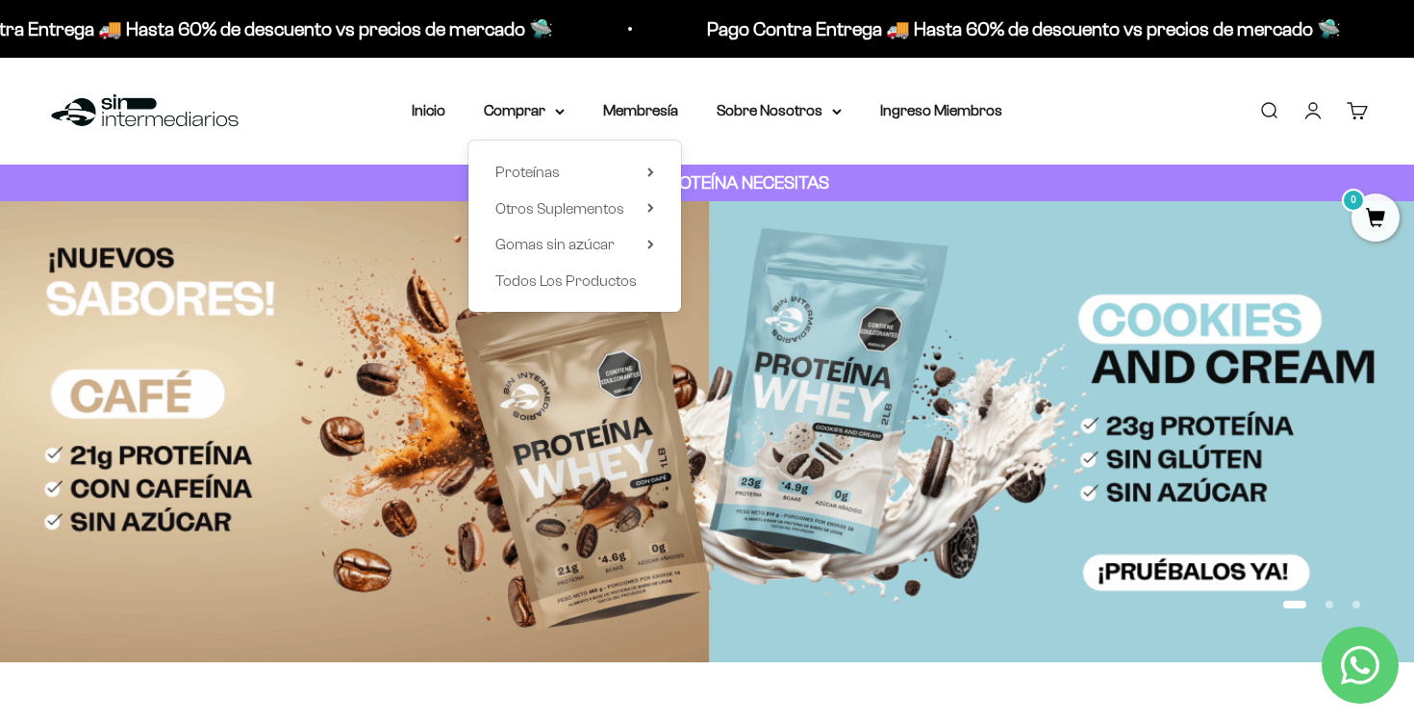
click at [1306, 115] on link "Cuenta" at bounding box center [1313, 110] width 21 height 21
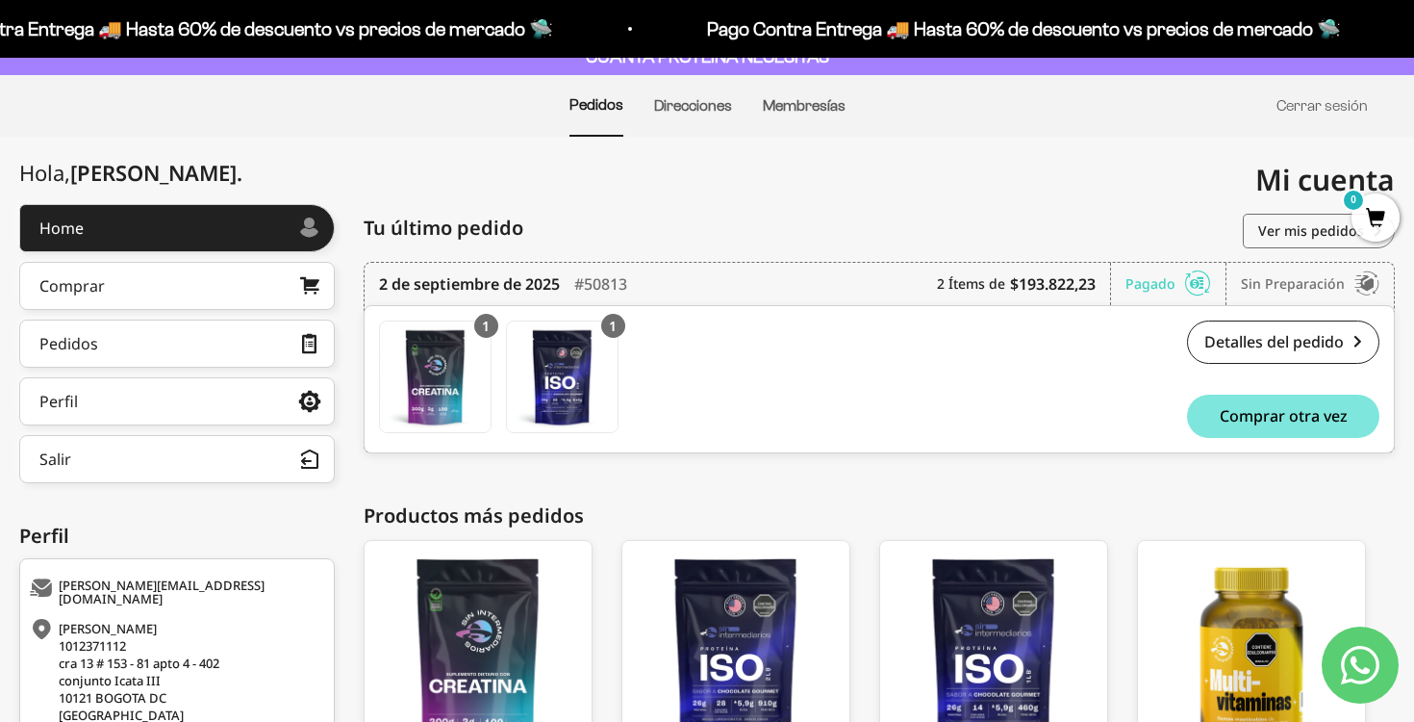
scroll to position [153, 0]
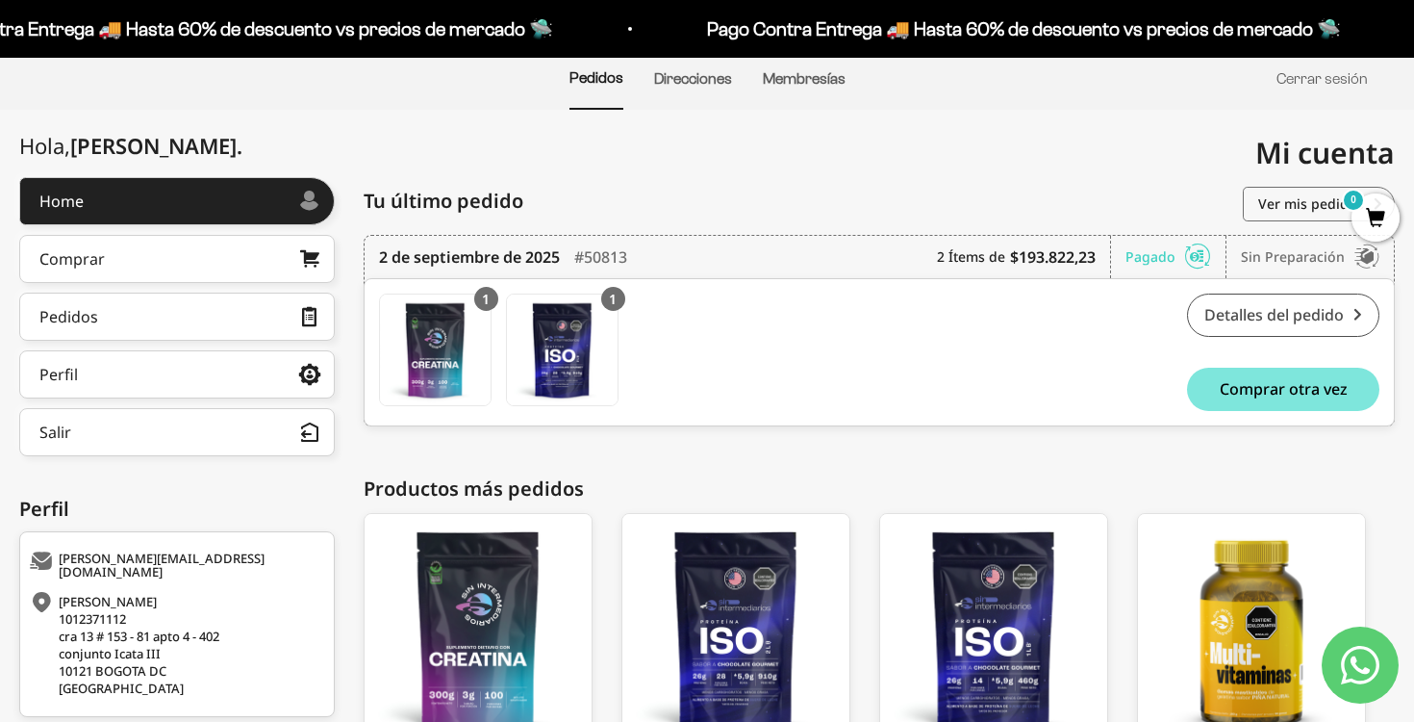
click at [1295, 324] on link "Detalles del pedido" at bounding box center [1283, 314] width 192 height 43
